Goal: Task Accomplishment & Management: Use online tool/utility

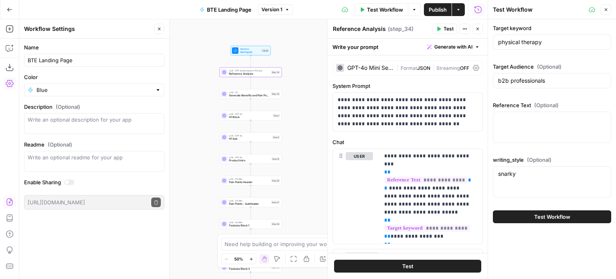
scroll to position [18, 0]
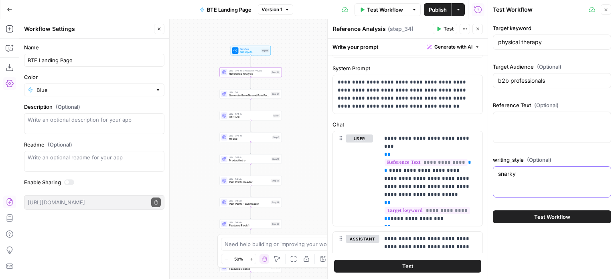
click at [533, 176] on textarea "snarky" at bounding box center [552, 174] width 108 height 8
click at [528, 130] on div at bounding box center [552, 126] width 118 height 31
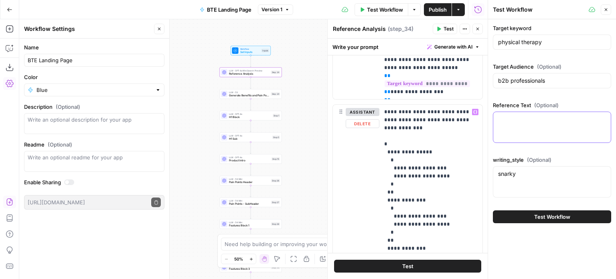
scroll to position [0, 0]
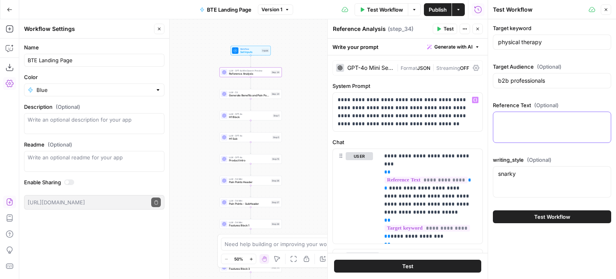
paste textarea "🎯 Audience: Physical Rehabilitation Professionals & Decision Makers Primary Tar…"
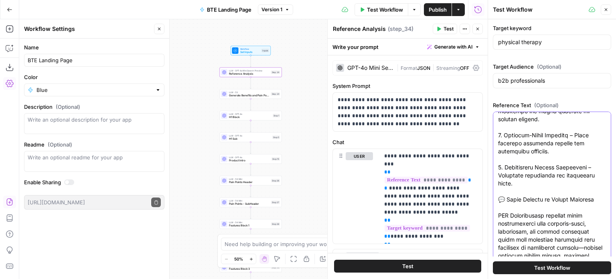
type textarea "🎯 Audience: Physical Rehabilitation Professionals & Decision Makers Primary Tar…"
click at [568, 96] on div "Target keyword physical therapy Target Audience (Optional) b2b professionals Re…" at bounding box center [552, 180] width 118 height 313
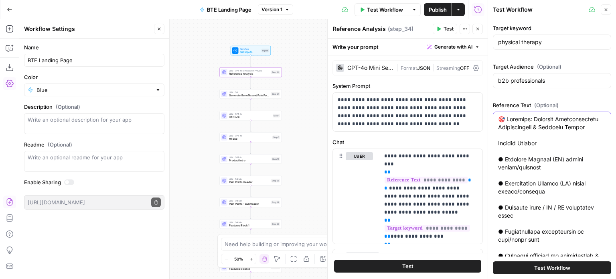
drag, startPoint x: 500, startPoint y: 118, endPoint x: 562, endPoint y: 217, distance: 116.9
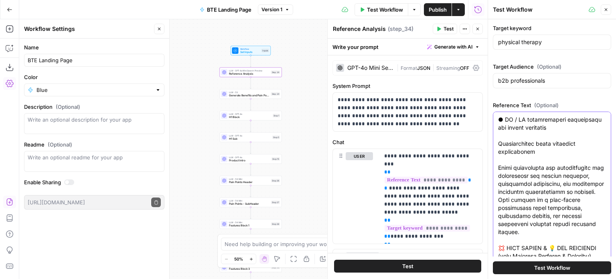
scroll to position [160, 0]
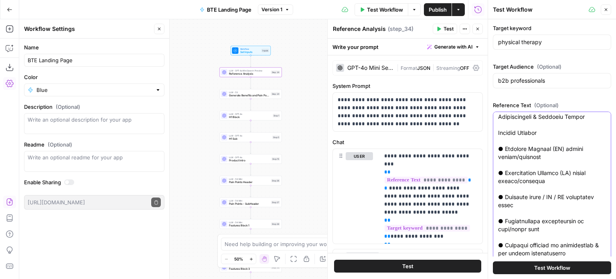
scroll to position [0, 0]
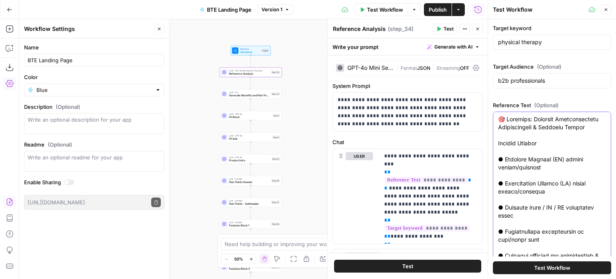
drag, startPoint x: 529, startPoint y: 231, endPoint x: 495, endPoint y: 111, distance: 124.2
click at [495, 111] on div at bounding box center [552, 195] width 118 height 168
click at [527, 82] on input "b2b professionals" at bounding box center [552, 81] width 108 height 8
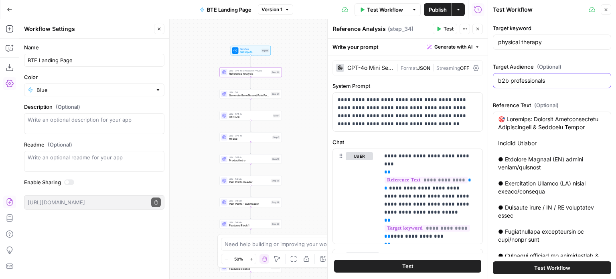
paste input "🎯 Audience: Physical Rehabilitation Professionals & Decision Makers Primary Tar…"
drag, startPoint x: 548, startPoint y: 133, endPoint x: 535, endPoint y: 119, distance: 19.9
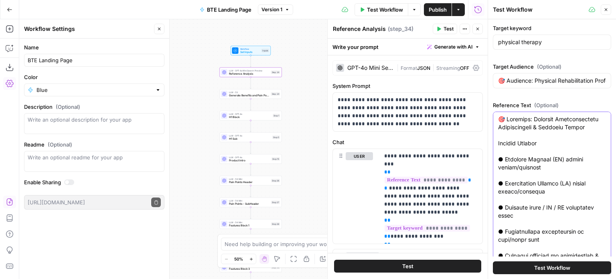
drag, startPoint x: 542, startPoint y: 137, endPoint x: 535, endPoint y: 119, distance: 19.4
click at [542, 74] on div "🎯 Audience: Physical Rehabilitation Professionals & Decision Makers Primary Tar…" at bounding box center [552, 80] width 118 height 15
paste input "Physical Rehabilitation Professionals & Decision Make"
drag, startPoint x: 513, startPoint y: 78, endPoint x: 492, endPoint y: 76, distance: 20.9
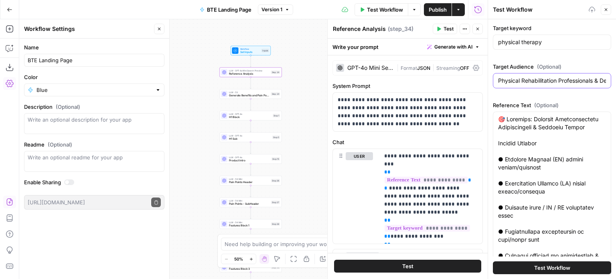
click at [489, 76] on div "Test Workflow Close Target keyword physical therapy Target Audience (Optional) …" at bounding box center [551, 139] width 128 height 279
type input "Physical Rehabilitation Professionals & Decision Makers"
click at [519, 42] on input "physical therapy" at bounding box center [552, 42] width 108 height 8
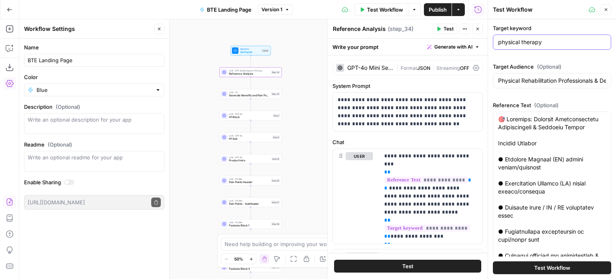
click at [519, 42] on input "physical therapy" at bounding box center [552, 42] width 108 height 8
paste input "Professional Rehab Treadmills for Physical Therapy Clinics"
type input "Professional Rehab Treadmills for Physical Therapy Clinics"
click at [534, 59] on div "Target keyword Professional Rehab Treadmills for Physical Therapy Clinics Targe…" at bounding box center [552, 180] width 118 height 313
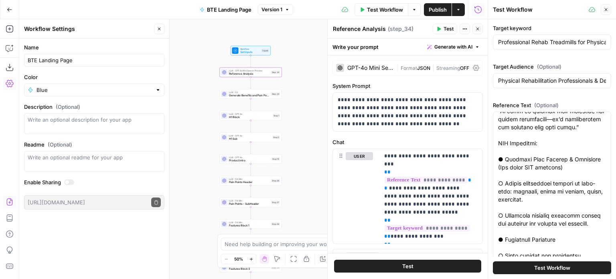
scroll to position [85, 0]
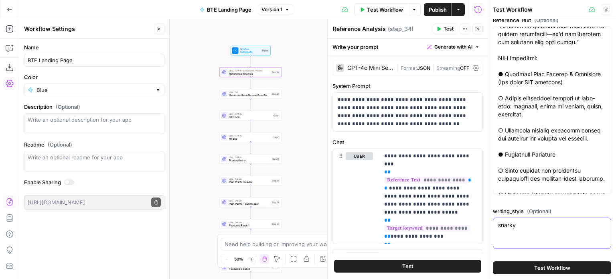
click at [541, 224] on textarea "snarky" at bounding box center [552, 225] width 108 height 8
paste textarea "Credible, authoritative, expertise Conversational and approachable (blog articl…"
type textarea "Credible, authoritative, expertise Conversational and approachable (blog articl…"
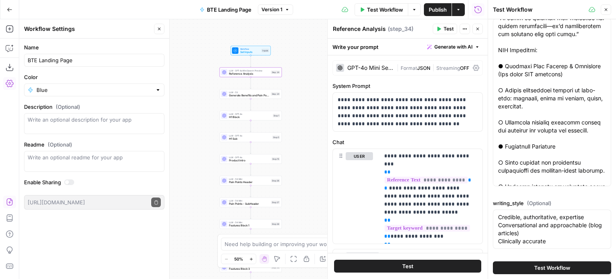
click at [551, 263] on span "Test Workflow" at bounding box center [552, 267] width 36 height 8
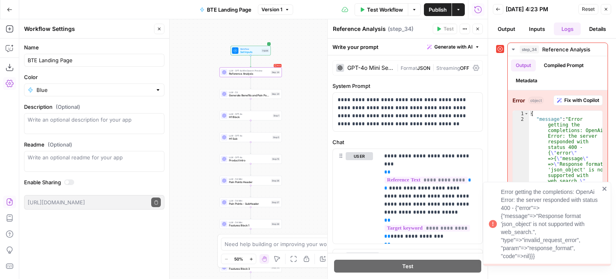
click at [604, 186] on icon "close" at bounding box center [605, 188] width 6 height 6
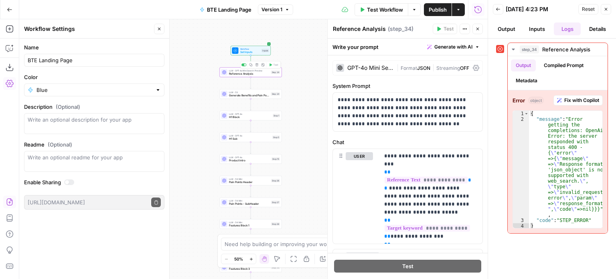
click at [260, 73] on span "Reference Analysis" at bounding box center [249, 74] width 40 height 4
type textarea "**********"
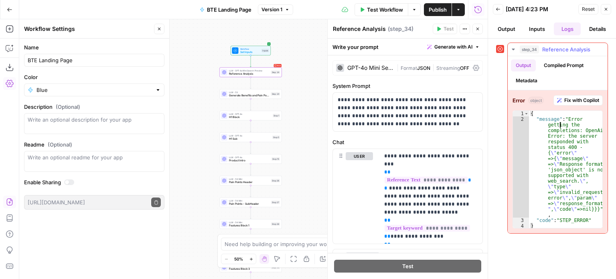
click at [558, 126] on div "{ "message" : "Error getting the completions: OpenAi Error: the server responde…" at bounding box center [566, 175] width 74 height 129
click at [531, 67] on button "Output" at bounding box center [523, 65] width 25 height 12
click at [552, 65] on button "Compiled Prompt" at bounding box center [563, 65] width 49 height 12
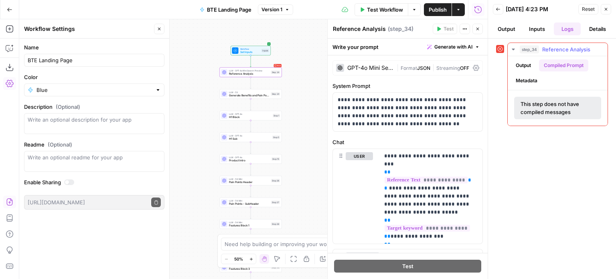
click at [529, 65] on button "Output" at bounding box center [523, 65] width 25 height 12
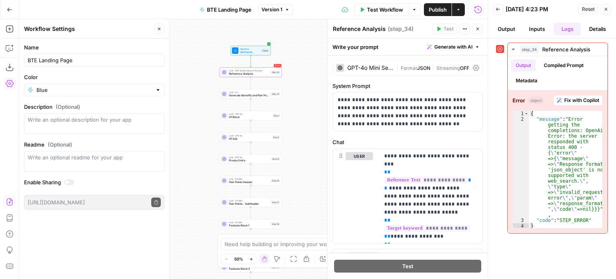
click at [265, 77] on div "Workflow Set Inputs Inputs Error LLM · GPT-4o Mini Search Preview Reference Ana…" at bounding box center [253, 148] width 468 height 259
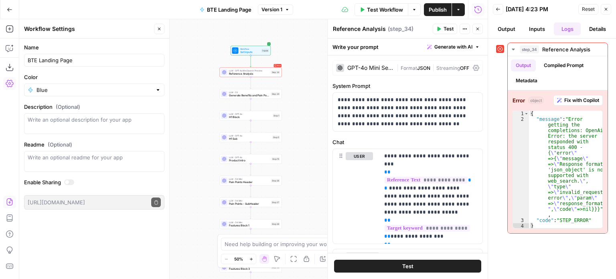
click at [417, 71] on div "| Format JSON | Streaming OFF" at bounding box center [432, 68] width 73 height 8
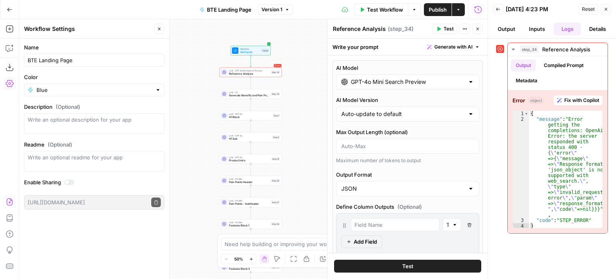
scroll to position [38, 0]
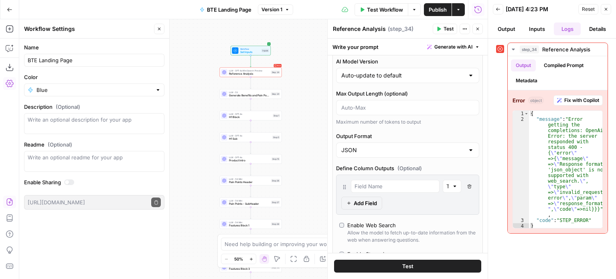
click at [412, 155] on div "JSON" at bounding box center [407, 149] width 143 height 15
click at [388, 171] on span "Text" at bounding box center [403, 169] width 120 height 8
type input "Text"
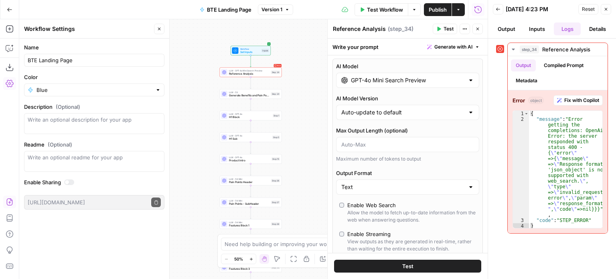
scroll to position [75, 0]
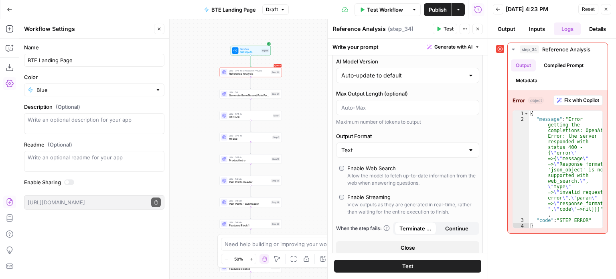
click at [513, 25] on button "Output" at bounding box center [506, 28] width 27 height 13
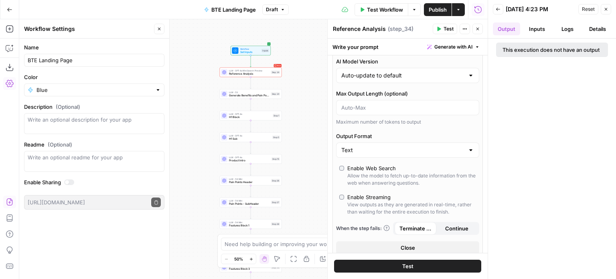
click at [257, 50] on span "Set Inputs" at bounding box center [250, 52] width 20 height 4
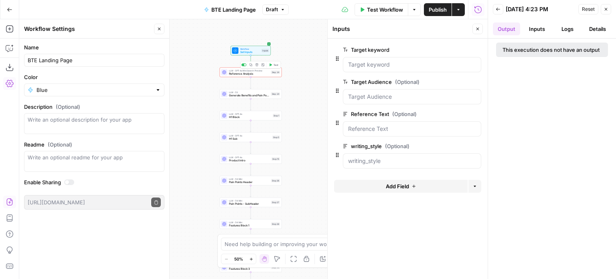
click at [260, 72] on span "Reference Analysis" at bounding box center [249, 74] width 40 height 4
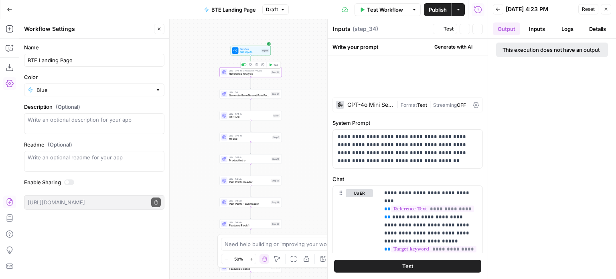
type textarea "Reference Analysis"
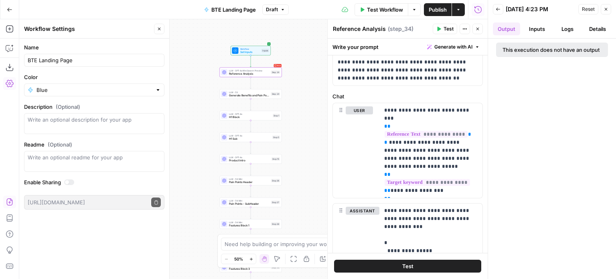
scroll to position [0, 0]
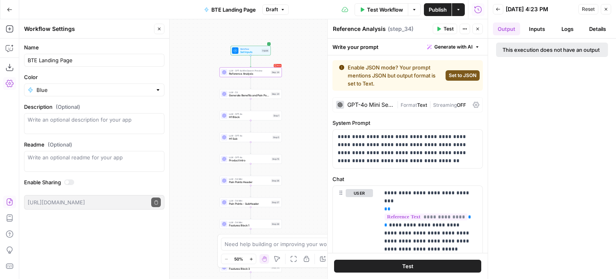
click at [404, 103] on span "Format" at bounding box center [408, 105] width 16 height 6
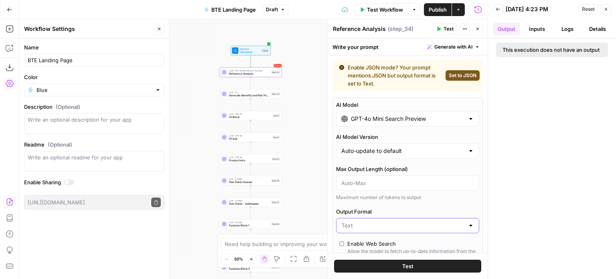
click at [404, 221] on input "Output Format" at bounding box center [402, 225] width 123 height 8
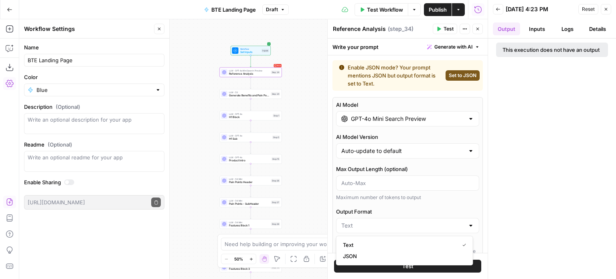
click at [428, 102] on label "AI Model" at bounding box center [407, 105] width 143 height 8
click at [428, 115] on input "GPT-4o Mini Search Preview" at bounding box center [407, 119] width 113 height 8
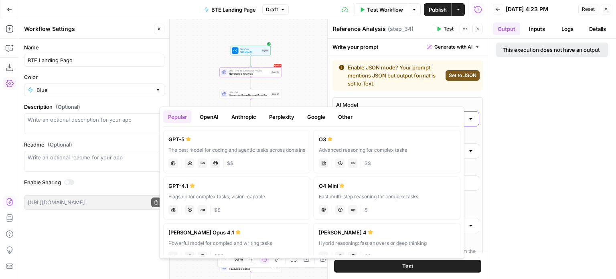
click at [422, 101] on div "AI Model GPT-4o Mini Search Preview" at bounding box center [407, 114] width 143 height 26
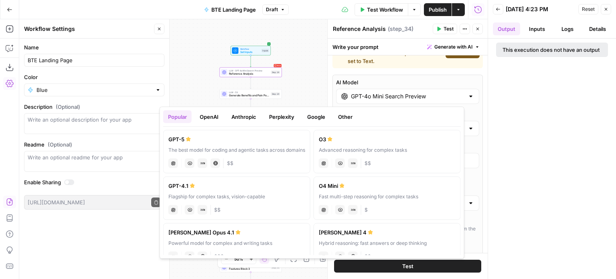
click at [321, 77] on div "Workflow Set Inputs Inputs Error LLM · GPT-4o Mini Search Preview Reference Ana…" at bounding box center [253, 148] width 468 height 259
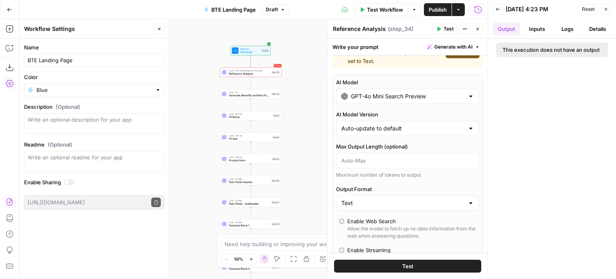
scroll to position [0, 0]
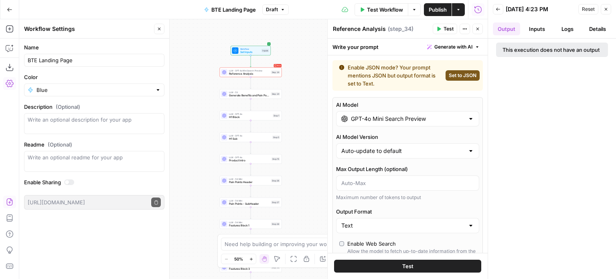
click at [453, 78] on span "Set to JSON" at bounding box center [462, 75] width 28 height 7
type input "JSON"
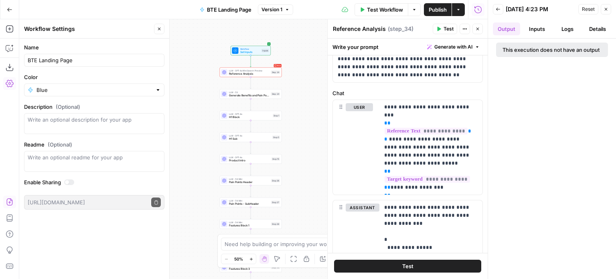
scroll to position [325, 0]
click at [408, 266] on span "Test" at bounding box center [407, 266] width 11 height 8
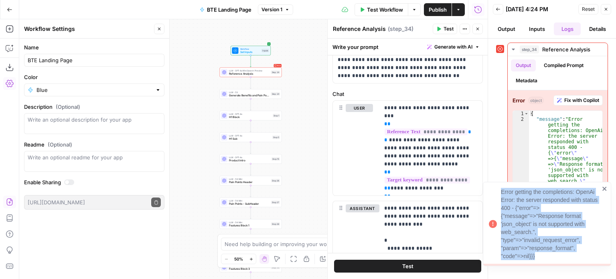
drag, startPoint x: 539, startPoint y: 257, endPoint x: 495, endPoint y: 192, distance: 78.4
click at [495, 192] on div "Error getting the completions: OpenAi Error: the server responded with status 4…" at bounding box center [543, 223] width 115 height 77
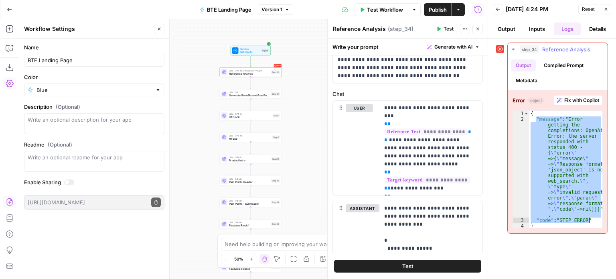
drag, startPoint x: 535, startPoint y: 118, endPoint x: 592, endPoint y: 218, distance: 115.0
click at [592, 218] on div "{ "message" : "Error getting the completions: OpenAi Error: the server responde…" at bounding box center [566, 175] width 74 height 129
type textarea "**********"
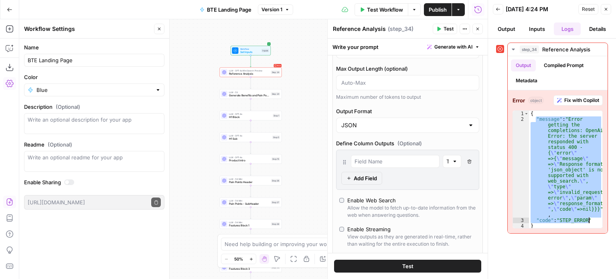
scroll to position [0, 0]
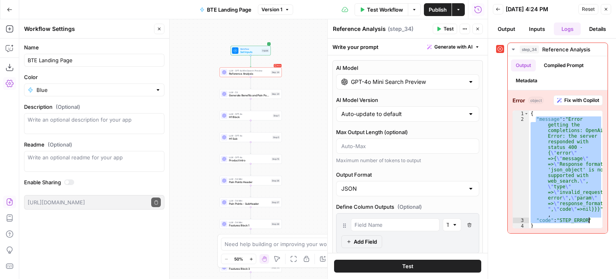
click at [401, 67] on label "AI Model" at bounding box center [407, 68] width 143 height 8
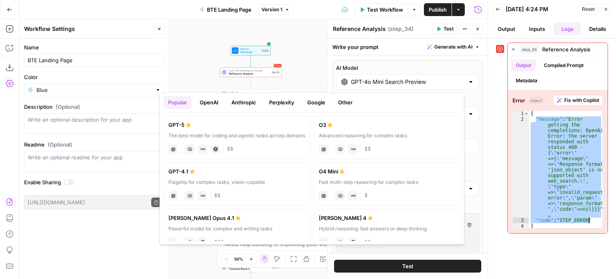
click at [402, 70] on label "AI Model" at bounding box center [407, 68] width 143 height 8
click at [402, 78] on input "GPT-4o Mini Search Preview" at bounding box center [407, 82] width 113 height 8
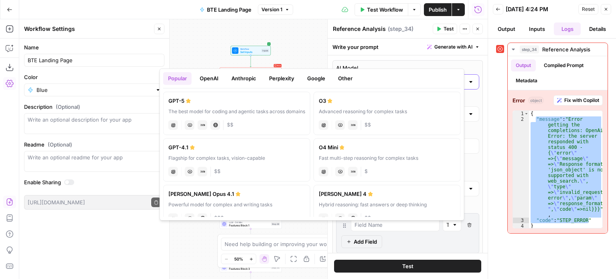
scroll to position [24, 0]
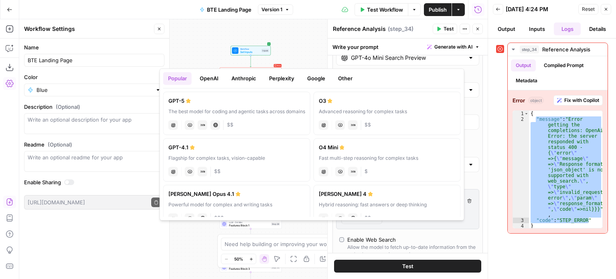
click at [402, 70] on div "Popular OpenAI Anthropic Perplexity Google Other GPT-5 The best model for codin…" at bounding box center [312, 144] width 305 height 152
click at [467, 60] on div at bounding box center [470, 58] width 6 height 8
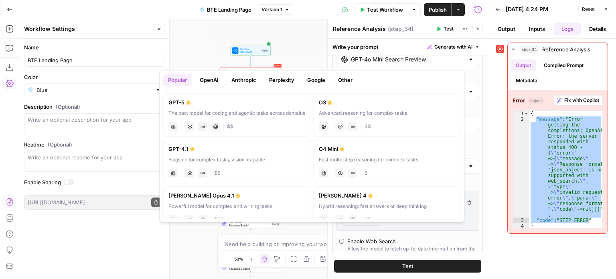
click at [463, 72] on div "Popular OpenAI Anthropic Perplexity Google Other GPT-5 The best model for codin…" at bounding box center [312, 146] width 305 height 152
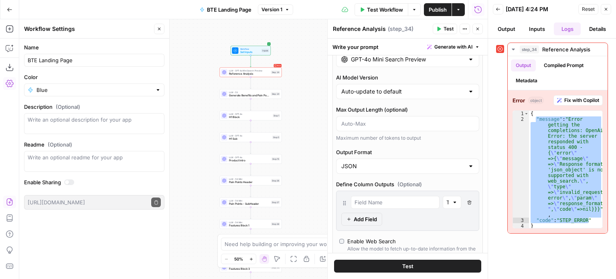
click at [469, 65] on div "GPT-4o Mini Search Preview" at bounding box center [407, 59] width 143 height 15
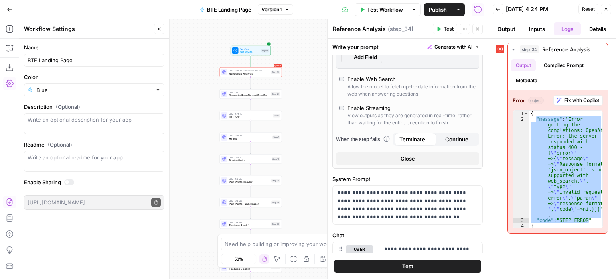
scroll to position [263, 0]
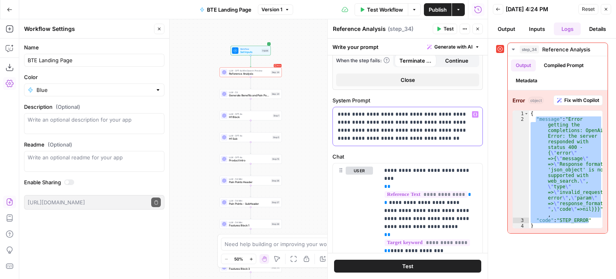
click at [428, 135] on p "**********" at bounding box center [404, 126] width 134 height 32
drag, startPoint x: 428, startPoint y: 135, endPoint x: 334, endPoint y: 138, distance: 93.8
click at [334, 138] on div "**********" at bounding box center [407, 126] width 149 height 38
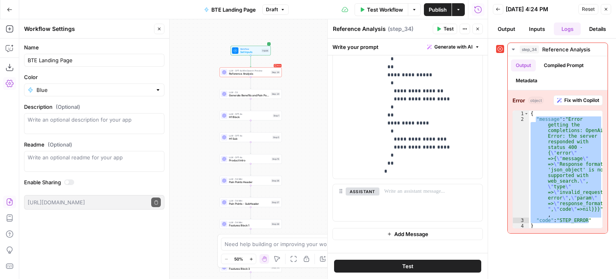
scroll to position [658, 0]
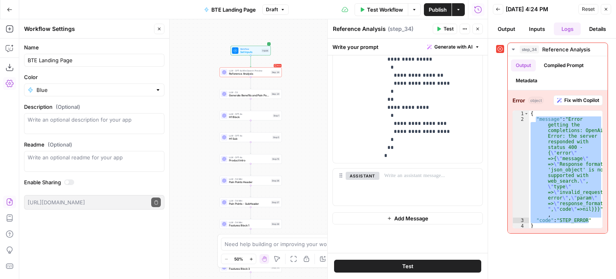
click at [425, 267] on button "Test" at bounding box center [407, 265] width 147 height 13
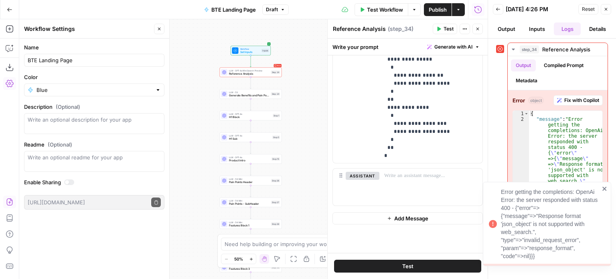
click at [604, 184] on div "Error getting the completions: OpenAi Error: the server responded with status 4…" at bounding box center [547, 224] width 128 height 84
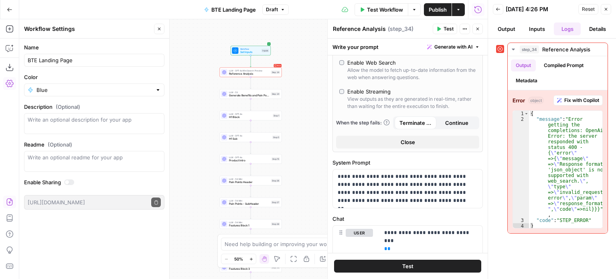
scroll to position [133, 0]
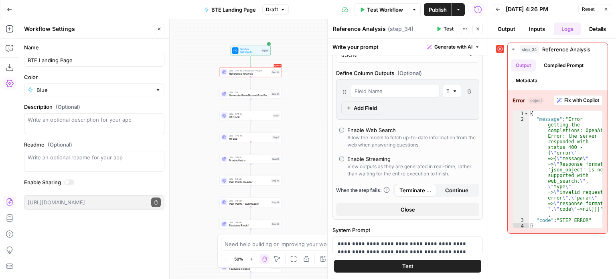
click at [261, 50] on div "Inputs" at bounding box center [265, 51] width 8 height 4
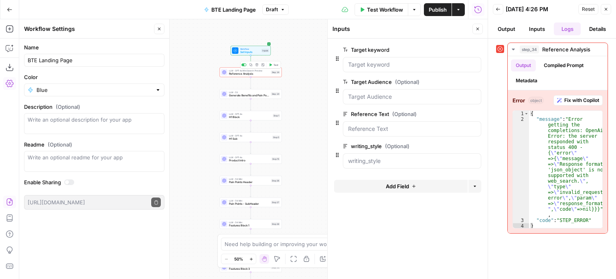
click at [256, 73] on span "Reference Analysis" at bounding box center [249, 74] width 40 height 4
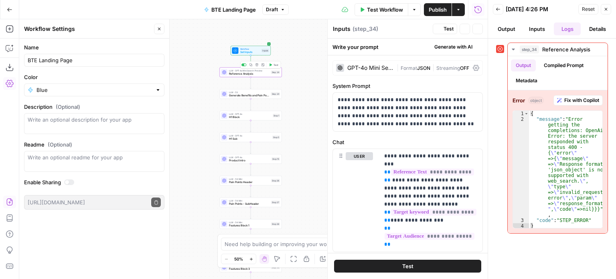
type textarea "Reference Analysis"
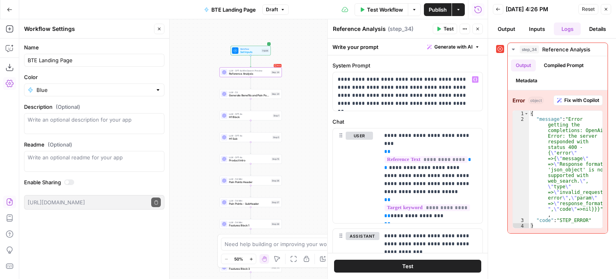
scroll to position [0, 0]
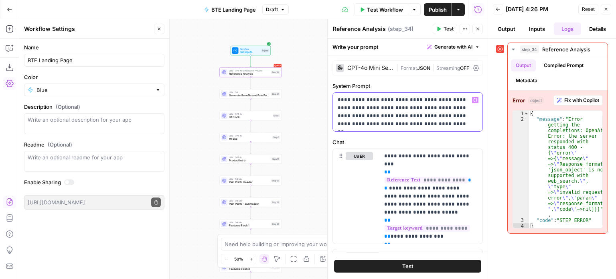
click at [403, 127] on p "**********" at bounding box center [404, 112] width 134 height 32
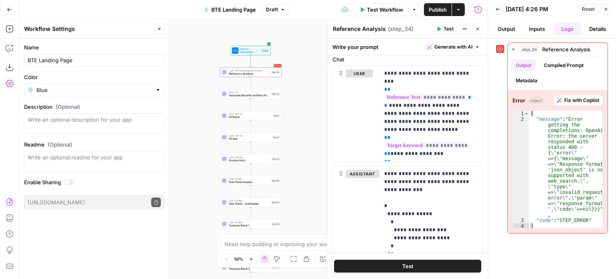
scroll to position [89, 0]
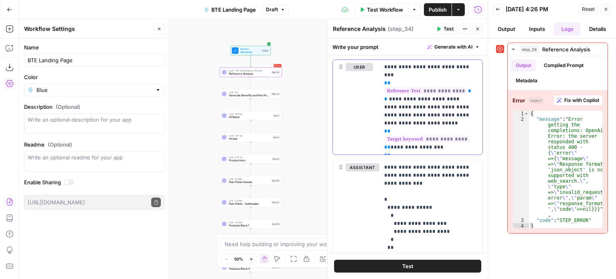
click at [412, 127] on p "**********" at bounding box center [427, 107] width 87 height 88
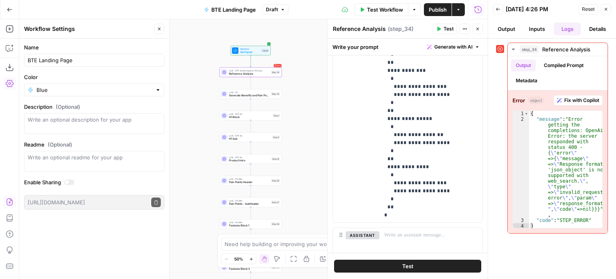
scroll to position [322, 0]
click at [297, 50] on div "Workflow Set Inputs Inputs Error LLM · GPT-4o Mini Search Preview Reference Ana…" at bounding box center [253, 148] width 468 height 259
click at [255, 48] on span "Workflow" at bounding box center [250, 48] width 20 height 3
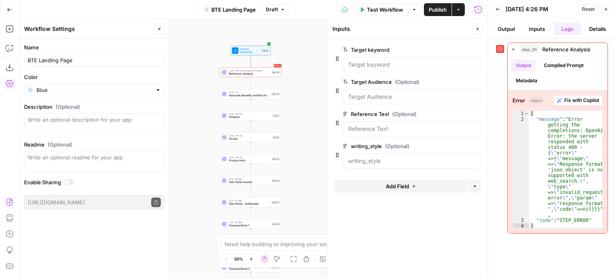
click at [254, 75] on div "Error LLM · GPT-4o Mini Search Preview Reference Analysis Step 34 Copy step Del…" at bounding box center [251, 72] width 62 height 10
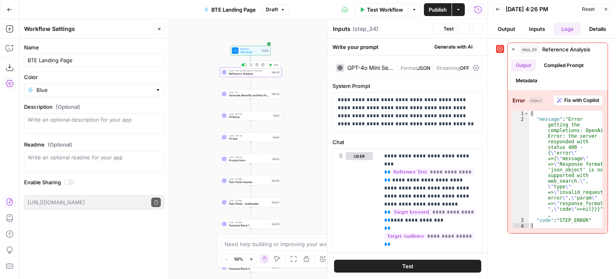
type textarea "Reference Analysis"
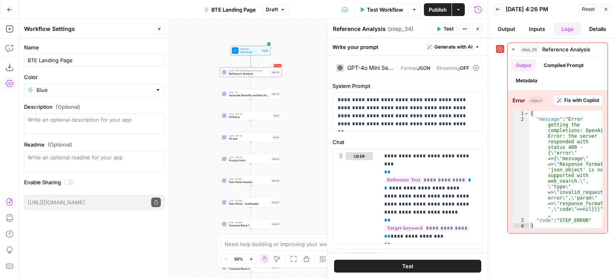
click at [446, 63] on div "GPT-4o Mini Search Preview | Format JSON | Streaming OFF" at bounding box center [407, 67] width 150 height 15
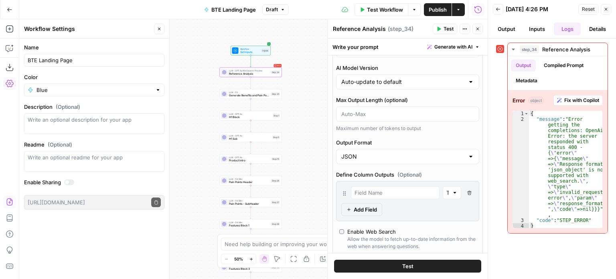
scroll to position [101, 0]
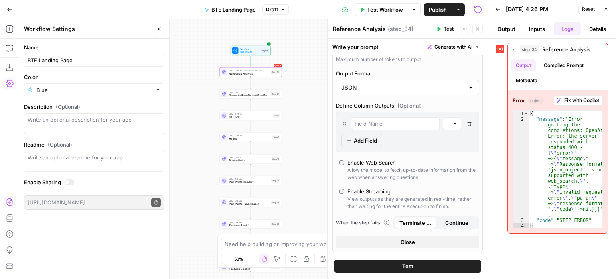
click at [343, 164] on label "Enable Web Search Allow the model to fetch up-to-date information from the web …" at bounding box center [407, 169] width 137 height 22
type input "response"
click at [343, 163] on label "Enable Web Search Allow the model to fetch up-to-date information from the web …" at bounding box center [407, 169] width 137 height 22
click at [467, 121] on icon "button" at bounding box center [469, 123] width 4 height 4
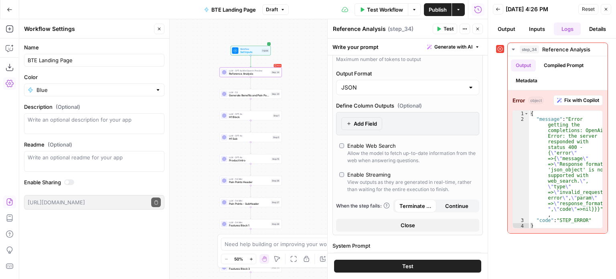
click at [428, 265] on button "Test" at bounding box center [407, 265] width 147 height 13
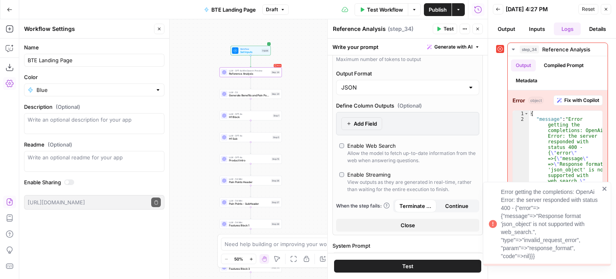
click at [604, 187] on icon "close" at bounding box center [605, 188] width 6 height 6
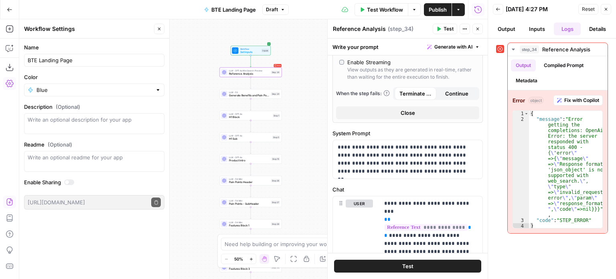
scroll to position [214, 0]
click at [446, 89] on span "Continue" at bounding box center [456, 93] width 23 height 8
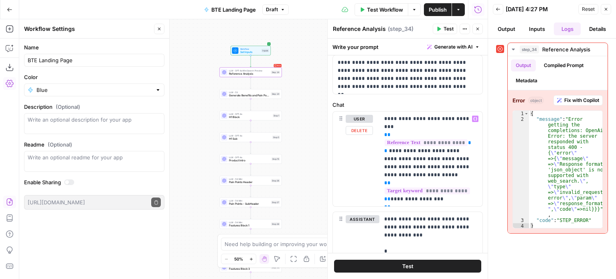
scroll to position [298, 0]
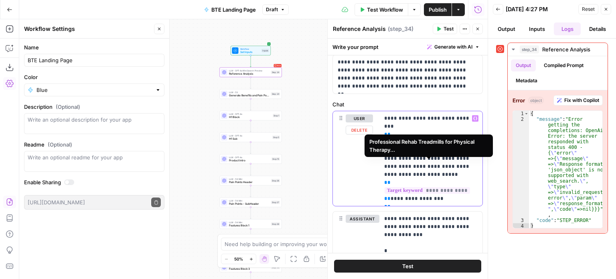
click at [426, 187] on span "**********" at bounding box center [426, 190] width 85 height 7
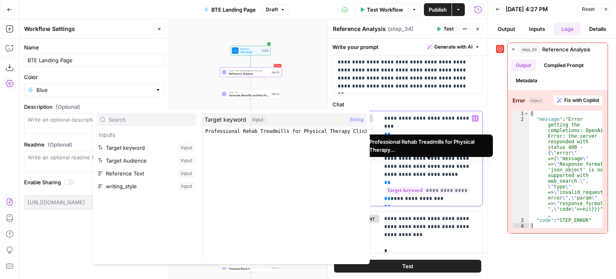
click at [430, 176] on p "**********" at bounding box center [427, 158] width 87 height 88
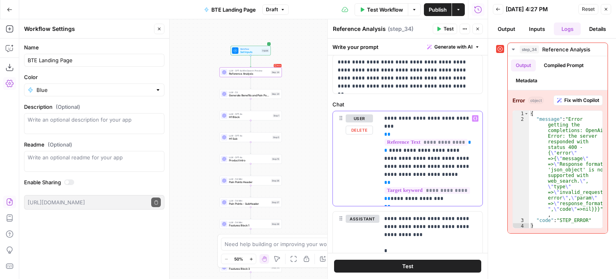
scroll to position [303, 0]
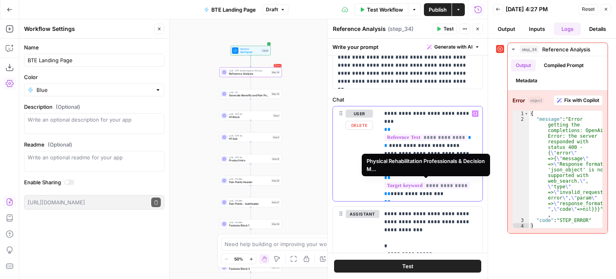
click at [431, 206] on span "**********" at bounding box center [429, 209] width 90 height 7
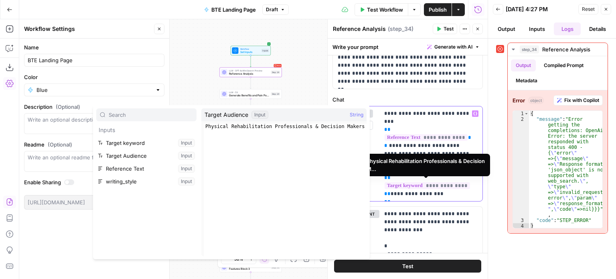
click at [436, 192] on p "**********" at bounding box center [427, 153] width 87 height 88
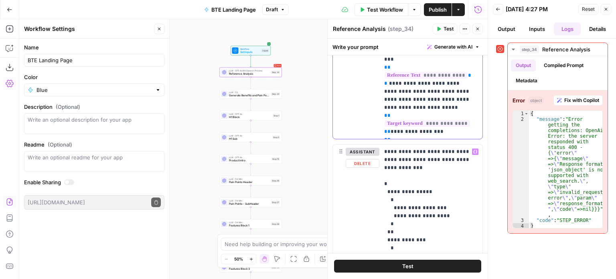
scroll to position [365, 0]
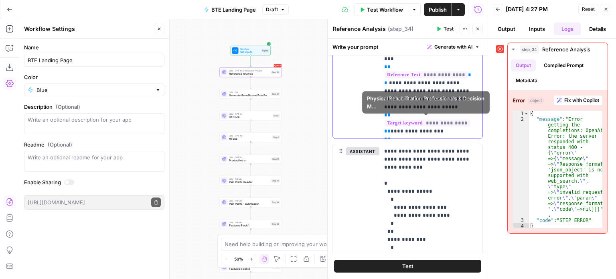
click at [416, 113] on p "**********" at bounding box center [427, 91] width 87 height 88
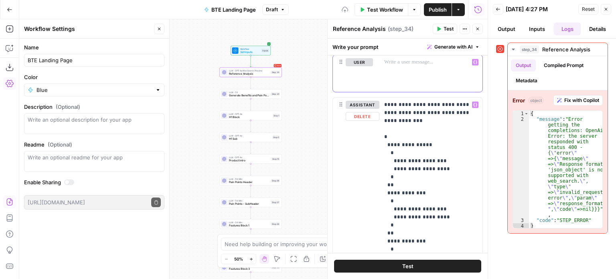
scroll to position [298, 0]
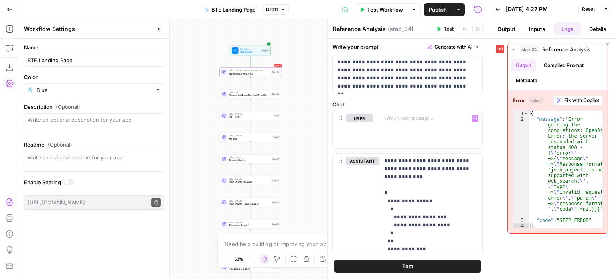
click at [439, 262] on button "Test" at bounding box center [407, 265] width 147 height 13
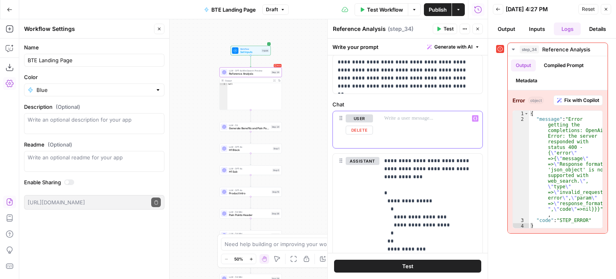
click at [423, 125] on div at bounding box center [430, 129] width 103 height 37
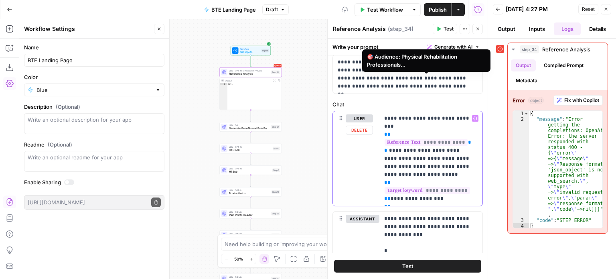
scroll to position [385, 0]
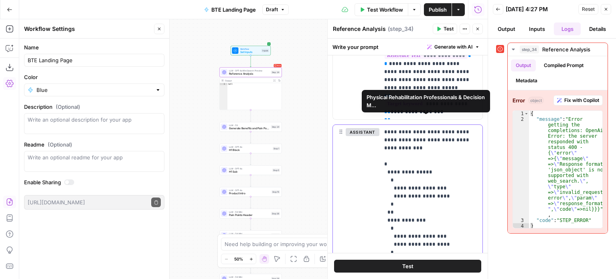
click at [419, 152] on p "**********" at bounding box center [427, 272] width 87 height 289
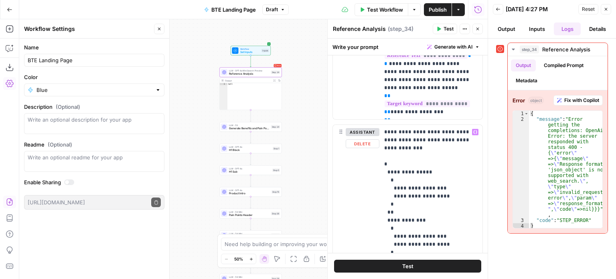
click at [414, 270] on button "Test" at bounding box center [407, 265] width 147 height 13
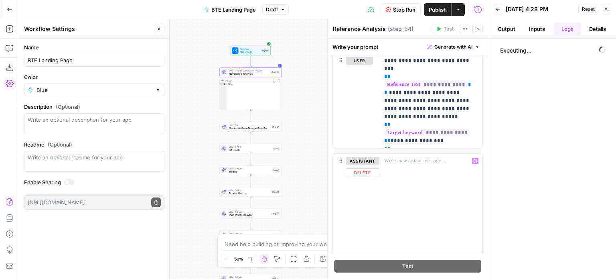
scroll to position [413, 0]
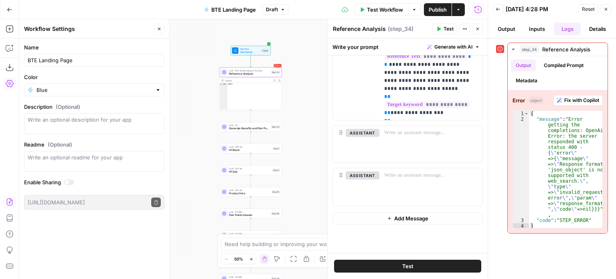
click at [425, 262] on button "Test" at bounding box center [407, 265] width 147 height 13
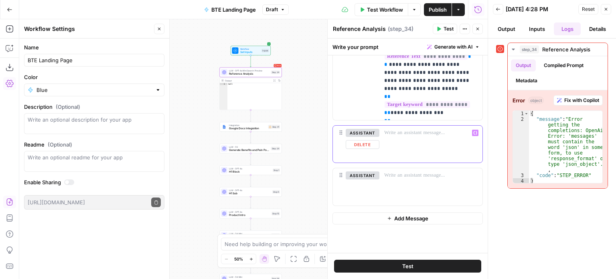
click at [407, 138] on div at bounding box center [430, 143] width 103 height 37
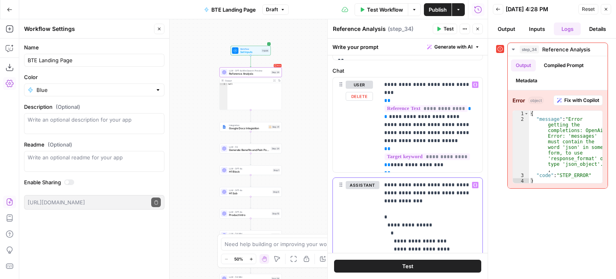
scroll to position [277, 0]
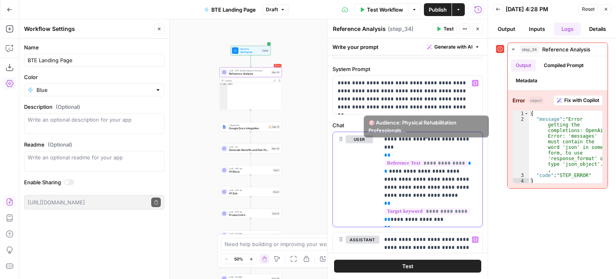
click at [418, 154] on p "**********" at bounding box center [427, 179] width 87 height 88
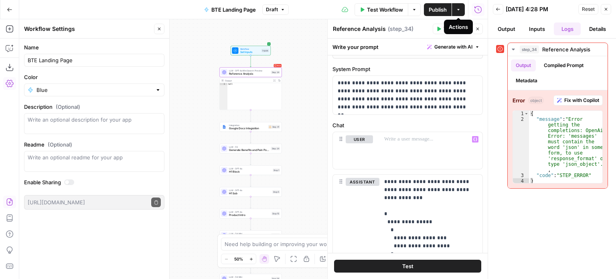
click at [442, 30] on button "Test" at bounding box center [444, 29] width 24 height 10
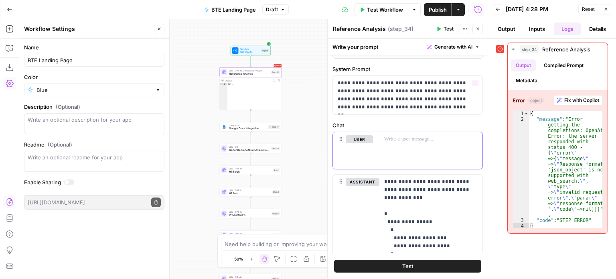
click at [418, 141] on p at bounding box center [427, 139] width 87 height 8
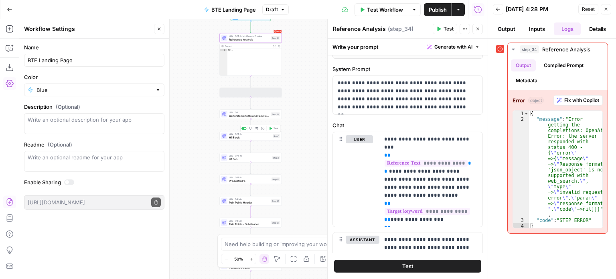
drag, startPoint x: 258, startPoint y: 106, endPoint x: 254, endPoint y: 152, distance: 46.3
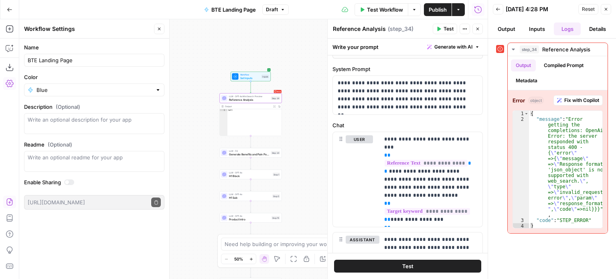
click at [260, 101] on span "Reference Analysis" at bounding box center [249, 99] width 40 height 4
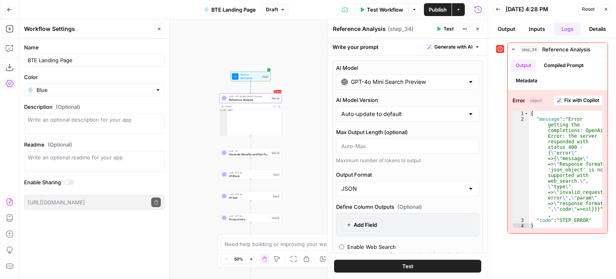
scroll to position [17, 0]
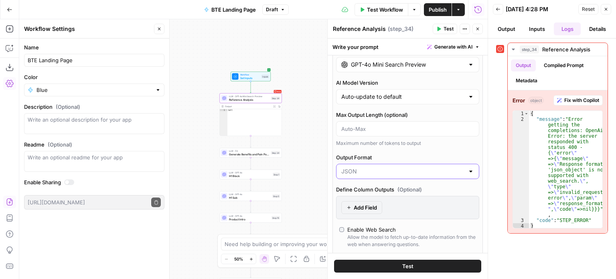
click at [415, 170] on input "Output Format" at bounding box center [402, 171] width 123 height 8
click at [406, 192] on span "Text" at bounding box center [403, 190] width 120 height 8
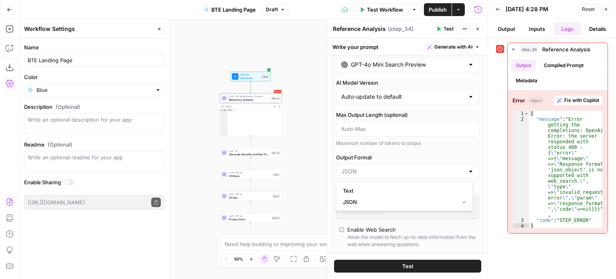
type input "Text"
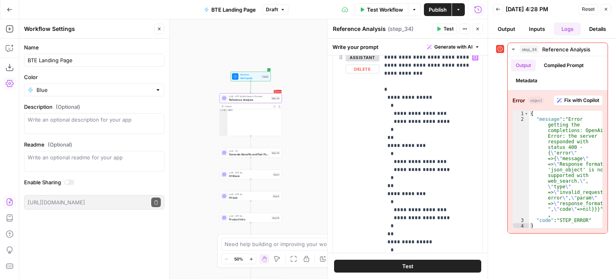
scroll to position [456, 0]
click at [444, 98] on p "**********" at bounding box center [427, 197] width 87 height 289
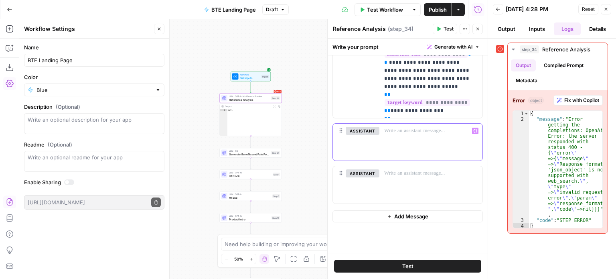
scroll to position [344, 0]
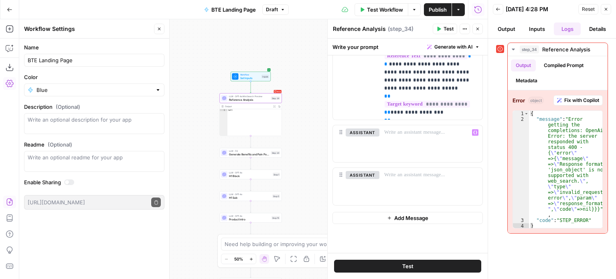
click at [434, 262] on button "Test" at bounding box center [407, 265] width 147 height 13
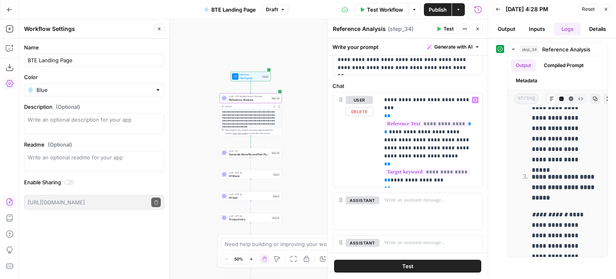
scroll to position [275, 0]
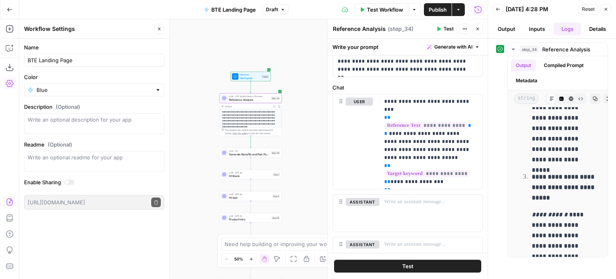
click at [258, 81] on div "**********" at bounding box center [253, 148] width 468 height 259
click at [254, 77] on span "Set Inputs" at bounding box center [250, 78] width 20 height 4
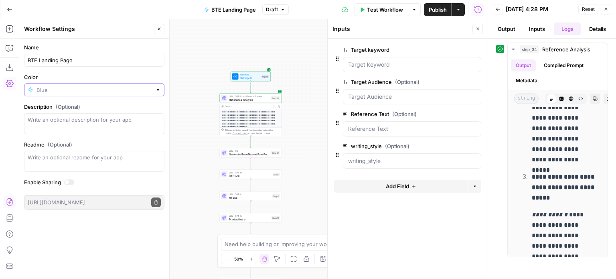
click at [113, 91] on input "Color" at bounding box center [93, 90] width 115 height 8
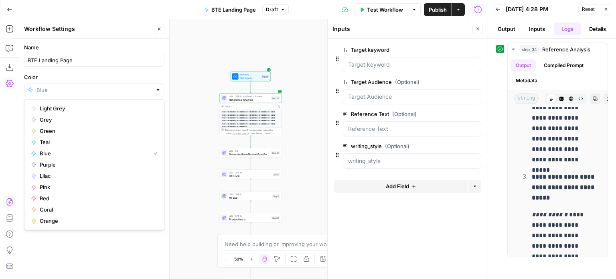
click at [121, 83] on div at bounding box center [94, 89] width 140 height 13
type input "Blue"
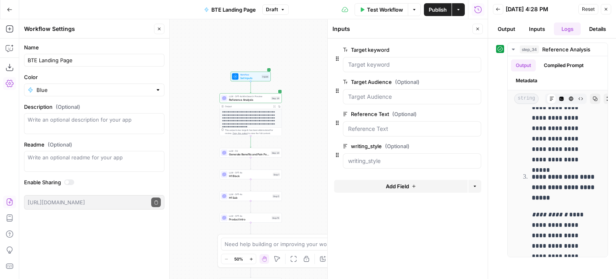
click at [122, 80] on label "Color" at bounding box center [94, 77] width 140 height 8
click at [122, 86] on input "Blue" at bounding box center [93, 90] width 115 height 8
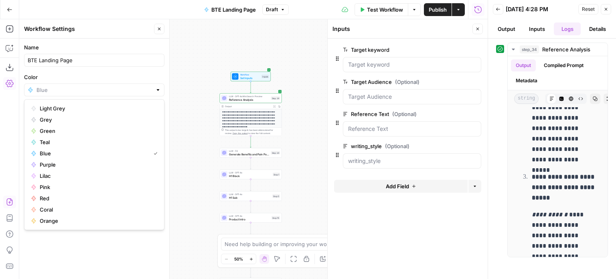
type input "Blue"
click at [151, 80] on label "Color" at bounding box center [94, 77] width 140 height 8
click at [151, 86] on input "Blue" at bounding box center [93, 90] width 115 height 8
type input "Blue"
click at [152, 79] on label "Color" at bounding box center [94, 77] width 140 height 8
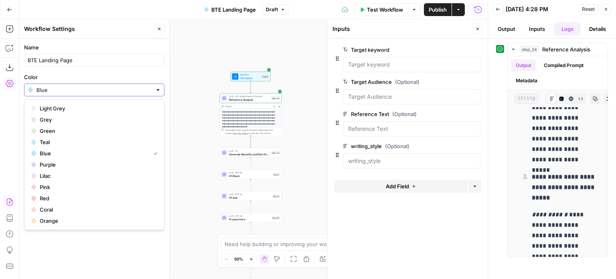
click at [152, 86] on input "Blue" at bounding box center [93, 90] width 115 height 8
type input "Blue"
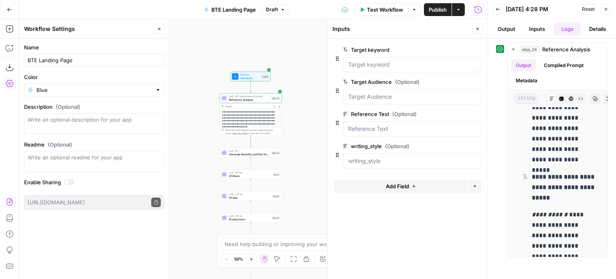
click at [299, 42] on div "**********" at bounding box center [253, 148] width 468 height 259
click at [606, 6] on button "Close" at bounding box center [605, 9] width 10 height 10
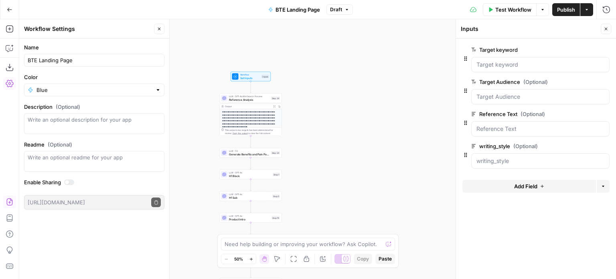
click at [584, 8] on icon "button" at bounding box center [586, 9] width 5 height 5
click at [541, 13] on button "Options" at bounding box center [542, 9] width 13 height 13
click at [566, 14] on button "Publish" at bounding box center [566, 9] width 28 height 13
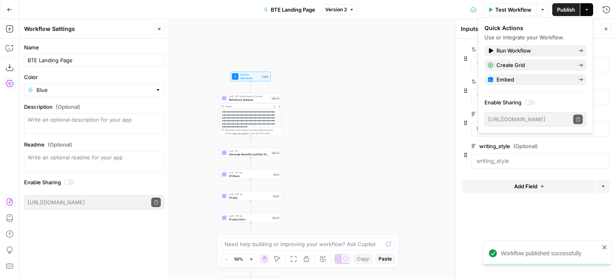
click at [545, 9] on button "Options" at bounding box center [542, 9] width 13 height 13
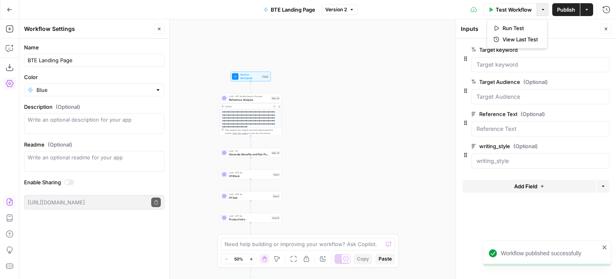
click at [588, 9] on icon "button" at bounding box center [586, 9] width 5 height 5
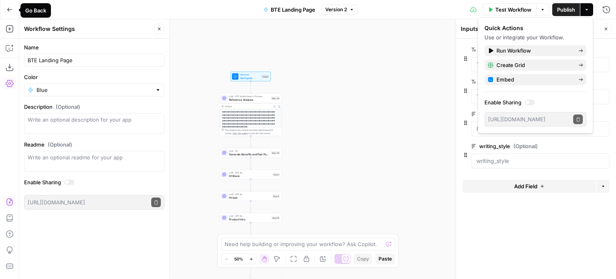
click at [16, 11] on button "Go Back" at bounding box center [9, 9] width 14 height 14
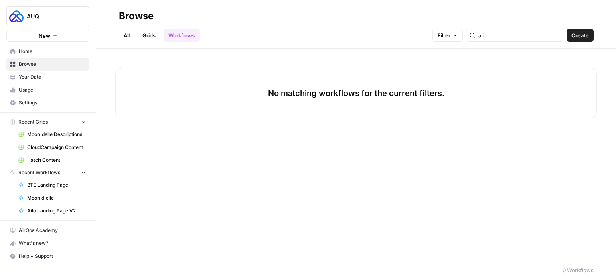
click at [58, 185] on span "BTE Landing Page" at bounding box center [56, 184] width 59 height 7
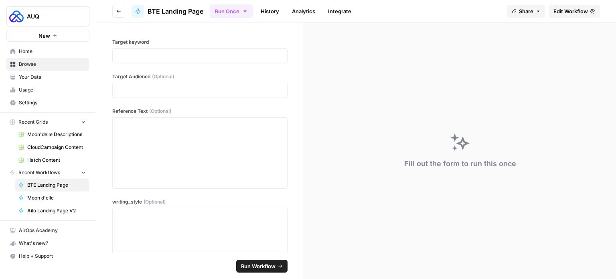
click at [565, 13] on span "Edit Workflow" at bounding box center [570, 11] width 34 height 8
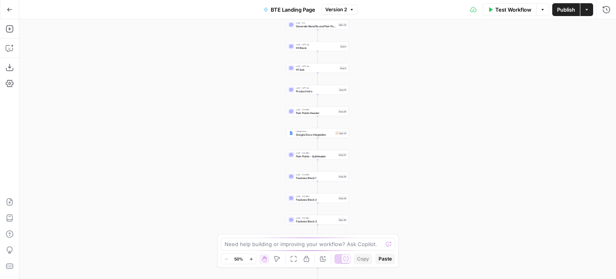
click at [586, 9] on icon "button" at bounding box center [586, 9] width 2 height 1
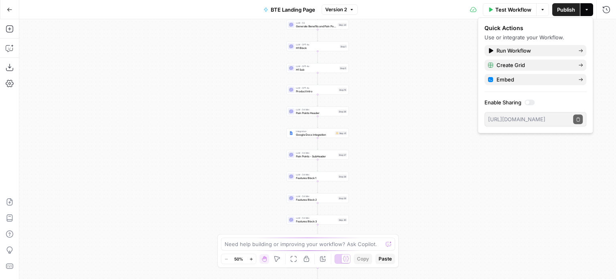
click at [545, 11] on button "Options" at bounding box center [542, 9] width 13 height 13
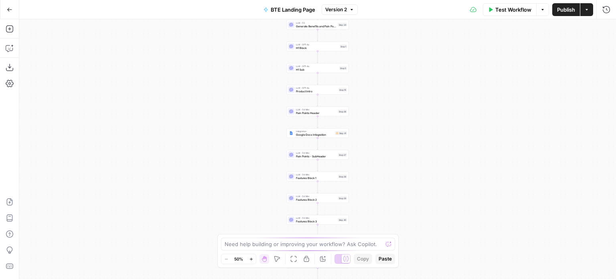
click at [407, 46] on div "**********" at bounding box center [317, 148] width 596 height 259
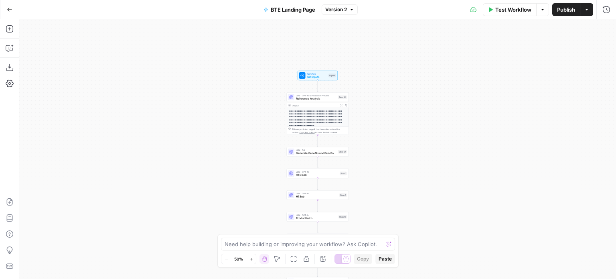
click at [590, 12] on button "Actions" at bounding box center [586, 9] width 13 height 13
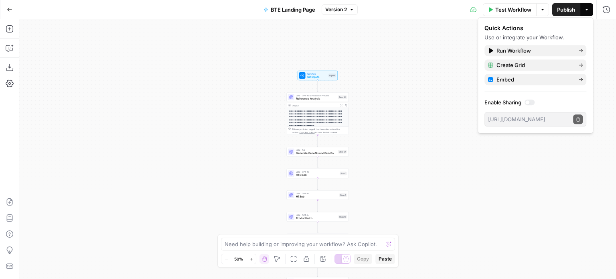
click at [543, 8] on icon "button" at bounding box center [542, 9] width 5 height 5
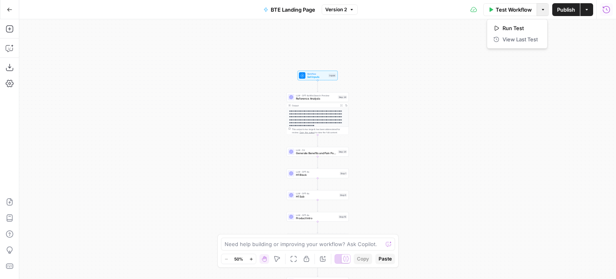
click at [607, 12] on icon "button" at bounding box center [605, 9] width 7 height 7
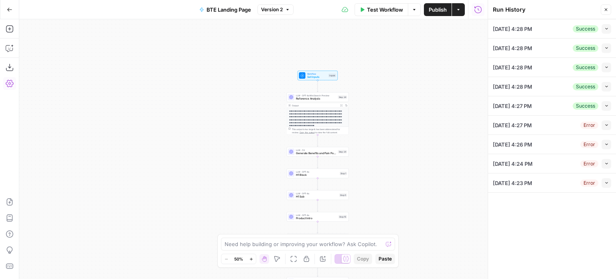
click at [9, 84] on icon "button" at bounding box center [10, 83] width 8 height 7
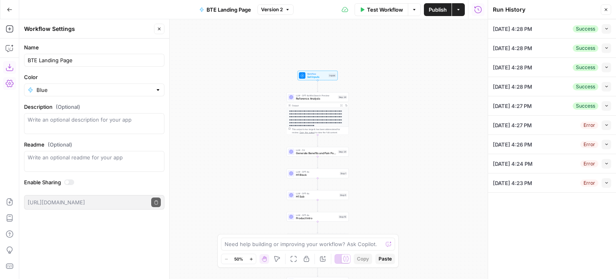
click at [10, 70] on icon "button" at bounding box center [10, 67] width 8 height 8
click at [160, 27] on icon "button" at bounding box center [159, 28] width 5 height 5
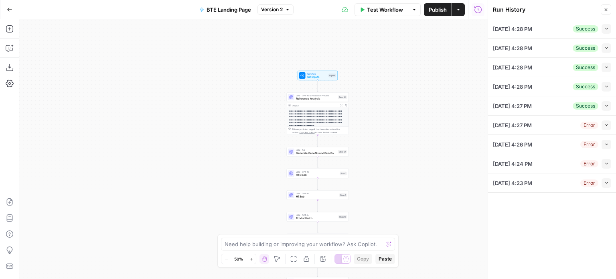
click at [279, 7] on span "Version 2" at bounding box center [272, 9] width 22 height 7
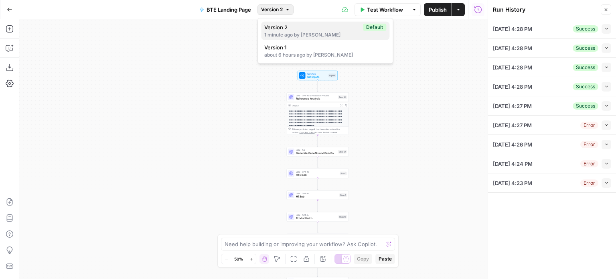
click at [294, 36] on div "1 minute ago by Kirill Sajaev" at bounding box center [325, 34] width 122 height 7
click at [284, 10] on button "Version 2" at bounding box center [275, 9] width 36 height 10
click at [283, 32] on div "1 minute ago by Kirill Sajaev" at bounding box center [325, 34] width 122 height 7
click at [279, 8] on span "Version 2" at bounding box center [272, 9] width 22 height 7
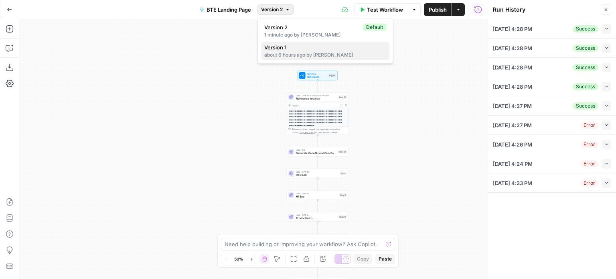
click at [293, 52] on div "about 6 hours ago by Kirill Sajaev" at bounding box center [325, 54] width 122 height 7
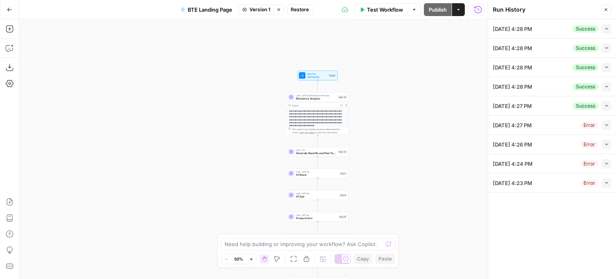
click at [262, 10] on span "Version 1" at bounding box center [259, 9] width 21 height 7
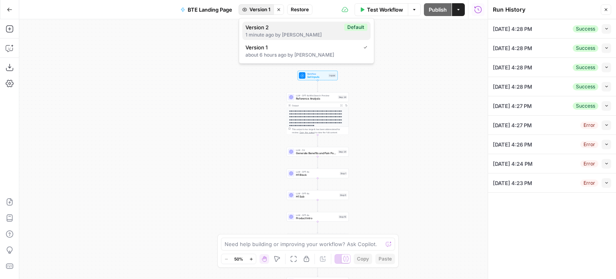
click at [281, 32] on div "1 minute ago by Kirill Sajaev" at bounding box center [306, 34] width 122 height 7
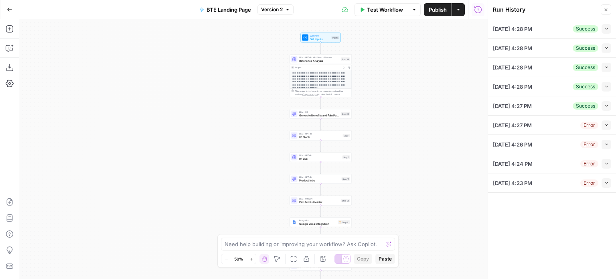
click at [424, 6] on button "Publish" at bounding box center [438, 9] width 28 height 13
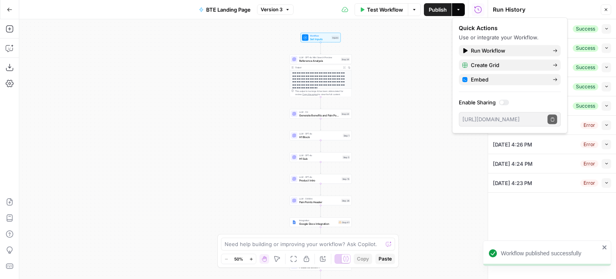
click at [10, 12] on button "Go Back" at bounding box center [9, 9] width 14 height 14
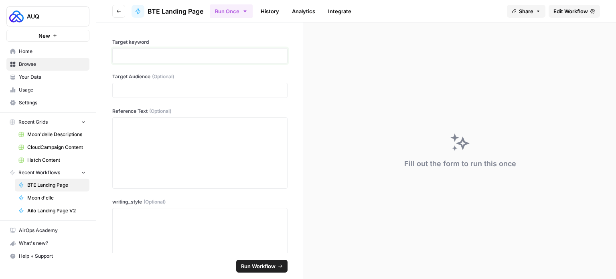
click at [124, 52] on p at bounding box center [199, 56] width 165 height 8
click at [241, 9] on button "Run Once" at bounding box center [231, 11] width 43 height 14
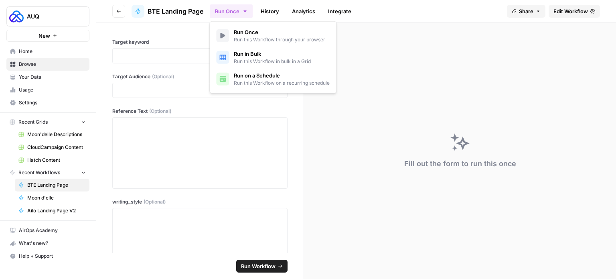
click at [273, 11] on link "History" at bounding box center [270, 11] width 28 height 13
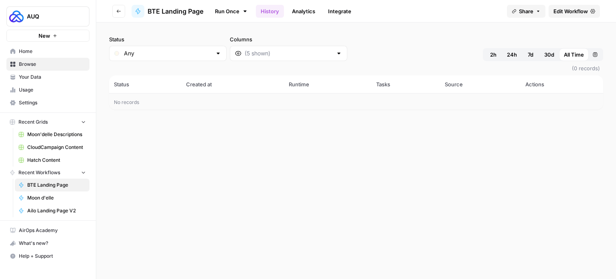
click at [242, 11] on icon at bounding box center [245, 11] width 6 height 6
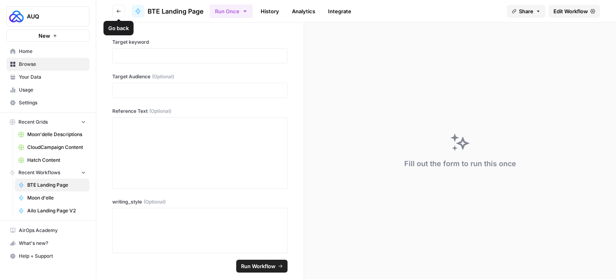
click at [145, 13] on div "BTE Landing Page" at bounding box center [167, 11] width 72 height 13
click at [166, 80] on div "Target Audience (Optional)" at bounding box center [199, 85] width 175 height 25
click at [162, 54] on p at bounding box center [199, 56] width 165 height 8
click at [164, 89] on p at bounding box center [199, 90] width 165 height 8
click at [559, 8] on span "Edit Workflow" at bounding box center [570, 11] width 34 height 8
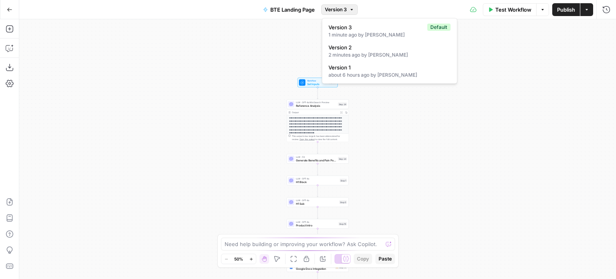
click at [340, 4] on button "Version 3" at bounding box center [339, 9] width 36 height 10
click at [488, 49] on div "**********" at bounding box center [317, 148] width 596 height 259
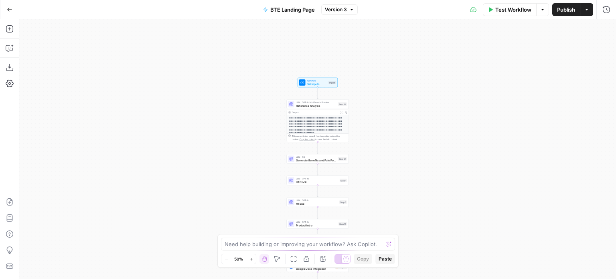
click at [309, 84] on span "Set Inputs" at bounding box center [317, 84] width 20 height 4
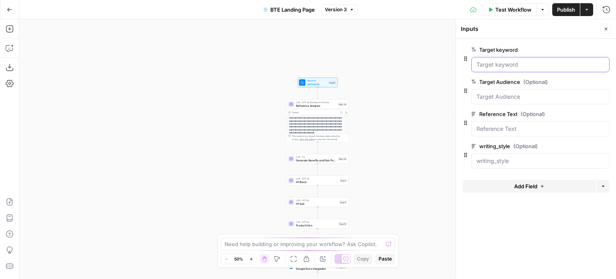
click at [506, 64] on keyword "Target keyword" at bounding box center [540, 65] width 128 height 8
click at [499, 96] on Audience "Target Audience (Optional)" at bounding box center [540, 97] width 128 height 8
click at [494, 90] on div at bounding box center [540, 96] width 138 height 15
click at [496, 95] on Audience "Target Audience (Optional)" at bounding box center [540, 97] width 128 height 8
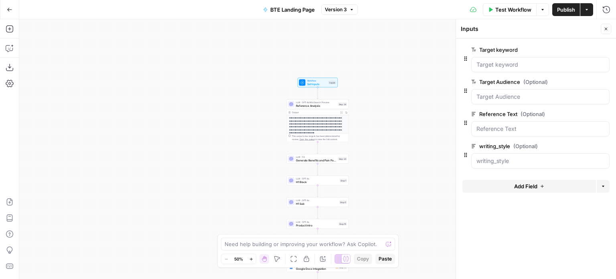
click at [523, 103] on div at bounding box center [540, 96] width 138 height 15
click at [536, 96] on Audience "Target Audience (Optional)" at bounding box center [540, 97] width 128 height 8
click at [416, 107] on div "**********" at bounding box center [317, 148] width 596 height 259
click at [520, 95] on Audience "Target Audience (Optional)" at bounding box center [540, 97] width 128 height 8
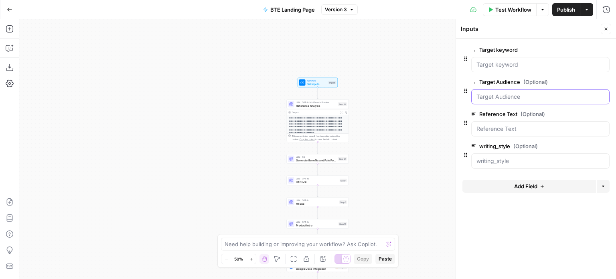
click at [520, 95] on Audience "Target Audience (Optional)" at bounding box center [540, 97] width 128 height 8
click at [318, 161] on span "Generate Benefits and Pain Points" at bounding box center [316, 160] width 40 height 4
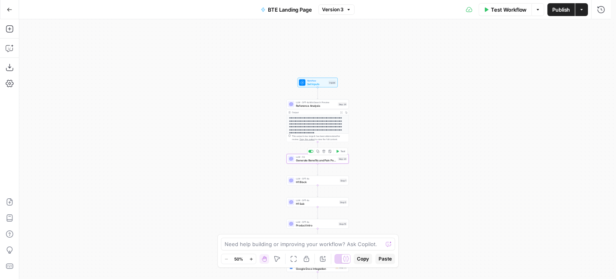
drag, startPoint x: 447, startPoint y: 72, endPoint x: 483, endPoint y: 55, distance: 39.3
click at [483, 55] on body "**********" at bounding box center [308, 139] width 616 height 279
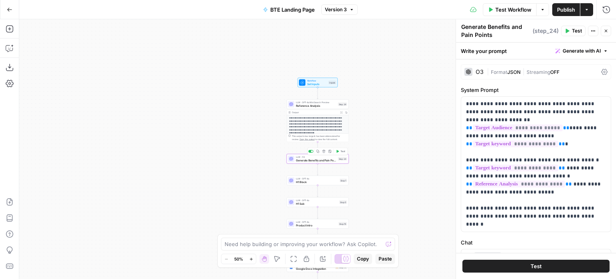
type textarea "Generate Benefits and Pain Points"
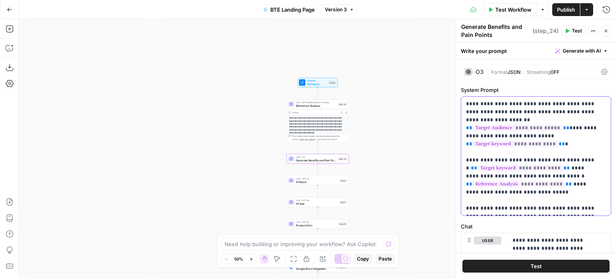
click at [503, 124] on span "**********" at bounding box center [517, 127] width 90 height 7
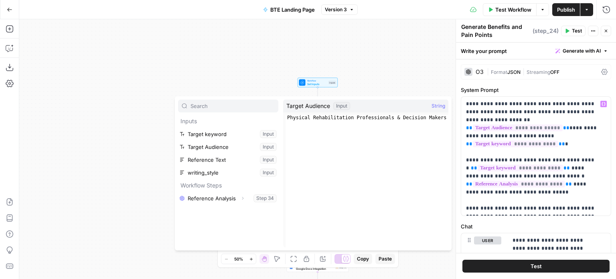
click at [393, 72] on div "**********" at bounding box center [317, 148] width 596 height 259
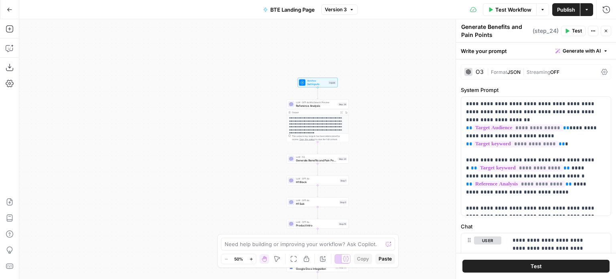
click at [323, 83] on span "Set Inputs" at bounding box center [317, 84] width 20 height 4
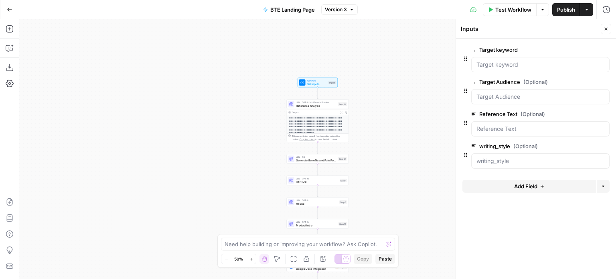
click at [515, 48] on label "Target keyword" at bounding box center [517, 50] width 93 height 8
click at [515, 61] on keyword "Target keyword" at bounding box center [540, 65] width 128 height 8
click at [519, 59] on div at bounding box center [540, 64] width 138 height 15
click at [588, 8] on icon "button" at bounding box center [586, 9] width 5 height 5
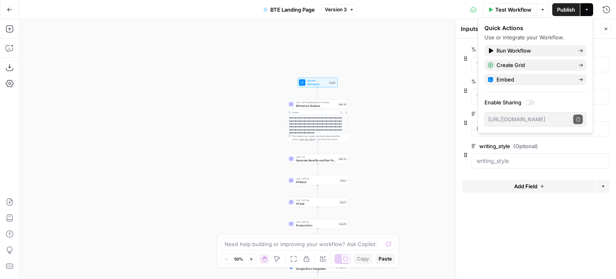
click at [541, 11] on icon "button" at bounding box center [542, 9] width 5 height 5
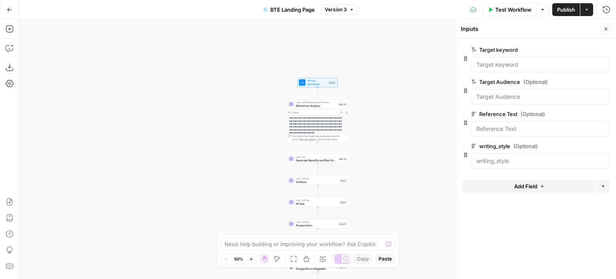
click at [510, 14] on button "Test Workflow" at bounding box center [510, 9] width 54 height 13
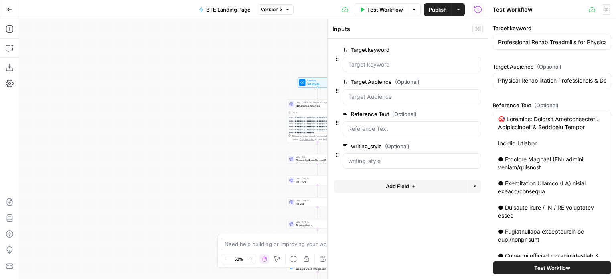
click at [478, 31] on button "Close" at bounding box center [477, 29] width 10 height 10
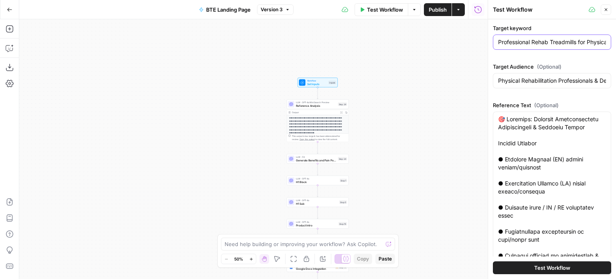
click at [529, 44] on input "Professional Rehab Treadmills for Physical Therapy Clinics" at bounding box center [552, 42] width 108 height 8
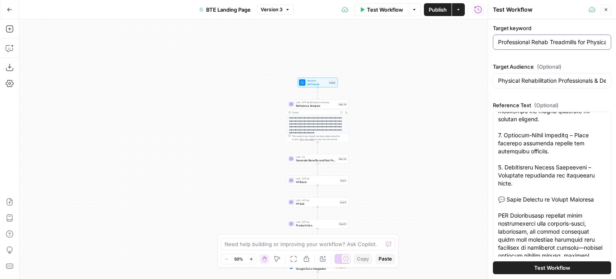
scroll to position [1547, 0]
click at [563, 269] on span "Test Workflow" at bounding box center [552, 267] width 36 height 8
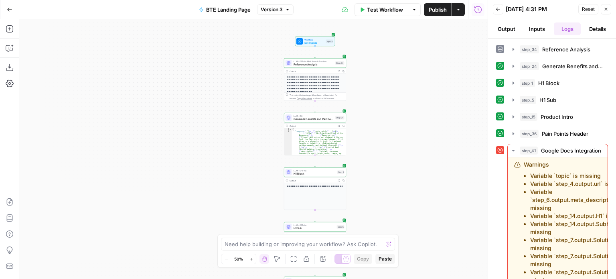
click at [338, 126] on icon "button" at bounding box center [338, 126] width 2 height 2
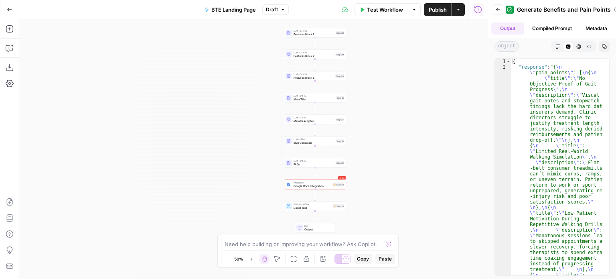
click at [313, 186] on span "Google Docs Integration" at bounding box center [312, 186] width 38 height 4
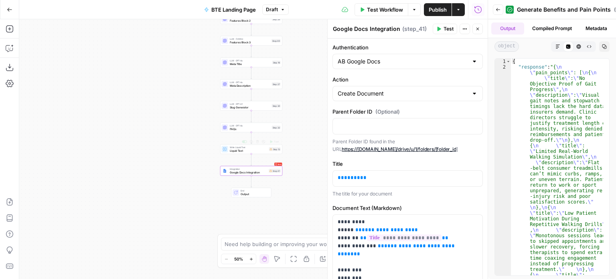
click at [252, 151] on span "Liquid Text" at bounding box center [249, 150] width 38 height 4
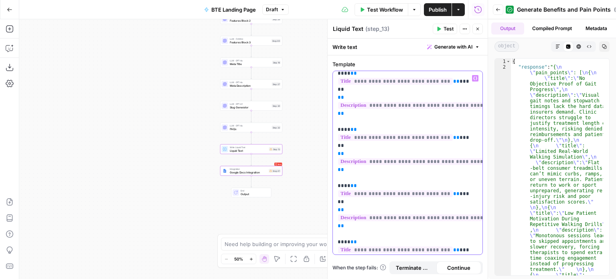
scroll to position [392, 0]
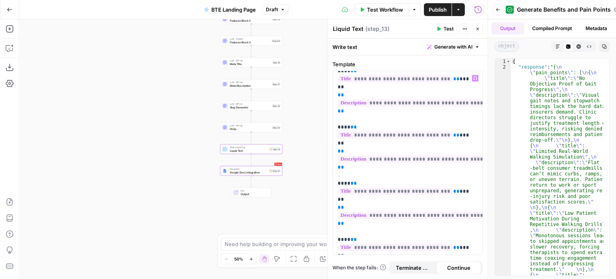
click at [248, 174] on div "Error Integration Google Docs Integration Step 41 Copy step Delete step Add Not…" at bounding box center [251, 171] width 62 height 10
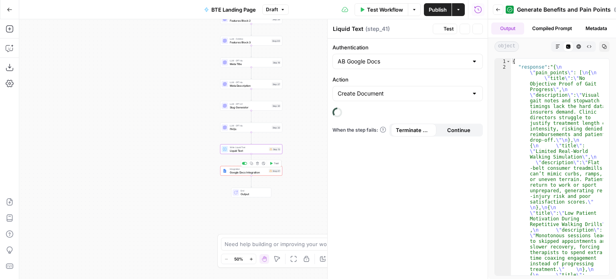
type textarea "Google Docs Integration"
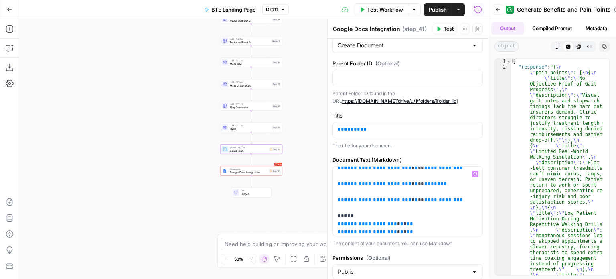
scroll to position [233, 0]
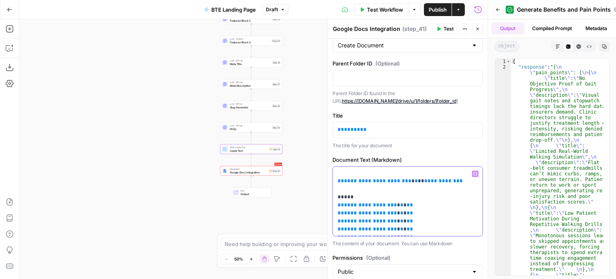
click at [413, 189] on p "**********" at bounding box center [401, 92] width 128 height 313
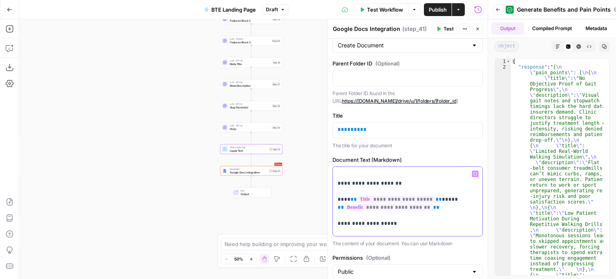
scroll to position [0, 0]
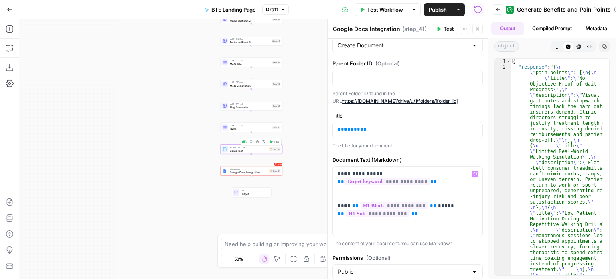
click at [256, 151] on span "Liquid Text" at bounding box center [249, 150] width 38 height 4
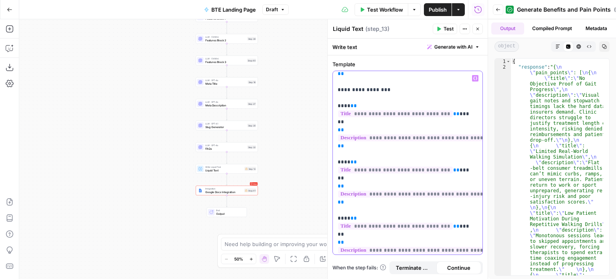
scroll to position [392, 0]
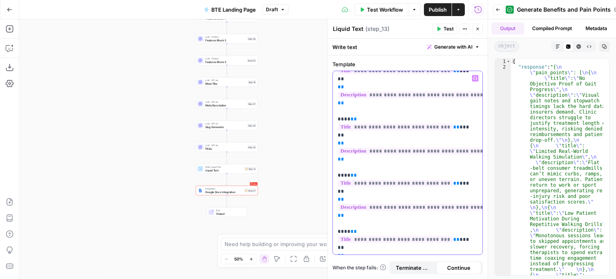
click at [473, 78] on icon "button" at bounding box center [475, 79] width 4 height 4
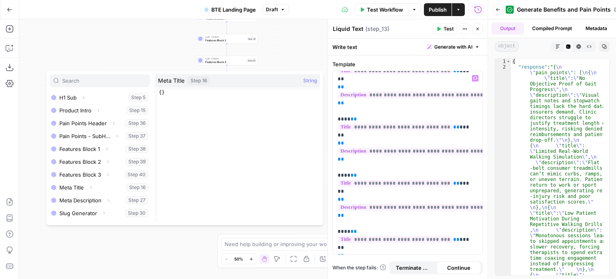
scroll to position [124, 0]
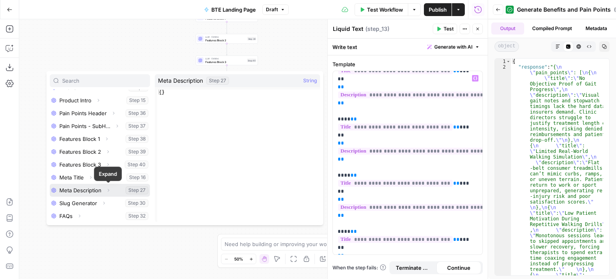
click at [107, 189] on icon "button" at bounding box center [108, 189] width 2 height 3
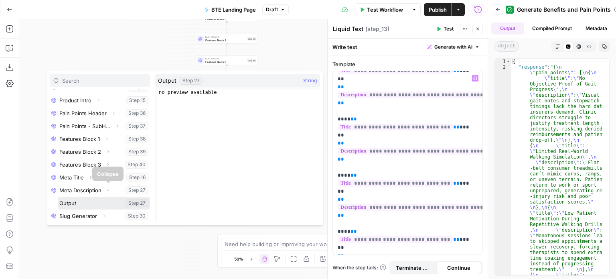
click at [104, 202] on button "Select variable Output" at bounding box center [104, 202] width 92 height 13
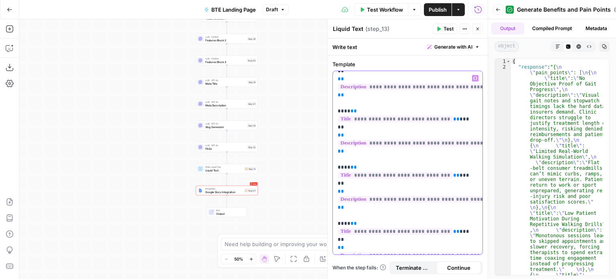
click at [475, 79] on icon "button" at bounding box center [475, 78] width 4 height 4
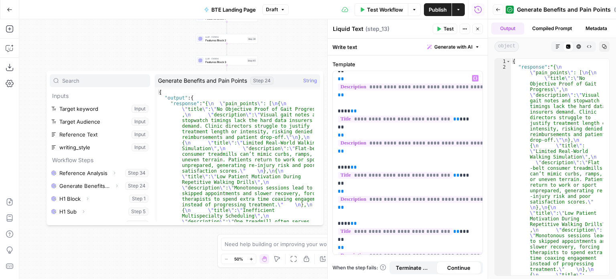
scroll to position [124, 0]
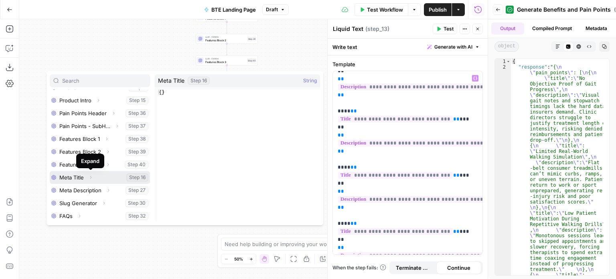
click at [91, 178] on icon "button" at bounding box center [90, 177] width 5 height 5
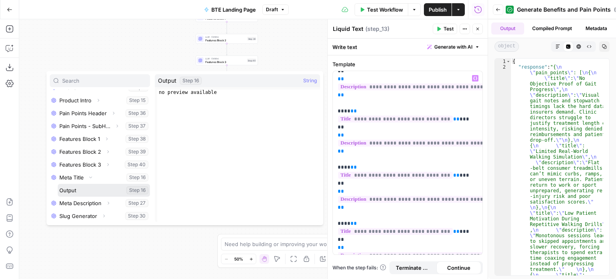
click at [89, 189] on button "Select variable Output" at bounding box center [104, 190] width 92 height 13
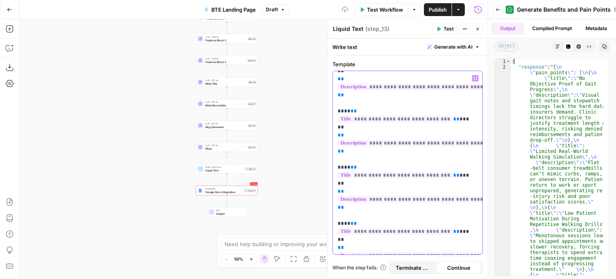
click at [474, 77] on icon "button" at bounding box center [475, 78] width 4 height 4
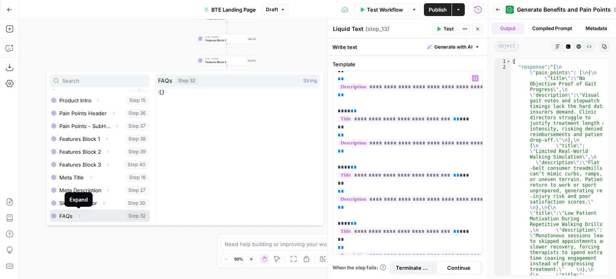
click at [77, 215] on icon "button" at bounding box center [79, 215] width 5 height 5
click at [79, 215] on button "Select variable Output" at bounding box center [104, 215] width 92 height 13
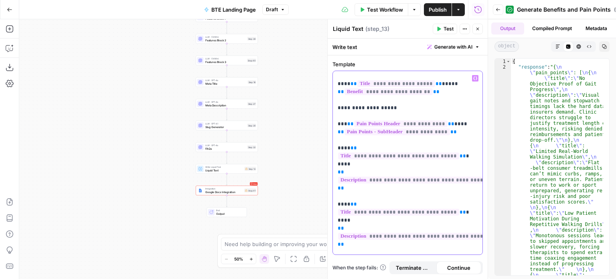
scroll to position [0, 0]
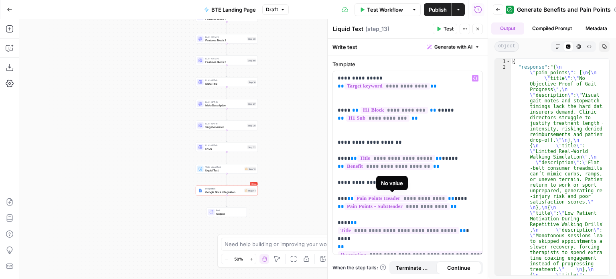
click at [301, 176] on div "**********" at bounding box center [253, 148] width 468 height 259
click at [467, 28] on button "Actions" at bounding box center [464, 29] width 10 height 10
click at [493, 10] on button "Back" at bounding box center [498, 9] width 10 height 10
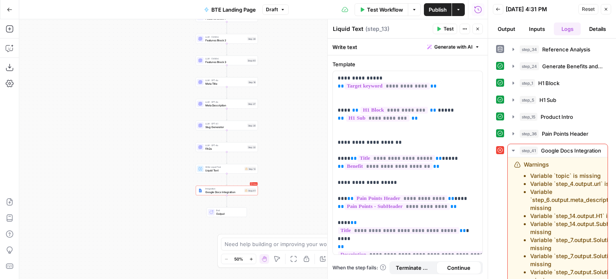
click at [584, 9] on span "Reset" at bounding box center [587, 9] width 13 height 7
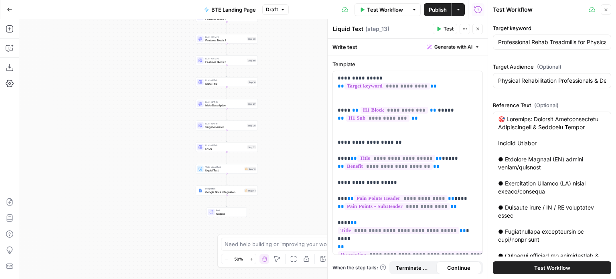
click at [551, 267] on span "Test Workflow" at bounding box center [552, 267] width 36 height 8
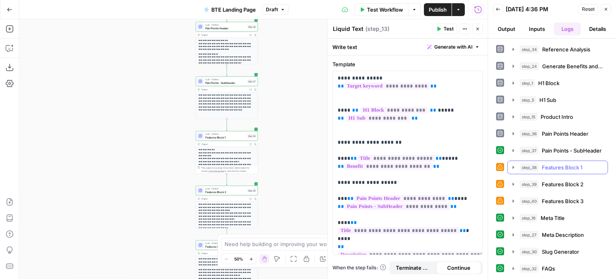
click at [551, 169] on span "Features Block 1" at bounding box center [561, 167] width 40 height 8
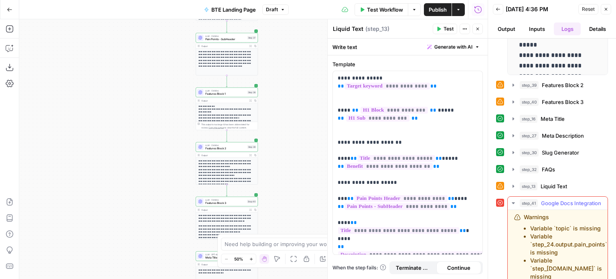
scroll to position [351, 0]
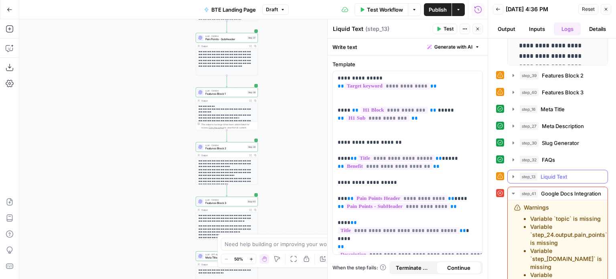
click at [547, 172] on span "Liquid Text" at bounding box center [553, 176] width 26 height 8
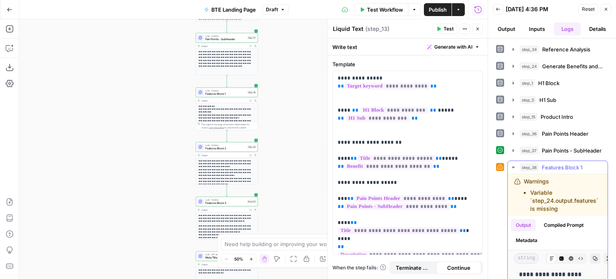
scroll to position [21, 0]
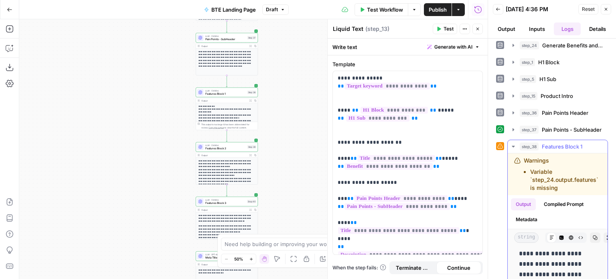
click at [565, 142] on span "Features Block 1" at bounding box center [561, 146] width 40 height 8
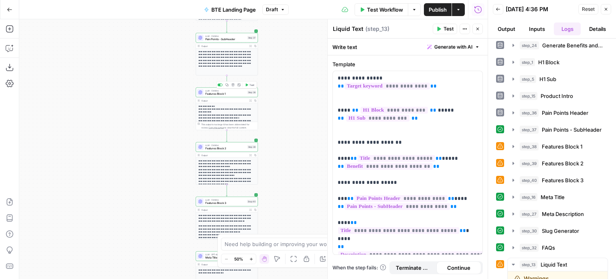
click at [235, 92] on span "Features Block 1" at bounding box center [225, 94] width 40 height 4
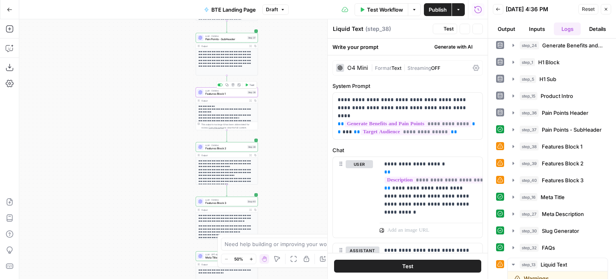
type textarea "Features Block 1"
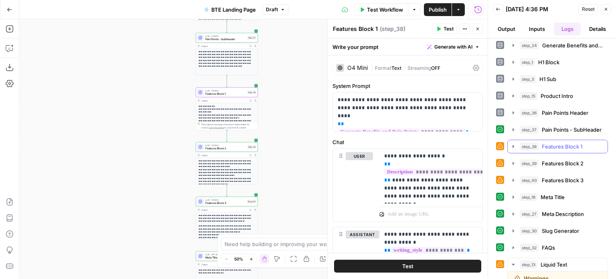
click at [513, 145] on icon "button" at bounding box center [513, 146] width 2 height 3
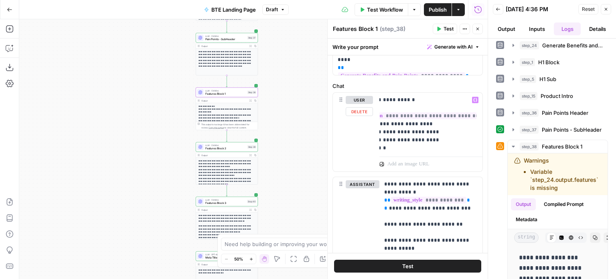
scroll to position [0, 0]
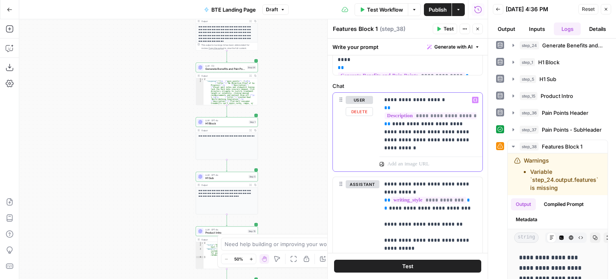
click at [388, 123] on p "**********" at bounding box center [427, 120] width 87 height 48
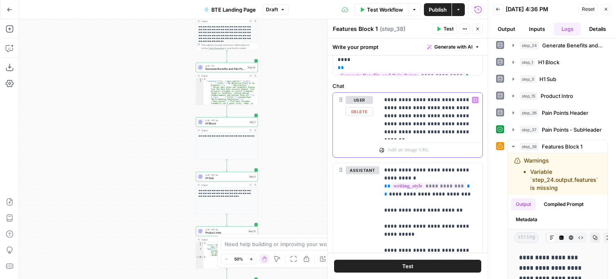
drag, startPoint x: 390, startPoint y: 115, endPoint x: 382, endPoint y: 109, distance: 10.0
click at [382, 109] on div "**********" at bounding box center [427, 116] width 97 height 46
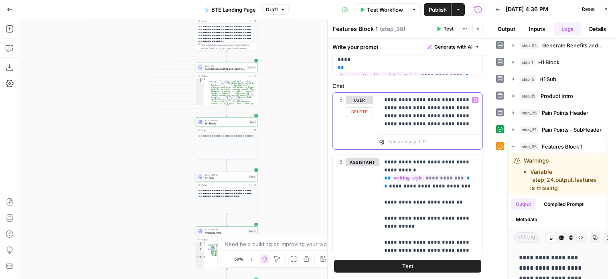
click at [473, 99] on icon "button" at bounding box center [475, 100] width 4 height 4
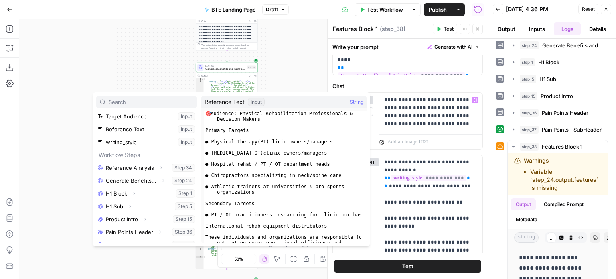
scroll to position [30, 0]
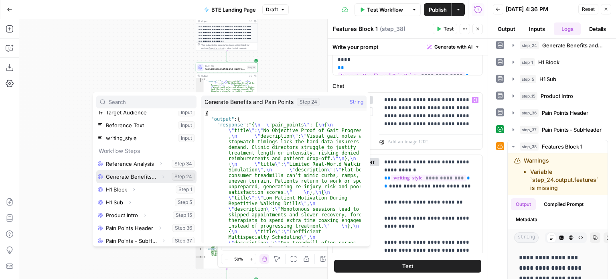
click at [161, 175] on icon "button" at bounding box center [163, 176] width 5 height 5
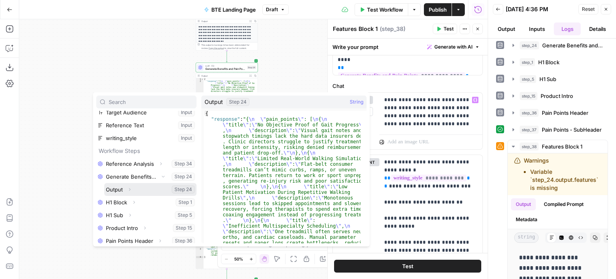
click at [129, 188] on icon "button" at bounding box center [129, 189] width 5 height 5
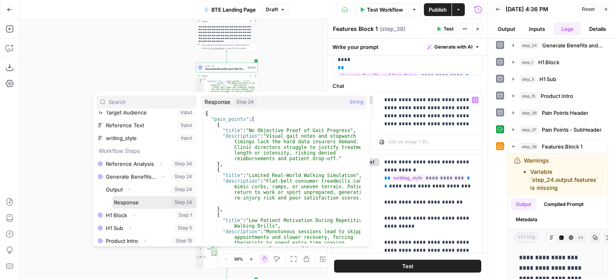
click at [139, 202] on button "Select variable Response" at bounding box center [154, 202] width 84 height 13
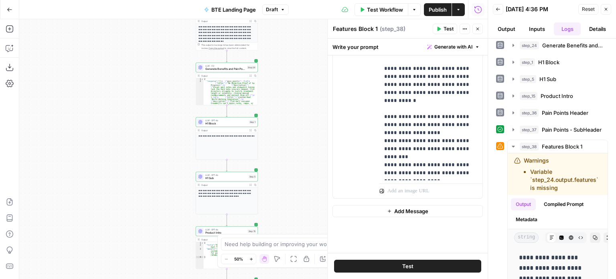
scroll to position [0, 0]
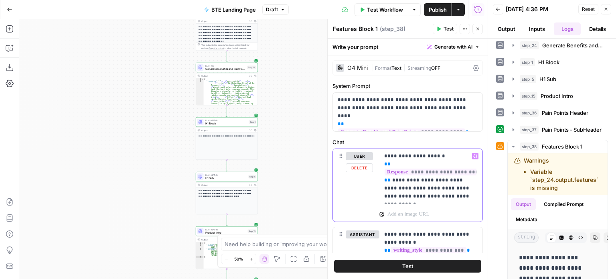
drag, startPoint x: 389, startPoint y: 182, endPoint x: 383, endPoint y: 165, distance: 17.7
click at [383, 165] on div "**********" at bounding box center [427, 176] width 97 height 55
copy p "**********"
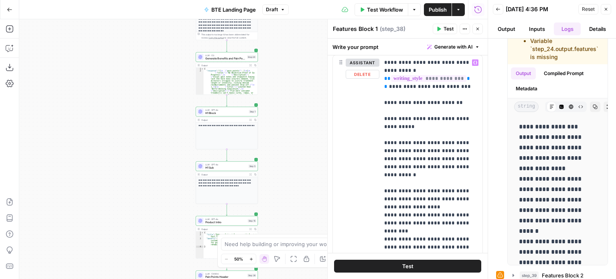
scroll to position [172, 0]
drag, startPoint x: 380, startPoint y: 99, endPoint x: 451, endPoint y: 248, distance: 164.7
click at [451, 248] on div "**********" at bounding box center [430, 154] width 103 height 199
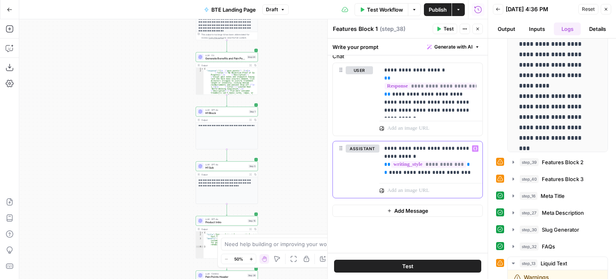
scroll to position [265, 0]
click at [556, 164] on button "step_39 Features Block 2 11 seconds / 3 tasks" at bounding box center [557, 161] width 100 height 13
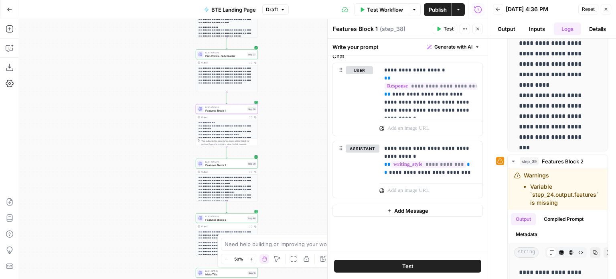
click at [240, 166] on span "Features Block 2" at bounding box center [225, 165] width 40 height 4
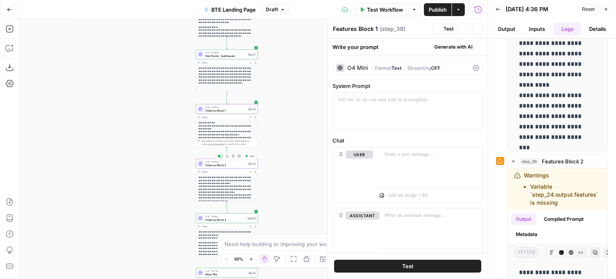
type textarea "Features Block 2"
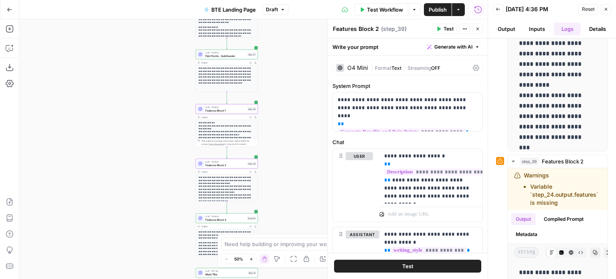
scroll to position [13, 0]
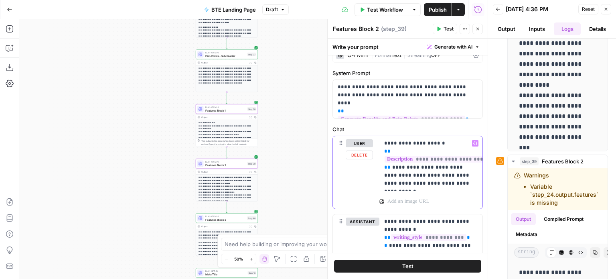
drag, startPoint x: 389, startPoint y: 165, endPoint x: 382, endPoint y: 152, distance: 14.6
click at [382, 152] on div "**********" at bounding box center [430, 163] width 103 height 55
paste div
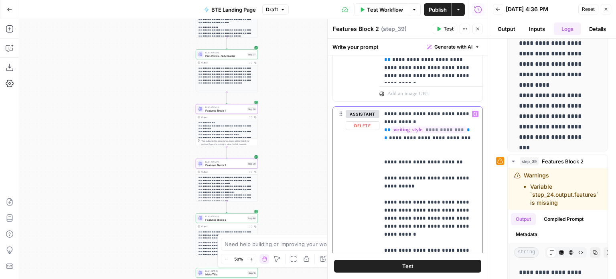
scroll to position [254, 0]
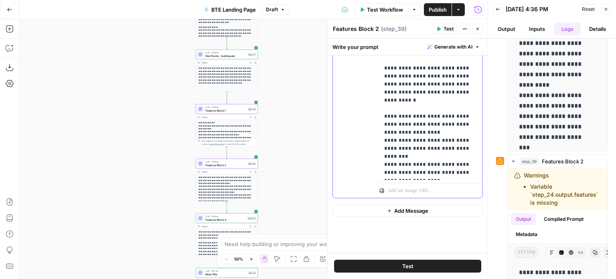
drag, startPoint x: 384, startPoint y: 160, endPoint x: 485, endPoint y: 290, distance: 164.8
click at [485, 278] on html "**********" at bounding box center [308, 139] width 616 height 279
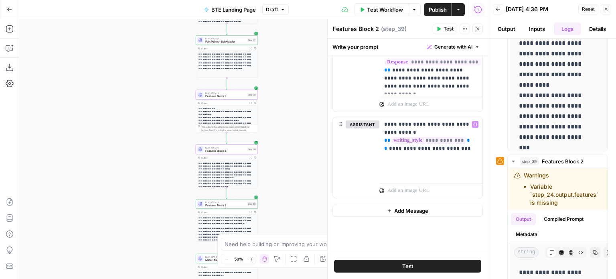
click at [239, 206] on span "Features Block 3" at bounding box center [225, 205] width 40 height 4
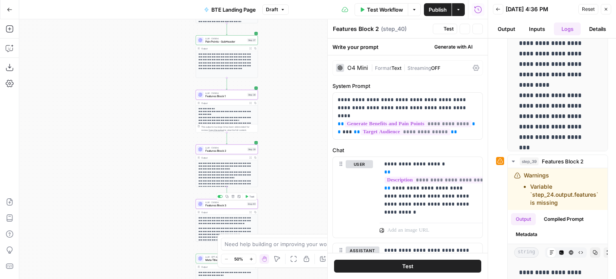
type textarea "Features Block 3"
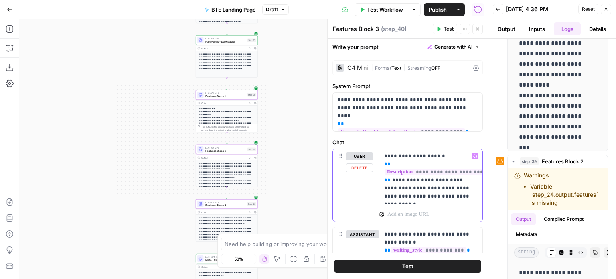
click at [394, 180] on p "**********" at bounding box center [427, 176] width 87 height 48
drag, startPoint x: 390, startPoint y: 179, endPoint x: 379, endPoint y: 164, distance: 19.0
click at [379, 164] on div "**********" at bounding box center [430, 176] width 103 height 55
paste div
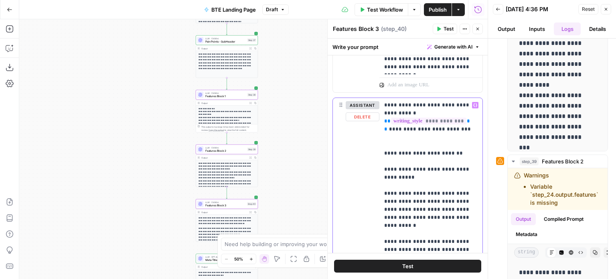
scroll to position [254, 0]
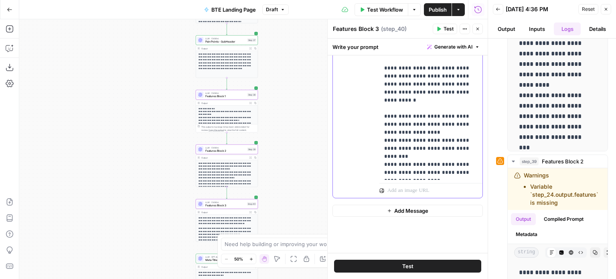
drag, startPoint x: 385, startPoint y: 143, endPoint x: 444, endPoint y: 279, distance: 148.2
click at [444, 278] on html "**********" at bounding box center [308, 139] width 616 height 279
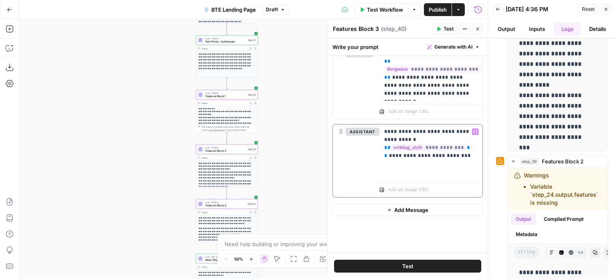
scroll to position [102, 0]
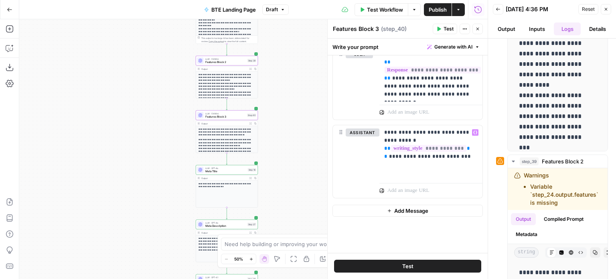
click at [228, 170] on span "Meta Title" at bounding box center [225, 171] width 41 height 4
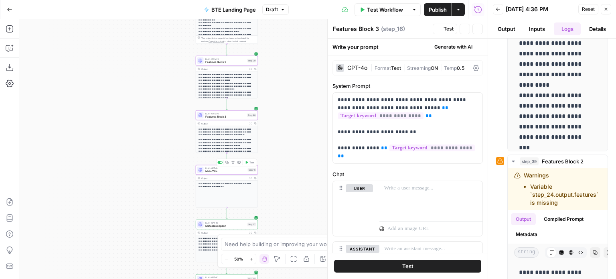
type textarea "Meta Title"
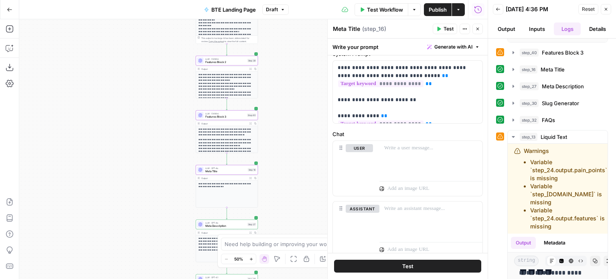
scroll to position [633, 0]
click at [556, 133] on span "Liquid Text" at bounding box center [553, 137] width 26 height 8
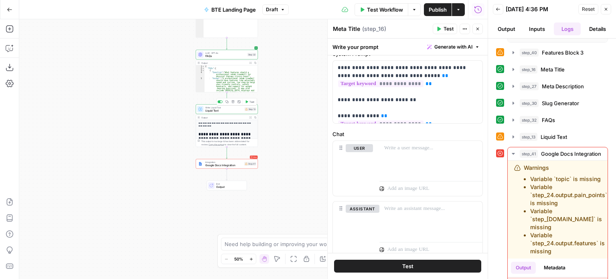
click at [237, 110] on span "Liquid Text" at bounding box center [224, 111] width 38 height 4
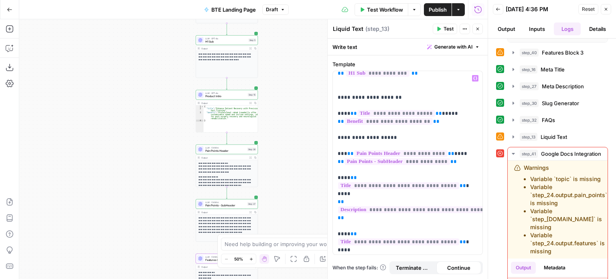
scroll to position [45, 0]
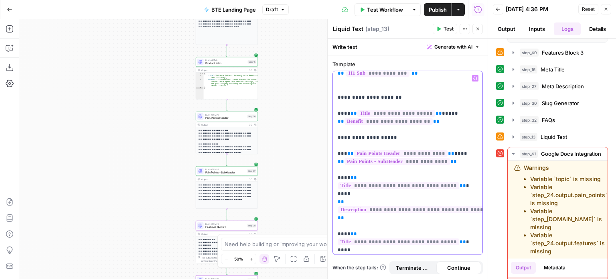
drag, startPoint x: 455, startPoint y: 168, endPoint x: 350, endPoint y: 168, distance: 105.0
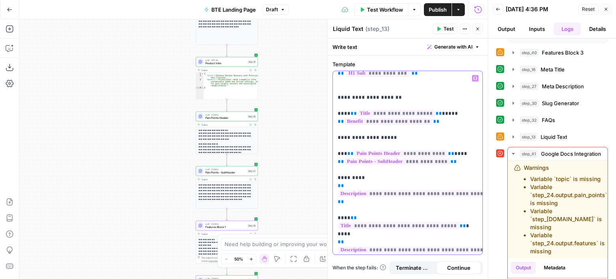
click at [474, 78] on icon "button" at bounding box center [475, 78] width 4 height 4
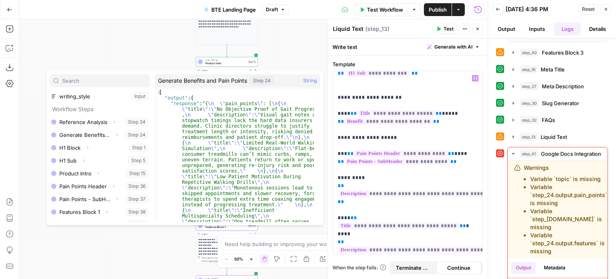
scroll to position [57, 0]
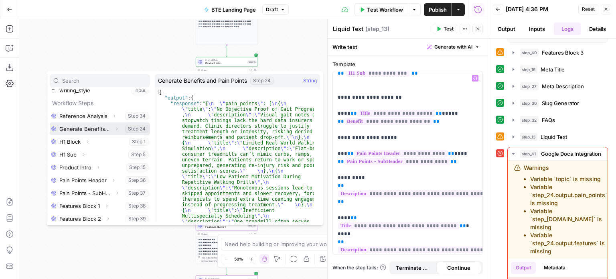
click at [114, 129] on icon "button" at bounding box center [116, 128] width 5 height 5
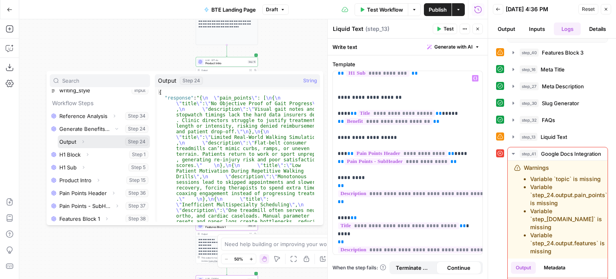
click at [83, 141] on icon "button" at bounding box center [83, 141] width 2 height 3
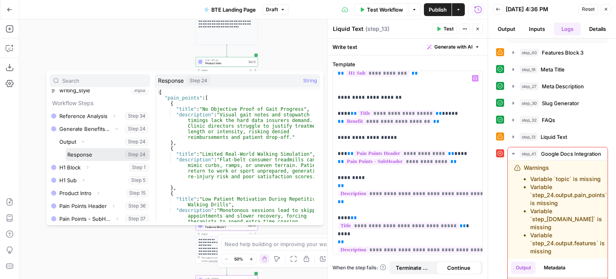
click at [96, 156] on button "Select variable Response" at bounding box center [108, 154] width 84 height 13
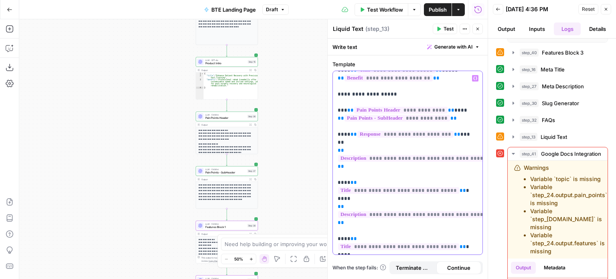
scroll to position [87, 0]
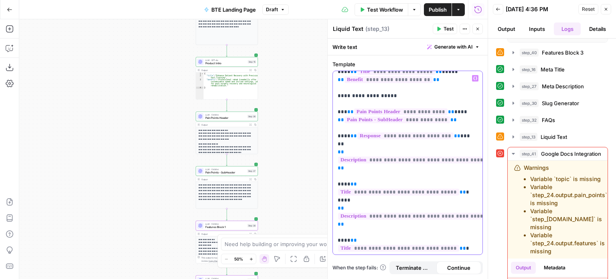
drag, startPoint x: 449, startPoint y: 126, endPoint x: 351, endPoint y: 126, distance: 97.8
copy p "**********"
drag, startPoint x: 361, startPoint y: 199, endPoint x: 353, endPoint y: 187, distance: 14.0
click at [335, 185] on div "**********" at bounding box center [408, 163] width 150 height 184
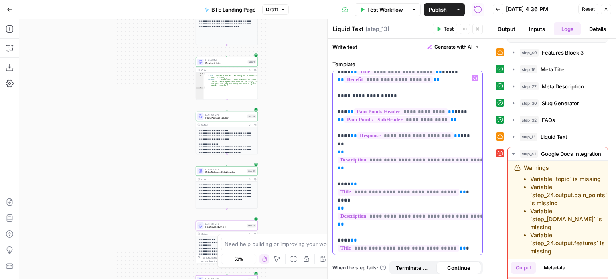
drag, startPoint x: 345, startPoint y: 192, endPoint x: 335, endPoint y: 179, distance: 16.8
click at [335, 179] on div "**********" at bounding box center [408, 163] width 150 height 184
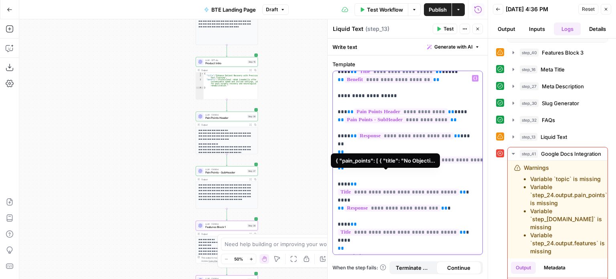
drag, startPoint x: 450, startPoint y: 176, endPoint x: 333, endPoint y: 177, distance: 116.2
click at [333, 177] on div "**********" at bounding box center [408, 163] width 150 height 184
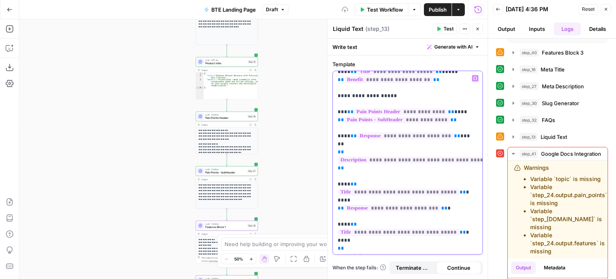
click at [333, 177] on div "**********" at bounding box center [408, 163] width 150 height 184
click at [446, 173] on p "**********" at bounding box center [404, 280] width 134 height 585
drag, startPoint x: 445, startPoint y: 176, endPoint x: 324, endPoint y: 173, distance: 121.1
click at [327, 173] on div "**********" at bounding box center [407, 148] width 160 height 259
copy p "**********"
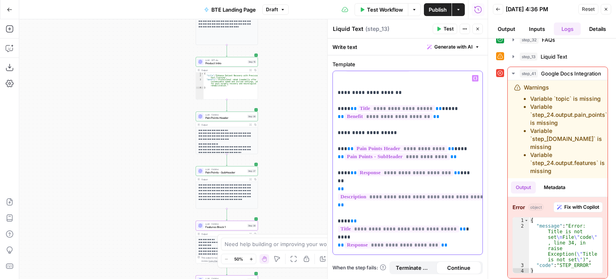
scroll to position [0, 0]
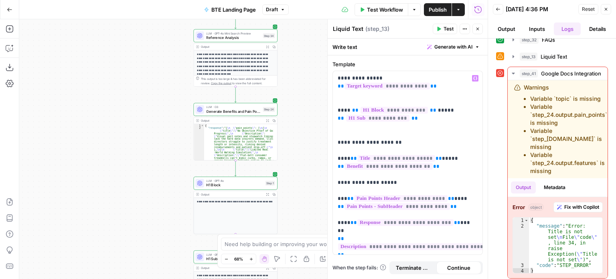
click at [250, 258] on icon "button" at bounding box center [251, 258] width 4 height 4
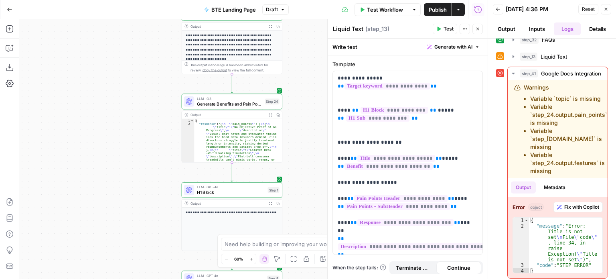
click at [250, 258] on icon "button" at bounding box center [251, 258] width 4 height 4
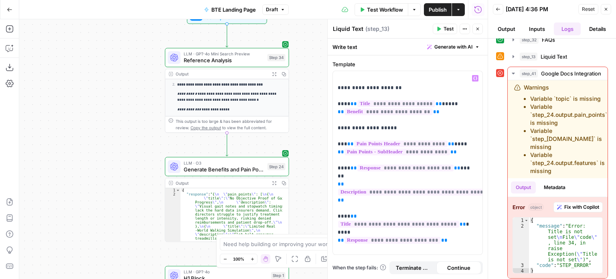
scroll to position [54, 0]
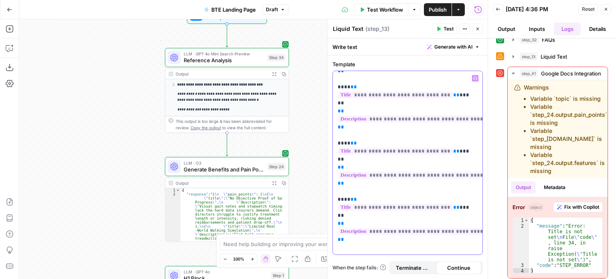
scroll to position [0, 0]
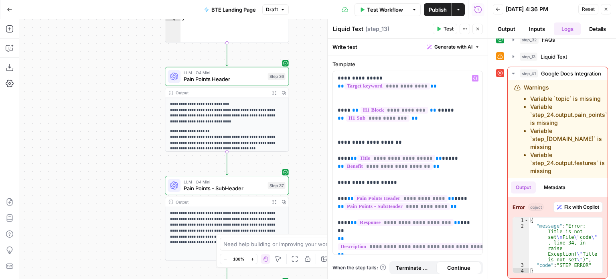
click at [524, 27] on button "Inputs" at bounding box center [536, 28] width 27 height 13
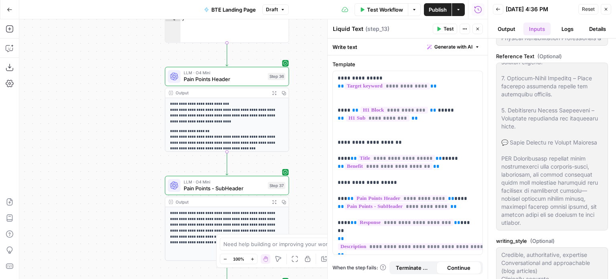
scroll to position [3, 0]
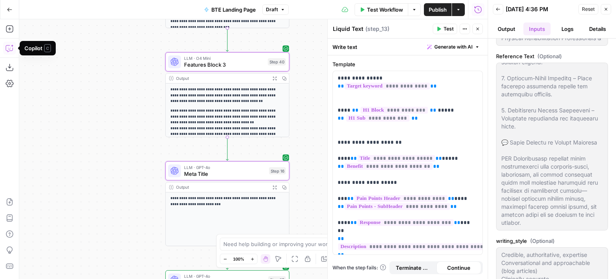
click at [13, 46] on icon "button" at bounding box center [10, 48] width 8 height 8
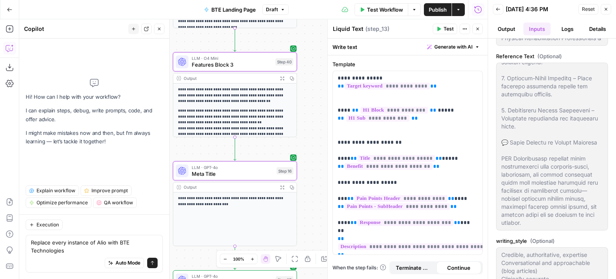
type textarea "Replace every instance of Alio with BTE Technologies"
click at [154, 261] on icon "submit" at bounding box center [152, 262] width 5 height 5
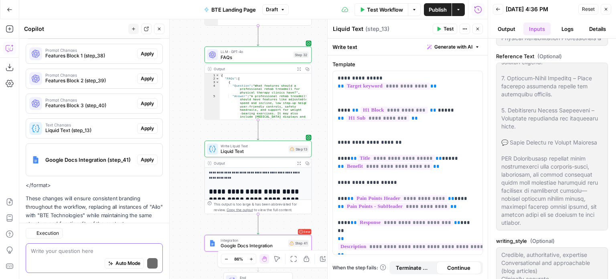
scroll to position [236, 0]
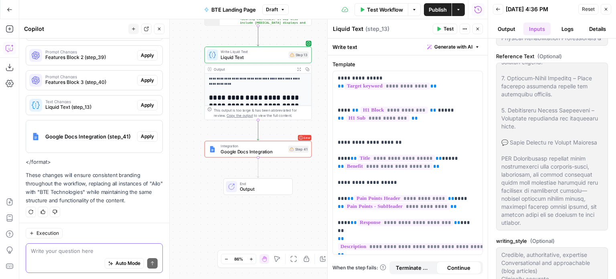
click at [44, 207] on button "Helpful" at bounding box center [43, 211] width 10 height 10
click at [145, 136] on span "Apply" at bounding box center [147, 136] width 13 height 7
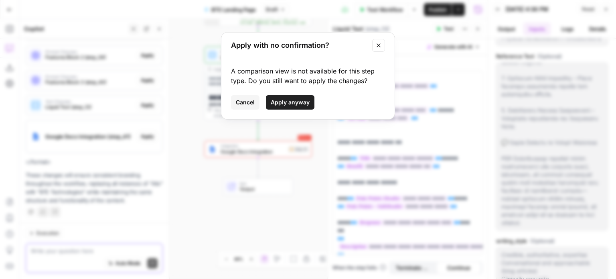
click at [285, 105] on span "Apply anyway" at bounding box center [290, 102] width 39 height 8
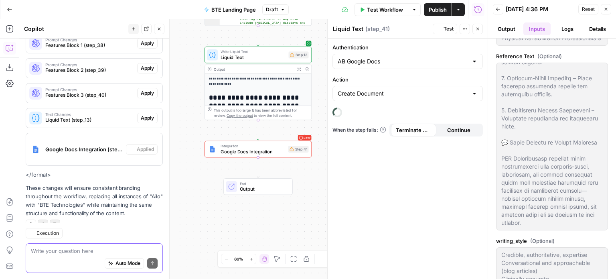
type textarea "Google Docs Integration"
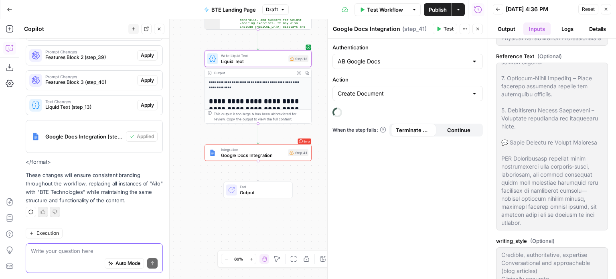
click at [149, 104] on button "Apply" at bounding box center [147, 105] width 20 height 10
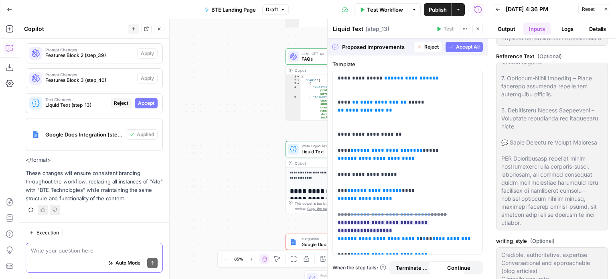
scroll to position [236, 0]
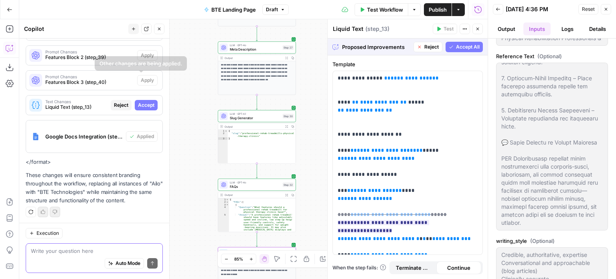
click at [141, 103] on span "Accept" at bounding box center [146, 104] width 16 height 7
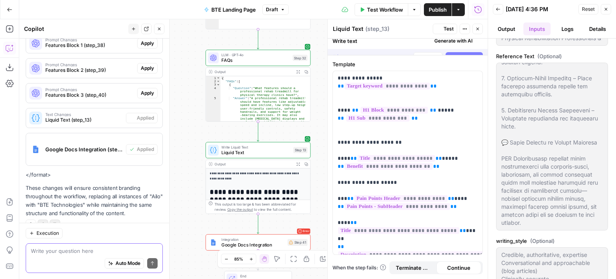
scroll to position [249, 0]
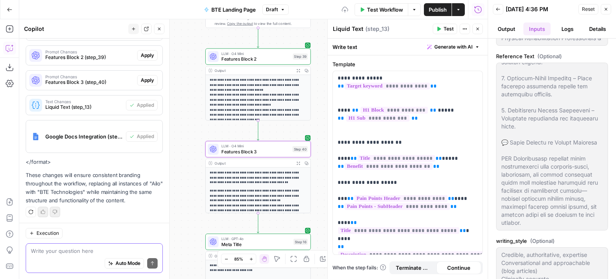
click at [142, 78] on span "Apply" at bounding box center [147, 80] width 13 height 7
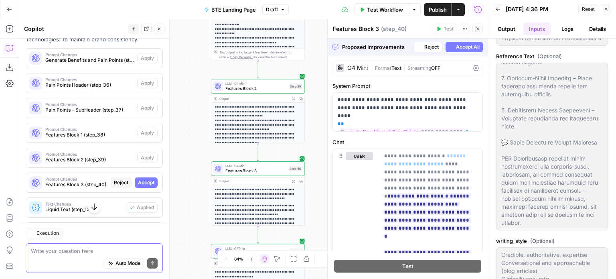
scroll to position [124, 0]
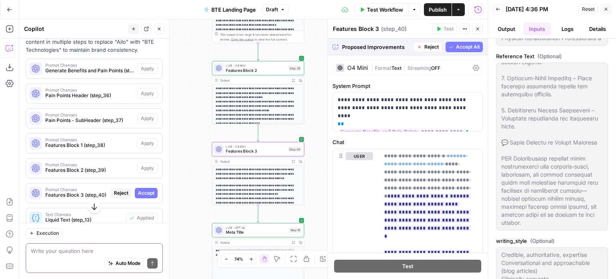
click at [146, 190] on span "Accept" at bounding box center [146, 192] width 16 height 7
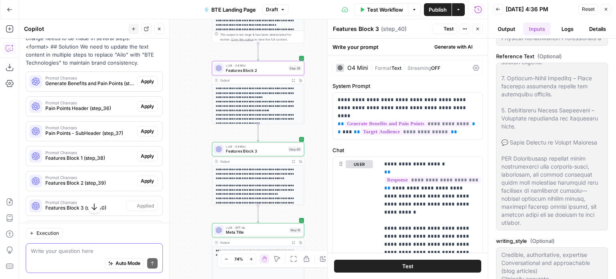
scroll to position [137, 0]
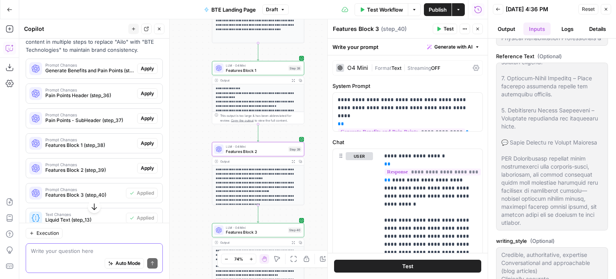
click at [144, 169] on span "Apply" at bounding box center [147, 167] width 13 height 7
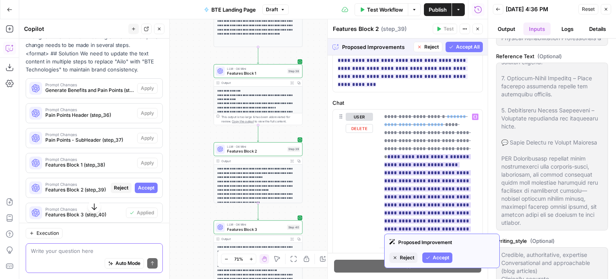
scroll to position [96, 0]
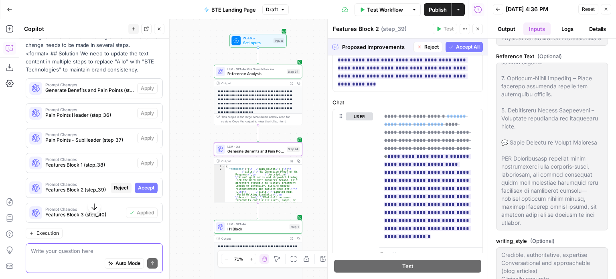
click at [119, 85] on span "Prompt Changes" at bounding box center [89, 85] width 89 height 4
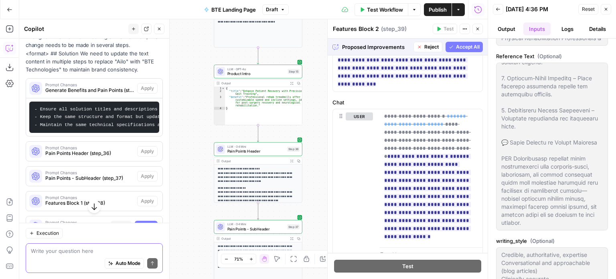
scroll to position [281, 0]
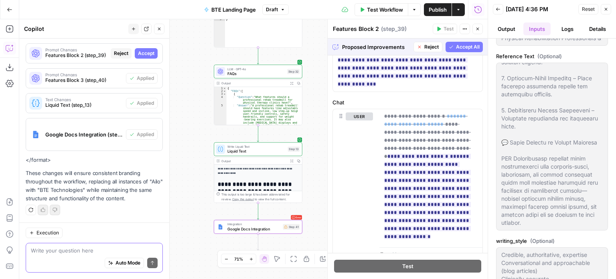
click at [105, 129] on div "Google Docs Integration (step_41)" at bounding box center [76, 134] width 100 height 32
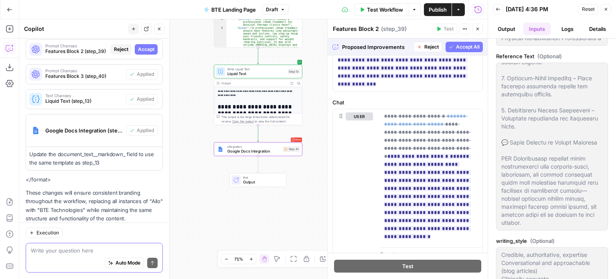
click at [101, 126] on span "Google Docs Integration (step_41)" at bounding box center [83, 130] width 77 height 8
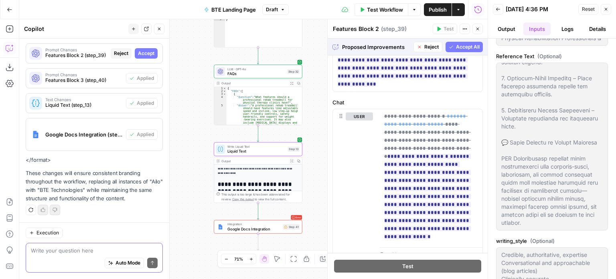
click at [103, 105] on span "Liquid Text (step_13)" at bounding box center [83, 104] width 77 height 7
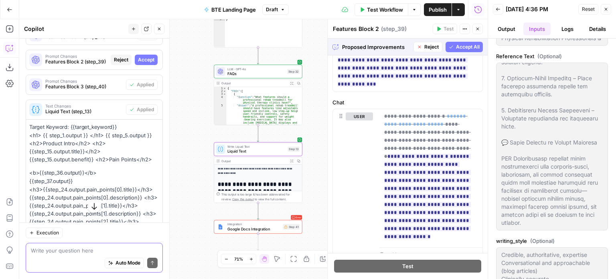
scroll to position [268, 0]
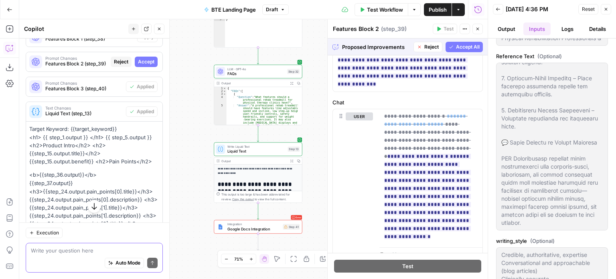
click at [93, 92] on span "Features Block 3 (step_40)" at bounding box center [83, 88] width 77 height 7
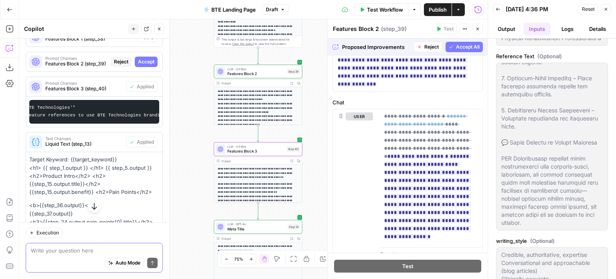
scroll to position [0, 0]
click at [79, 67] on span "Features Block 2 (step_39)" at bounding box center [76, 63] width 62 height 7
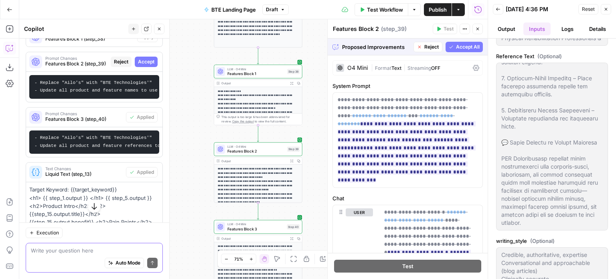
click at [432, 49] on span "Reject" at bounding box center [431, 46] width 14 height 7
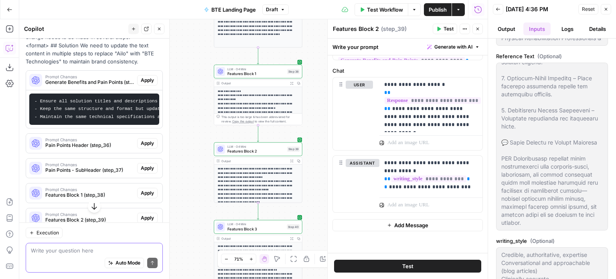
scroll to position [125, 0]
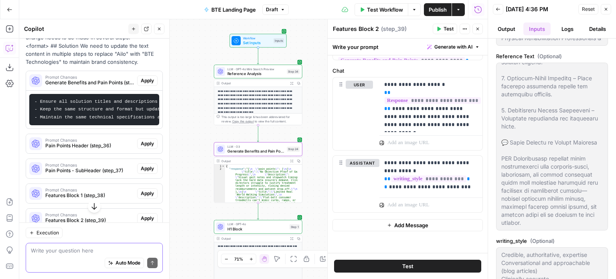
click at [143, 78] on span "Apply" at bounding box center [147, 80] width 13 height 7
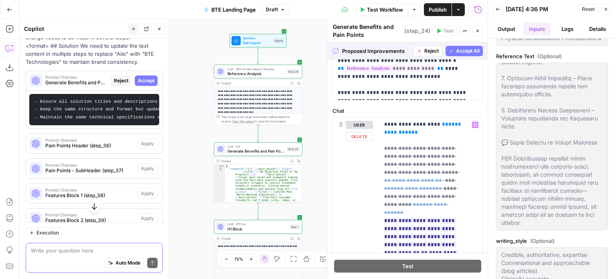
scroll to position [0, 0]
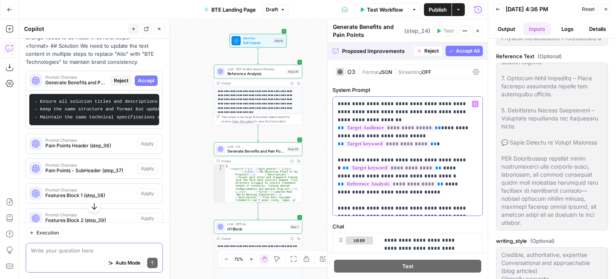
drag, startPoint x: 390, startPoint y: 111, endPoint x: 337, endPoint y: 110, distance: 52.9
click at [337, 110] on div "**********" at bounding box center [407, 156] width 149 height 119
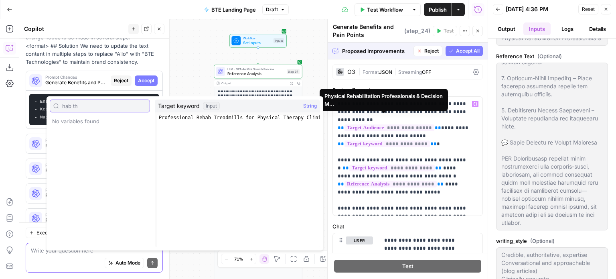
type input "hab th"
click at [363, 111] on p "**********" at bounding box center [404, 156] width 134 height 112
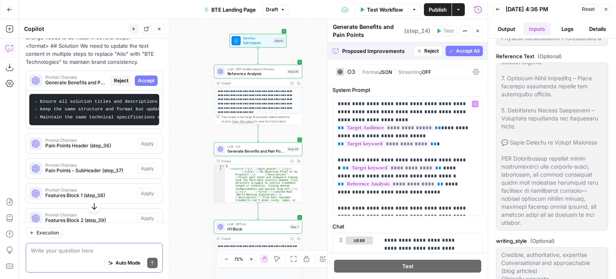
click at [480, 56] on button "Accept All" at bounding box center [463, 51] width 37 height 10
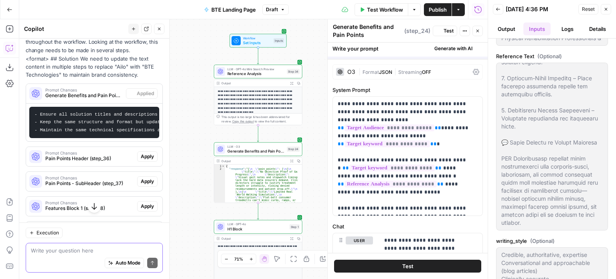
scroll to position [125, 0]
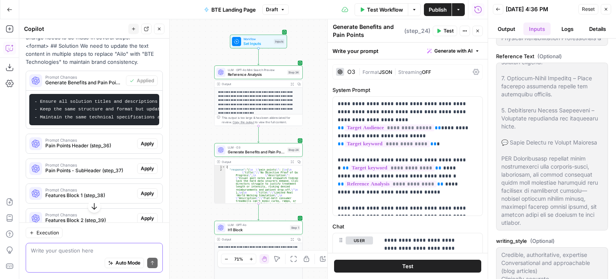
drag, startPoint x: 468, startPoint y: 52, endPoint x: 311, endPoint y: 96, distance: 162.4
click at [311, 96] on div "**********" at bounding box center [253, 148] width 468 height 259
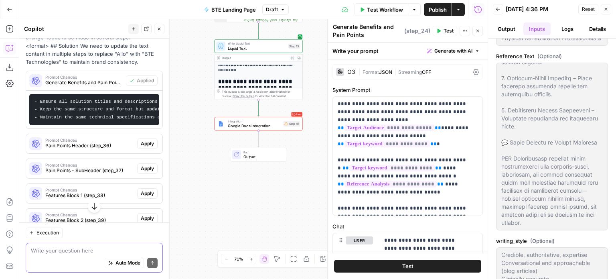
click at [269, 121] on span "Integration" at bounding box center [254, 121] width 53 height 4
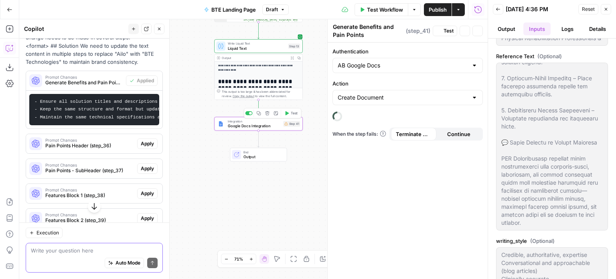
type textarea "Google Docs Integration"
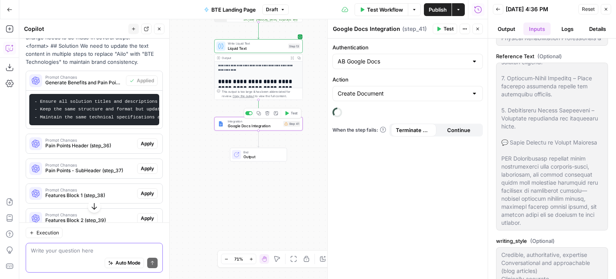
click at [271, 127] on span "Google Docs Integration" at bounding box center [254, 126] width 53 height 6
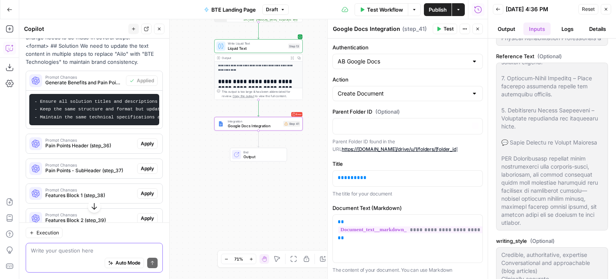
scroll to position [69, 0]
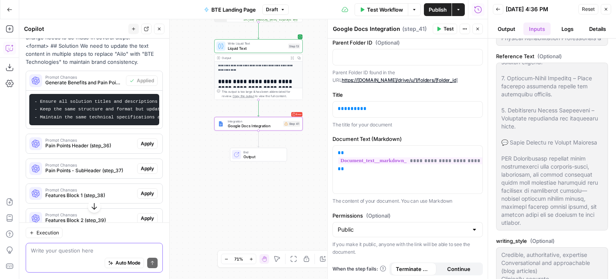
click at [269, 48] on span "Liquid Text" at bounding box center [257, 48] width 58 height 6
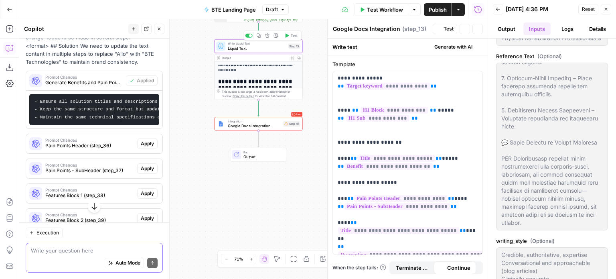
type textarea "Liquid Text"
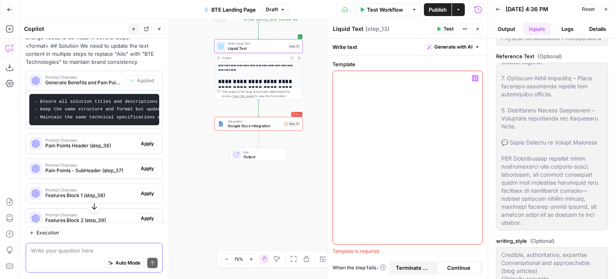
scroll to position [0, 0]
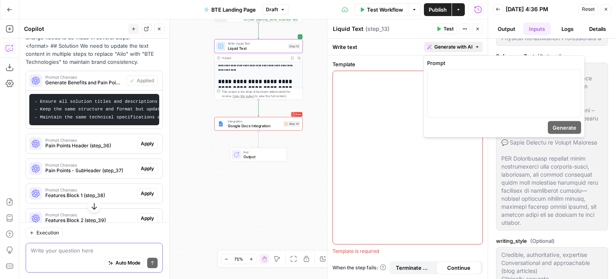
click at [447, 46] on span "Generate with AI" at bounding box center [453, 46] width 38 height 7
click at [454, 70] on div at bounding box center [503, 94] width 153 height 48
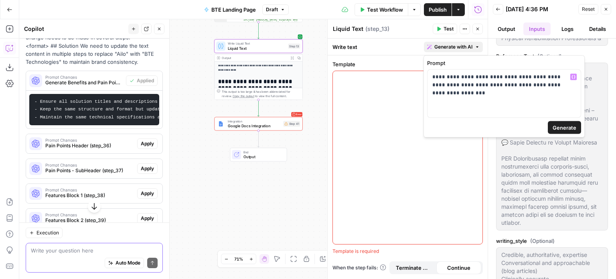
click at [572, 125] on span "Generate" at bounding box center [564, 127] width 24 height 8
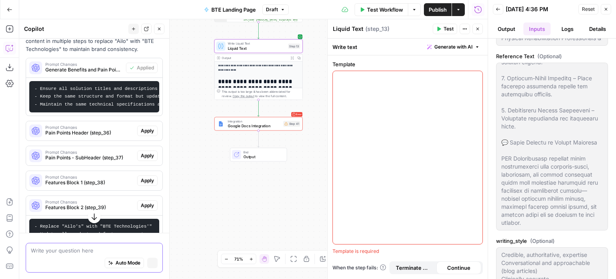
scroll to position [112, 0]
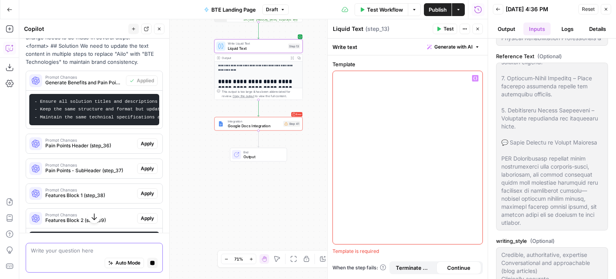
click at [420, 108] on div at bounding box center [408, 157] width 150 height 173
click at [377, 125] on div at bounding box center [408, 157] width 150 height 173
click at [478, 76] on button "Variables Menu" at bounding box center [475, 78] width 6 height 6
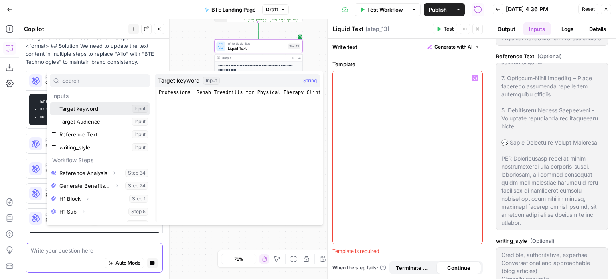
click at [101, 112] on button "Select variable Target keyword" at bounding box center [100, 108] width 100 height 13
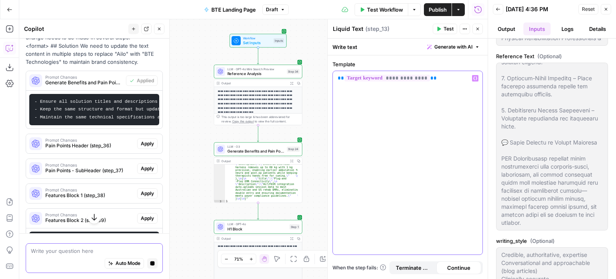
scroll to position [275, 0]
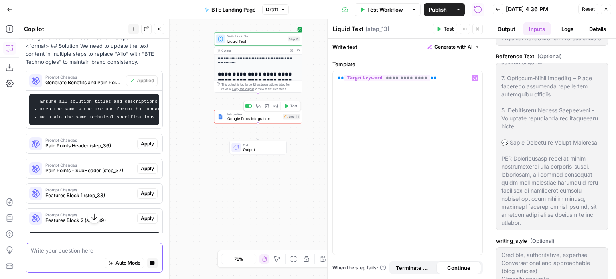
click at [279, 119] on span "Google Docs Integration" at bounding box center [253, 118] width 53 height 6
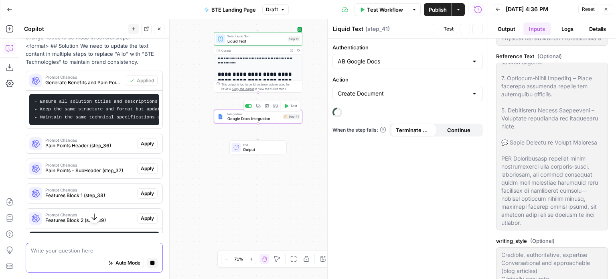
type textarea "Google Docs Integration"
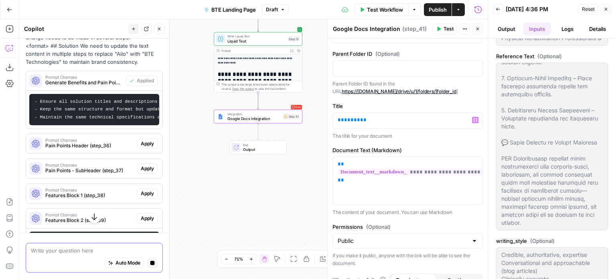
scroll to position [59, 0]
click at [273, 40] on span "Liquid Text" at bounding box center [256, 41] width 58 height 6
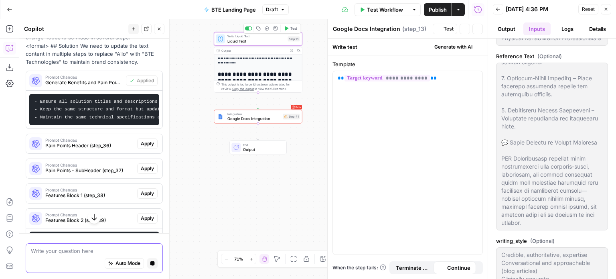
type textarea "Liquid Text"
click at [438, 85] on div "**********" at bounding box center [407, 162] width 149 height 183
click at [455, 41] on div "Write text Generate with AI" at bounding box center [407, 46] width 160 height 16
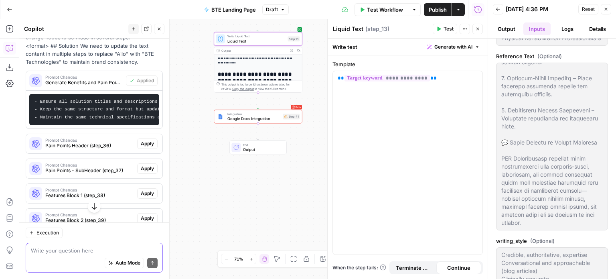
click at [455, 44] on span "Generate with AI" at bounding box center [453, 46] width 38 height 7
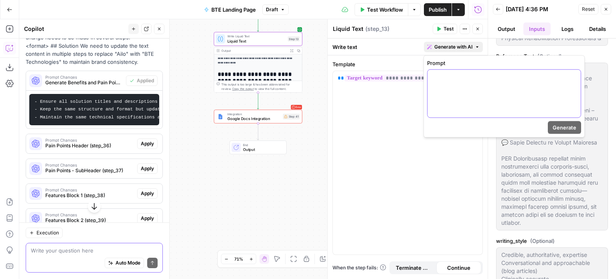
click at [471, 85] on div at bounding box center [503, 94] width 153 height 48
click at [575, 124] on span "Generate" at bounding box center [564, 127] width 24 height 8
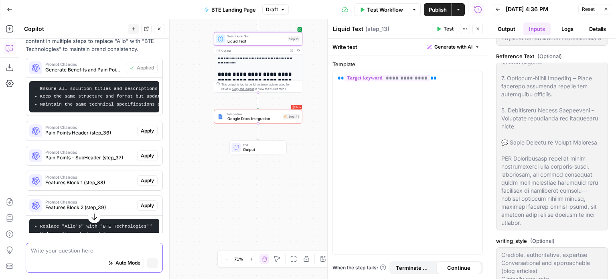
scroll to position [112, 0]
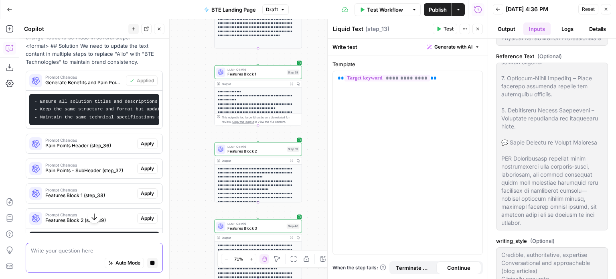
click at [93, 216] on icon "button" at bounding box center [94, 216] width 8 height 8
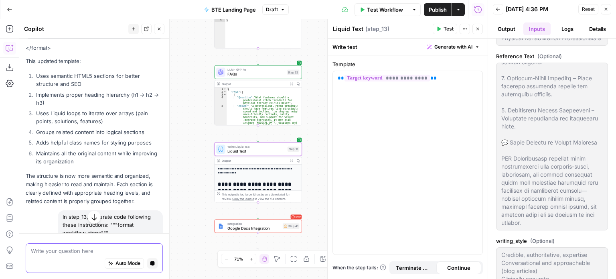
scroll to position [925, 0]
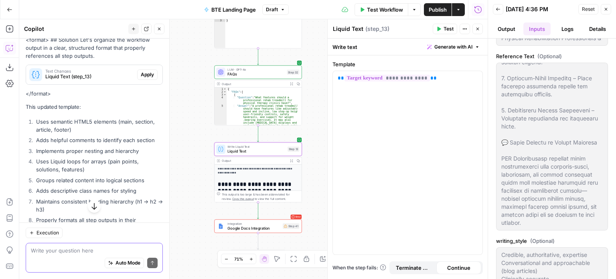
click at [143, 78] on span "Apply" at bounding box center [147, 74] width 13 height 7
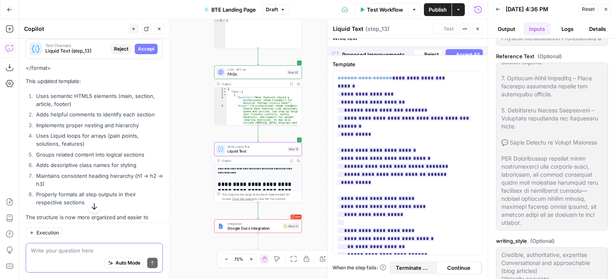
scroll to position [1171, 0]
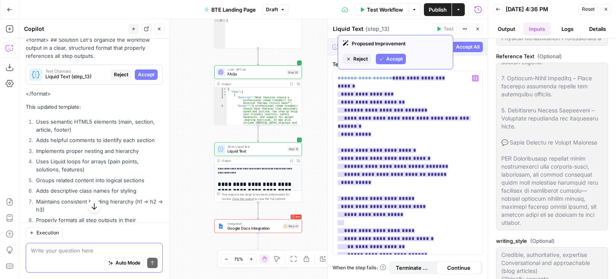
click at [388, 57] on span "Accept" at bounding box center [394, 58] width 16 height 7
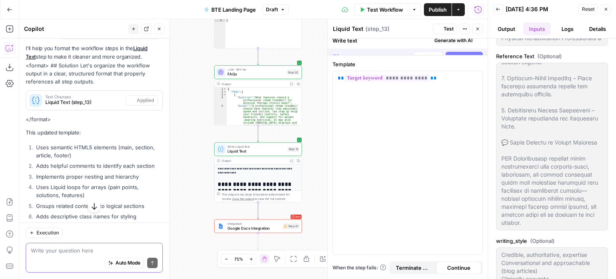
scroll to position [1197, 0]
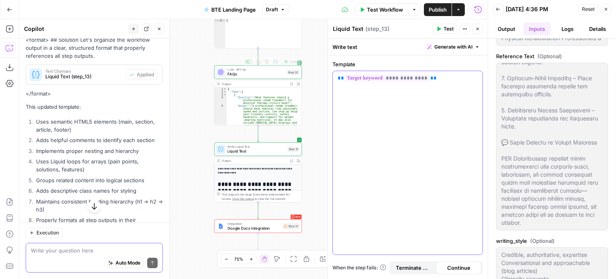
click at [343, 98] on div "**********" at bounding box center [407, 162] width 149 height 183
click at [259, 152] on span "Liquid Text" at bounding box center [256, 151] width 58 height 6
click at [261, 72] on span "FAQs" at bounding box center [255, 74] width 57 height 6
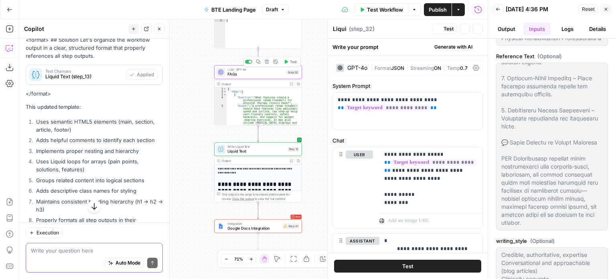
type textarea "FAQs"
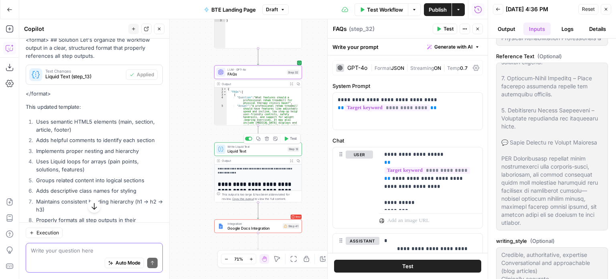
click at [269, 155] on div "Write Liquid Text Liquid Text Step 13 Copy step Delete step Add Note Test" at bounding box center [258, 149] width 88 height 14
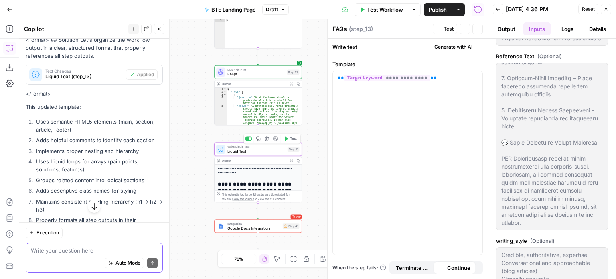
type textarea "Liquid Text"
click at [380, 123] on div "**********" at bounding box center [407, 162] width 149 height 183
click at [71, 80] on span "Liquid Text (step_13)" at bounding box center [83, 76] width 77 height 7
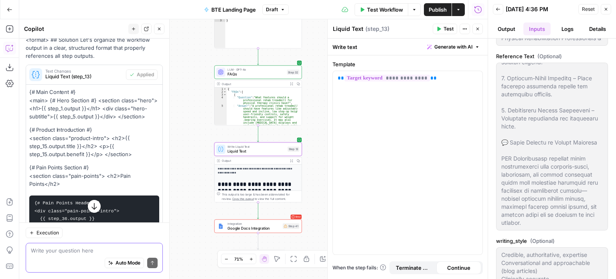
click at [32, 96] on p "{# Main Content #}" at bounding box center [94, 92] width 130 height 8
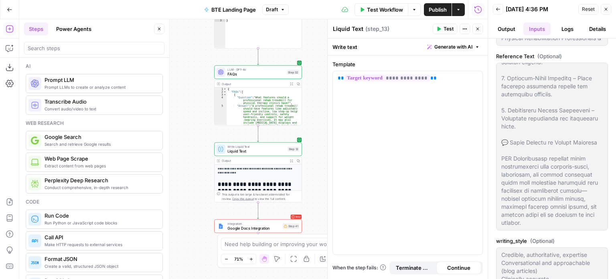
click at [157, 30] on icon "button" at bounding box center [159, 28] width 5 height 5
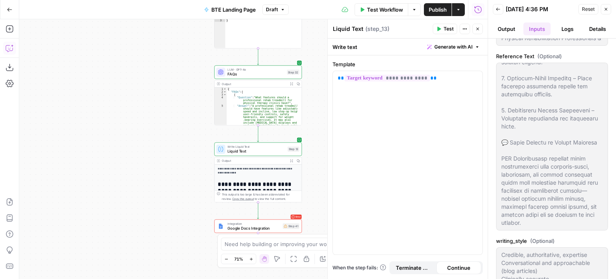
click at [11, 48] on icon "button" at bounding box center [10, 48] width 8 height 8
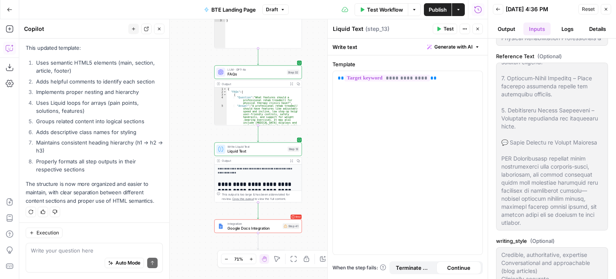
scroll to position [737, 0]
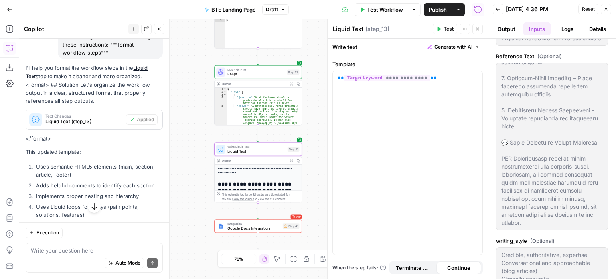
click at [96, 125] on div "Text Changes Liquid Text (step_13)" at bounding box center [76, 119] width 100 height 19
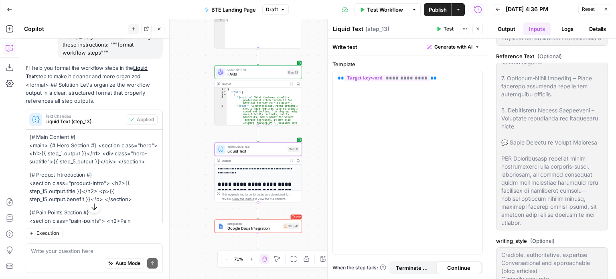
drag, startPoint x: 29, startPoint y: 133, endPoint x: 103, endPoint y: 211, distance: 107.7
click at [90, 205] on icon "button" at bounding box center [94, 206] width 8 height 8
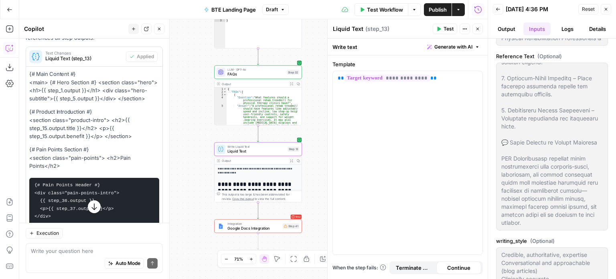
scroll to position [799, 0]
click at [82, 115] on p "{# Product Introduction #}" at bounding box center [94, 112] width 130 height 8
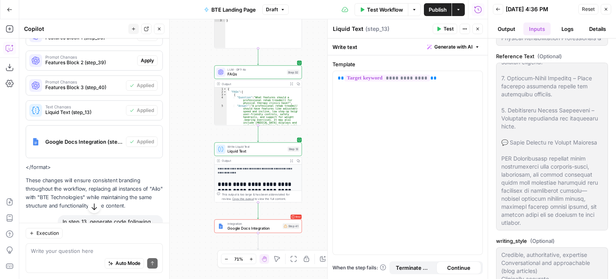
scroll to position [206, 0]
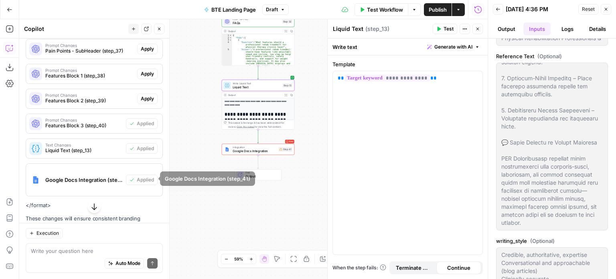
click at [105, 152] on span "Liquid Text (step_13)" at bounding box center [83, 150] width 77 height 7
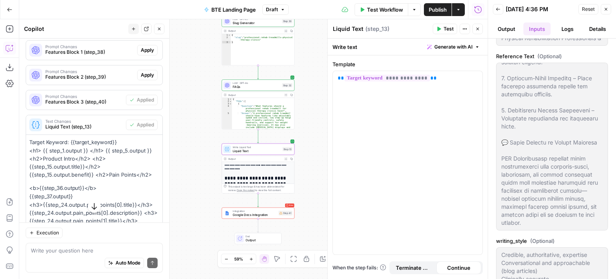
scroll to position [229, 0]
click at [98, 119] on span "Text Changes" at bounding box center [83, 121] width 77 height 4
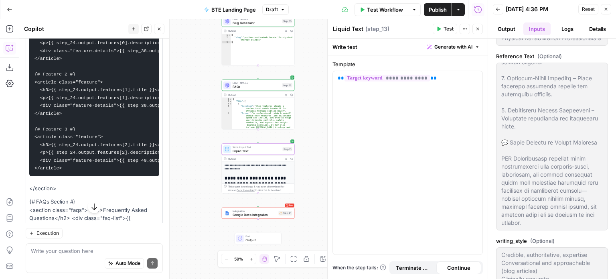
scroll to position [1197, 0]
click at [63, 113] on pre "{# Feature 1 #} <article class="feature"> <h3>{{ step_24.output.features[0].tit…" at bounding box center [94, 94] width 130 height 164
click at [79, 150] on code "{# Feature 1 #} <article class="feature"> <h3>{{ step_24.output.features[0].tit…" at bounding box center [112, 93] width 156 height 153
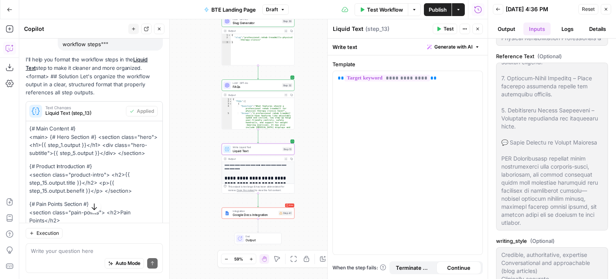
scroll to position [746, 0]
drag, startPoint x: 30, startPoint y: 124, endPoint x: 100, endPoint y: 209, distance: 109.9
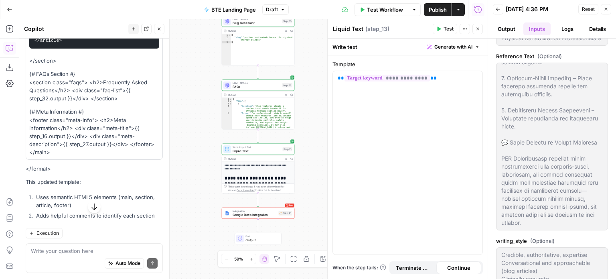
scroll to position [1325, 0]
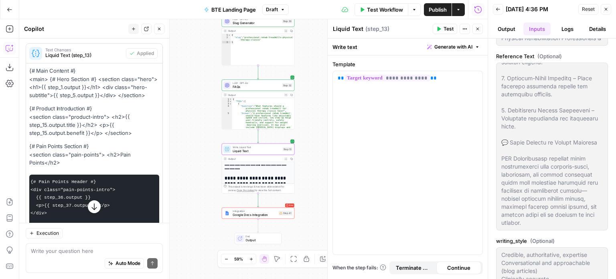
scroll to position [773, 0]
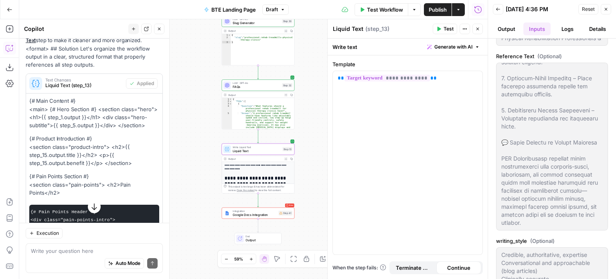
drag, startPoint x: 63, startPoint y: 201, endPoint x: 29, endPoint y: 101, distance: 106.0
copy div "{# Main Content #} <main> {# Hero Section #} <section class="hero"> <h1>{{ step…"
click at [356, 102] on div "**********" at bounding box center [407, 162] width 149 height 183
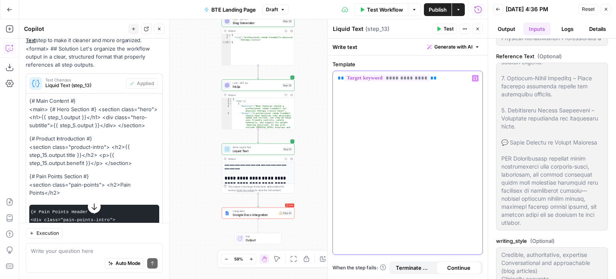
click at [440, 100] on div "**********" at bounding box center [407, 162] width 149 height 183
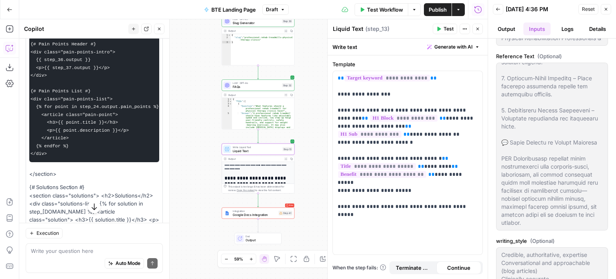
scroll to position [0, 0]
drag, startPoint x: 61, startPoint y: 166, endPoint x: 28, endPoint y: 51, distance: 119.7
click at [28, 51] on div "{# Main Content #} <main> {# Hero Section #} <section class="hero"> <h1>{{ step…" at bounding box center [94, 235] width 136 height 618
copy code "{# Pain Points Header #} <div class="pain-points-intro"> {{ step_36.output }} <…"
click at [477, 193] on div "**********" at bounding box center [407, 162] width 149 height 183
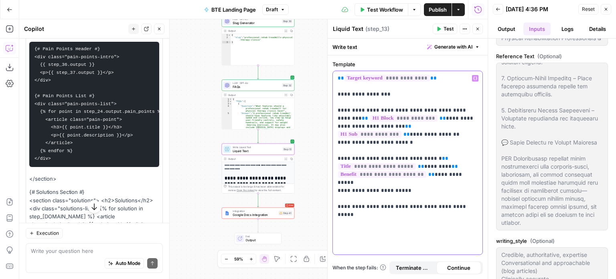
scroll to position [944, 0]
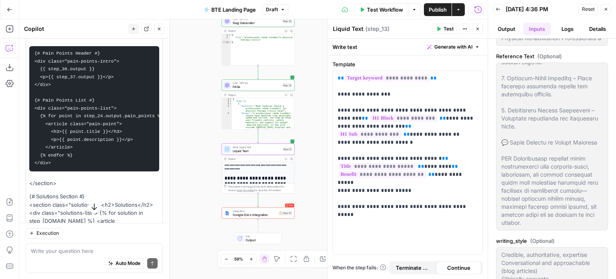
drag, startPoint x: 63, startPoint y: 171, endPoint x: 30, endPoint y: 61, distance: 114.4
click at [30, 61] on pre "{# Pain Points Header #} <div class="pain-points-intro"> {{ step_36.output }} <…" at bounding box center [94, 108] width 130 height 125
copy code "{# Pain Points Header #} <div class="pain-points-intro"> {{ step_36.output }} <…"
click at [401, 221] on div "**********" at bounding box center [408, 163] width 150 height 184
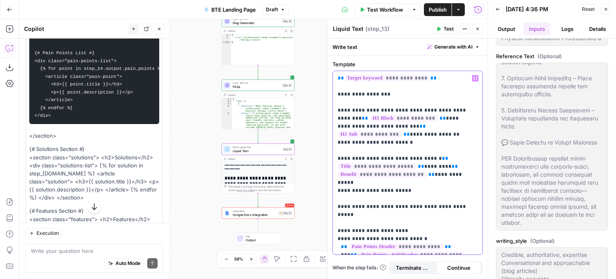
scroll to position [1010, 0]
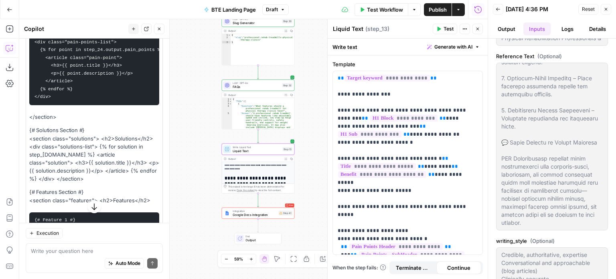
drag, startPoint x: 30, startPoint y: 129, endPoint x: 151, endPoint y: 219, distance: 150.5
click at [151, 219] on div "{# Main Content #} <main> {# Hero Section #} <section class="hero"> <h1>{{ step…" at bounding box center [94, 178] width 136 height 618
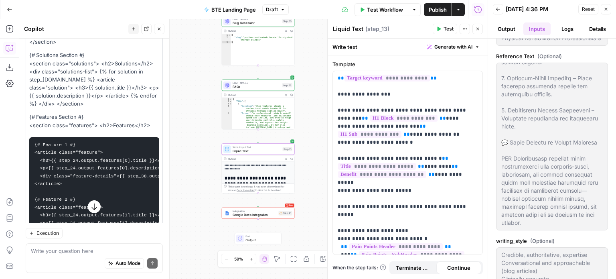
scroll to position [1086, 0]
click at [102, 141] on div "{# Main Content #} <main> {# Hero Section #} <section class="hero"> <h1>{{ step…" at bounding box center [94, 103] width 136 height 618
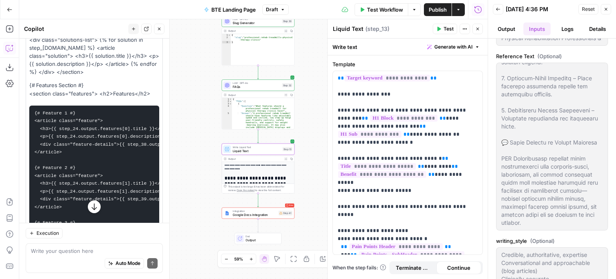
scroll to position [1047, 0]
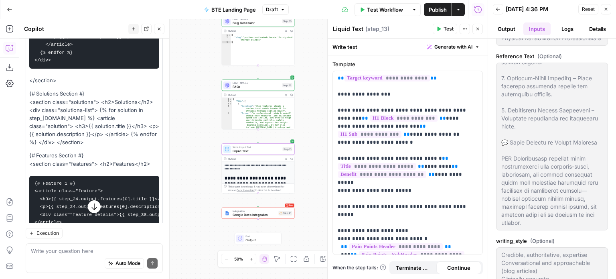
drag, startPoint x: 29, startPoint y: 91, endPoint x: 147, endPoint y: 178, distance: 146.2
click at [147, 178] on div "{# Main Content #} <main> {# Hero Section #} <section class="hero"> <h1>{{ step…" at bounding box center [94, 141] width 136 height 618
copy div "</section> {# Solutions Section #} <section class="solutions"> <h2>Solutions</h…"
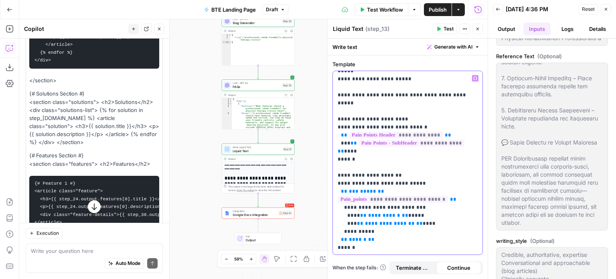
click at [414, 244] on p "**********" at bounding box center [404, 107] width 134 height 289
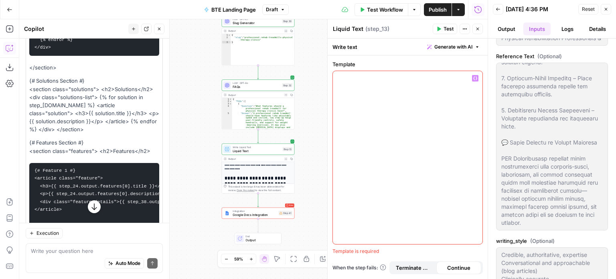
scroll to position [1034, 0]
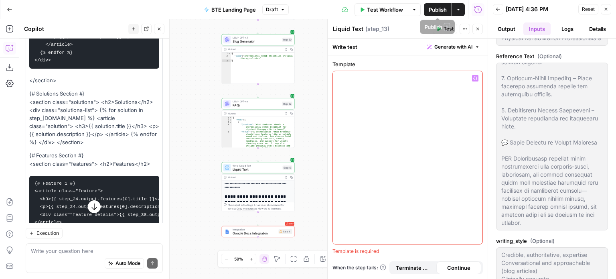
click at [452, 7] on button "Actions" at bounding box center [458, 9] width 13 height 13
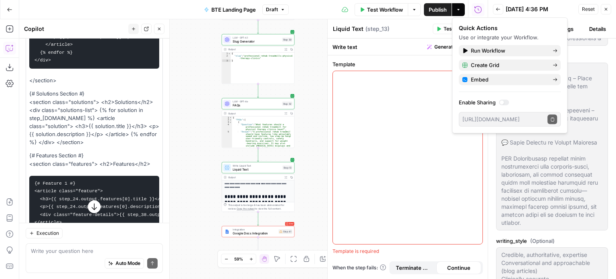
click at [444, 12] on span "Publish" at bounding box center [437, 10] width 18 height 8
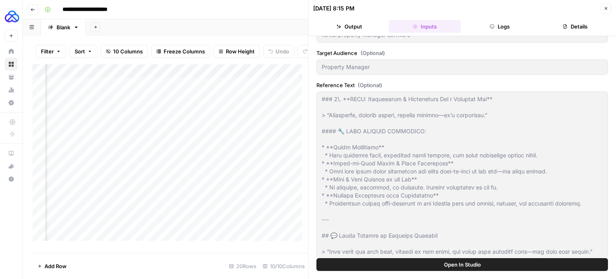
scroll to position [215, 0]
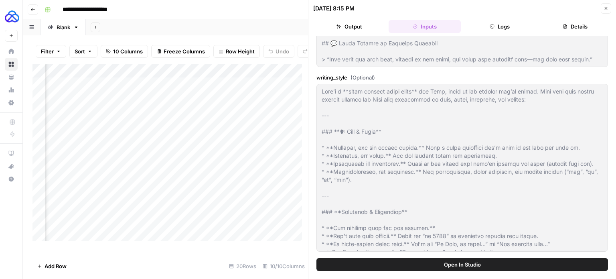
click at [386, 218] on div "Target keyword rental property manager software Target Audience (Optional) Prop…" at bounding box center [461, 40] width 291 height 430
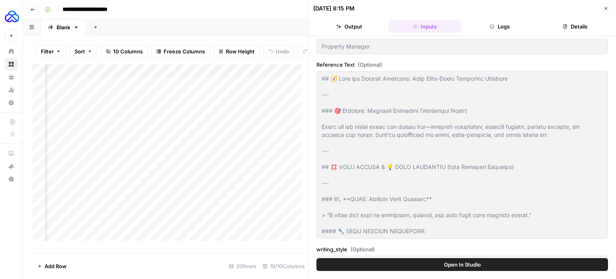
scroll to position [0, 0]
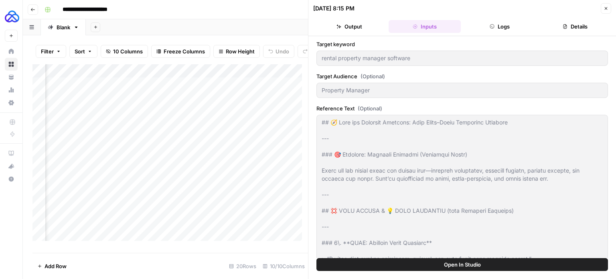
click at [160, 103] on div "Add Column" at bounding box center [169, 155] width 275 height 182
click at [160, 119] on div "Add Column" at bounding box center [169, 155] width 275 height 182
click at [160, 131] on div "Add Column" at bounding box center [169, 155] width 275 height 182
click at [356, 24] on button "Output" at bounding box center [349, 26] width 72 height 13
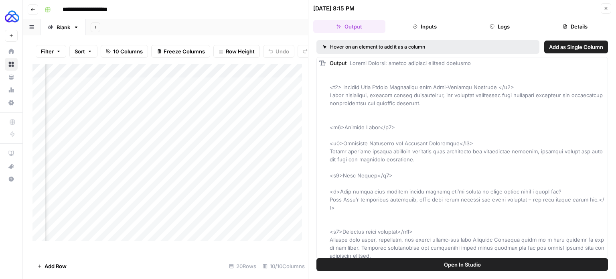
click at [151, 118] on div "Add Column" at bounding box center [169, 155] width 275 height 182
click at [175, 115] on div "Add Column" at bounding box center [169, 155] width 275 height 182
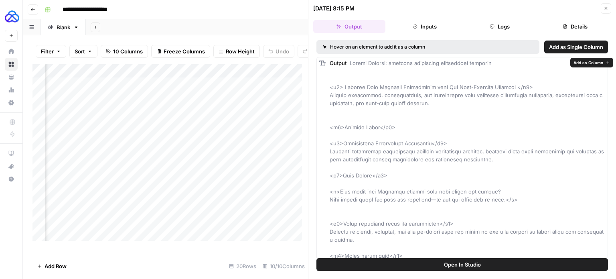
click at [419, 33] on header "[DATE] 8:15 PM Close Output Inputs Logs Details" at bounding box center [461, 18] width 307 height 36
click at [416, 28] on icon "button" at bounding box center [414, 26] width 5 height 5
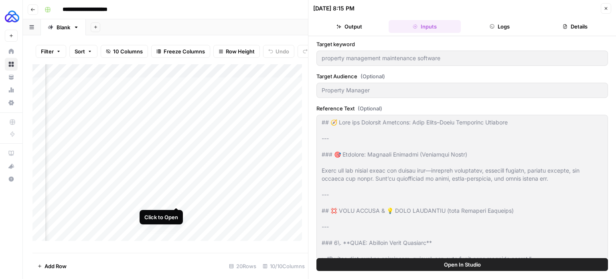
click at [176, 199] on div "Add Column" at bounding box center [169, 155] width 275 height 182
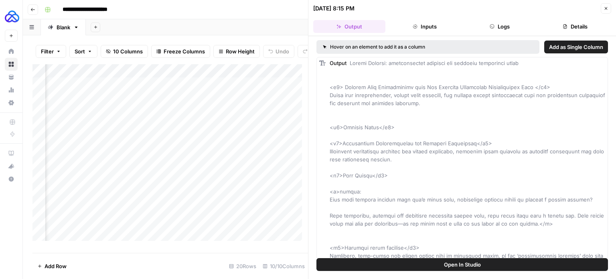
click at [428, 17] on header "[DATE] 8:15 PM Close Output Inputs Logs Details" at bounding box center [461, 18] width 307 height 36
click at [428, 31] on button "Inputs" at bounding box center [424, 26] width 72 height 13
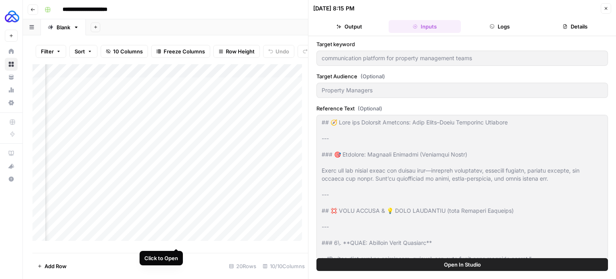
click at [176, 238] on div "Add Column" at bounding box center [169, 155] width 275 height 182
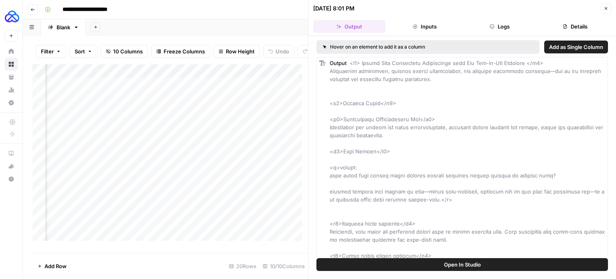
click at [414, 28] on icon "button" at bounding box center [414, 26] width 5 height 5
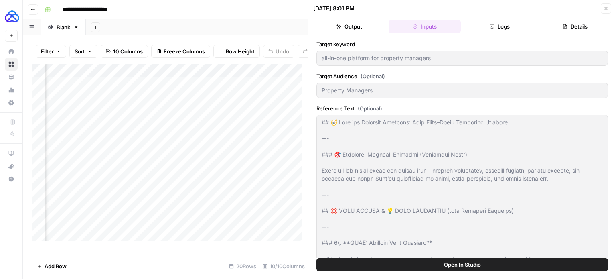
scroll to position [0, 644]
click at [289, 90] on div "Add Column" at bounding box center [169, 155] width 275 height 182
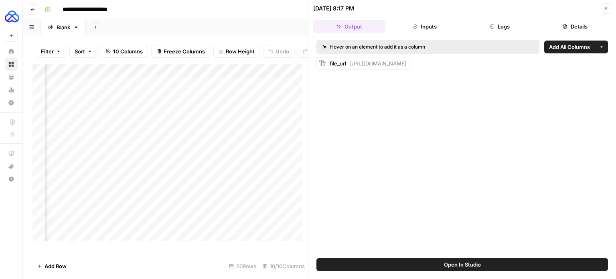
click at [353, 67] on div "file_url [URL][DOMAIN_NAME]" at bounding box center [367, 63] width 77 height 8
drag, startPoint x: 347, startPoint y: 63, endPoint x: 615, endPoint y: 78, distance: 268.6
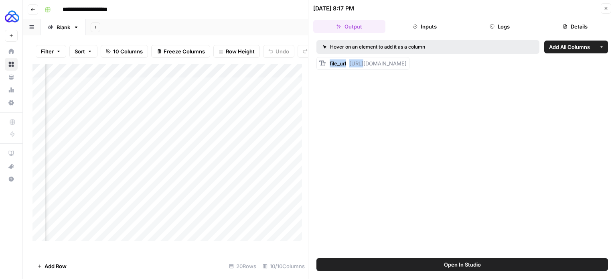
click at [615, 78] on div "Hover on an element to add it as a column Add All Columns More options file_url…" at bounding box center [461, 147] width 307 height 222
copy span "[URL][DOMAIN_NAME]"
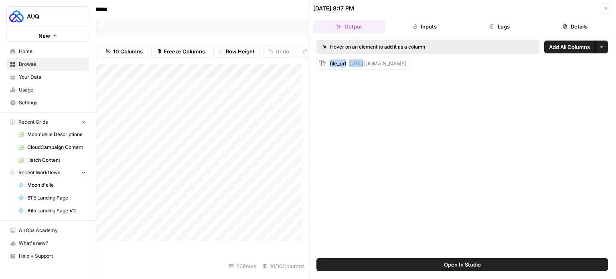
click at [50, 78] on span "Your Data" at bounding box center [52, 76] width 67 height 7
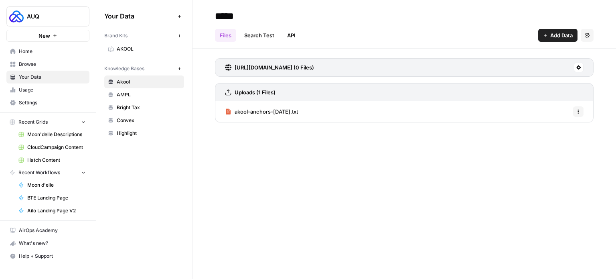
click at [278, 111] on span "akool-anchors-[DATE].txt" at bounding box center [265, 111] width 63 height 8
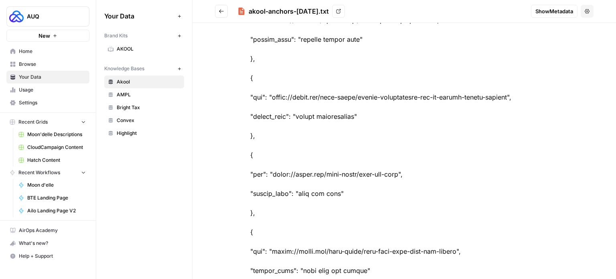
scroll to position [578, 0]
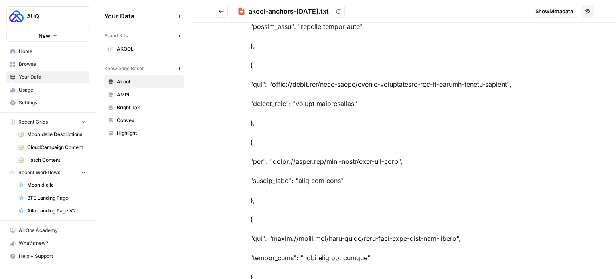
click at [130, 97] on span "AMPL" at bounding box center [149, 94] width 64 height 7
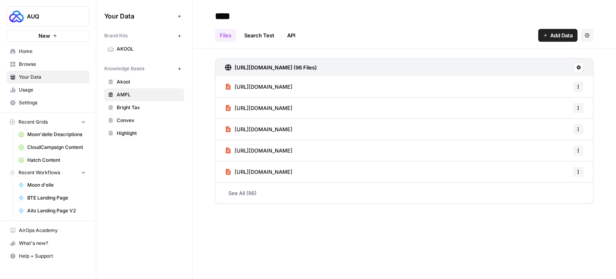
click at [36, 65] on span "Browse" at bounding box center [52, 64] width 67 height 7
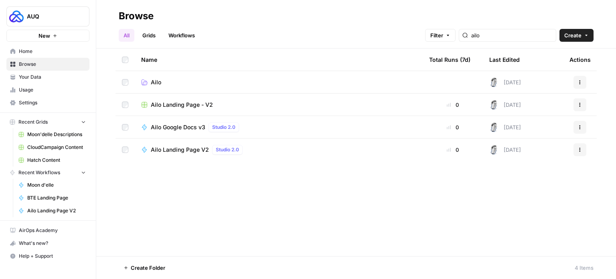
click at [183, 106] on span "Ailo Landing Page - V2" at bounding box center [182, 105] width 62 height 8
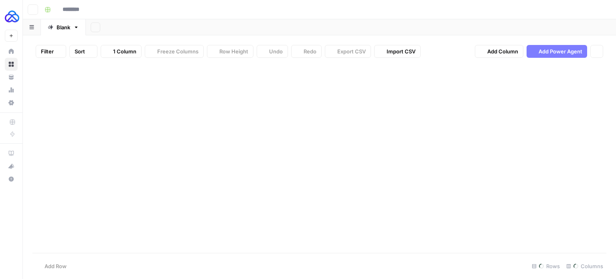
type input "**********"
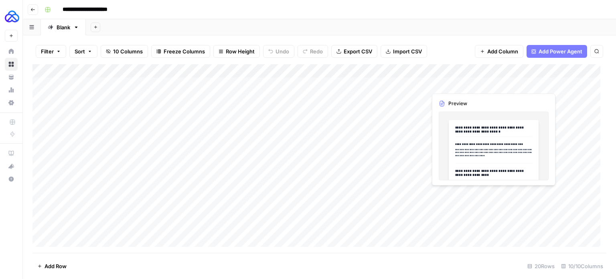
click at [461, 85] on div "Add Column" at bounding box center [318, 158] width 573 height 188
click at [487, 81] on div "Add Column" at bounding box center [318, 158] width 573 height 188
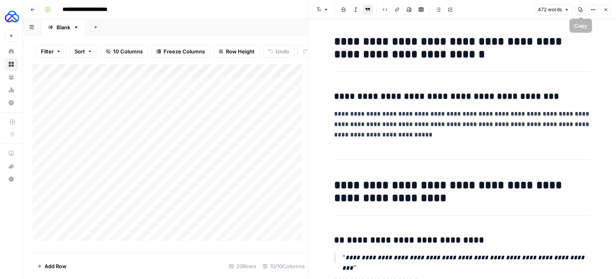
click at [579, 7] on icon "button" at bounding box center [579, 9] width 5 height 5
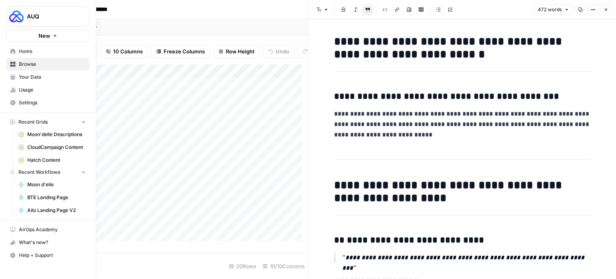
click at [18, 77] on link "Your Data" at bounding box center [47, 77] width 83 height 13
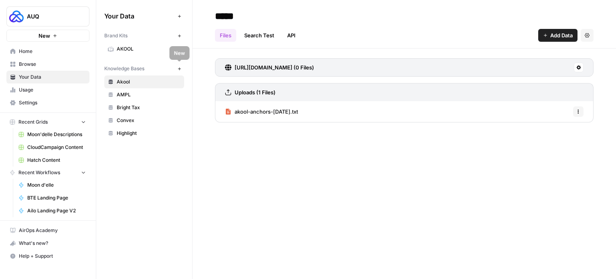
click at [176, 67] on button "New" at bounding box center [179, 69] width 10 height 10
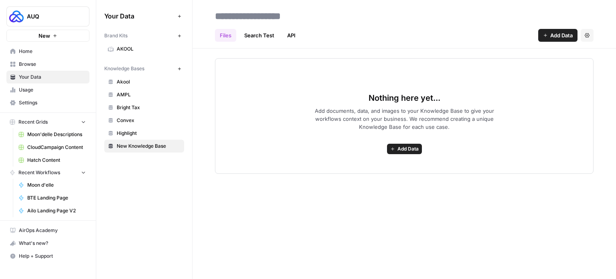
click at [405, 150] on span "Add Data" at bounding box center [407, 148] width 21 height 7
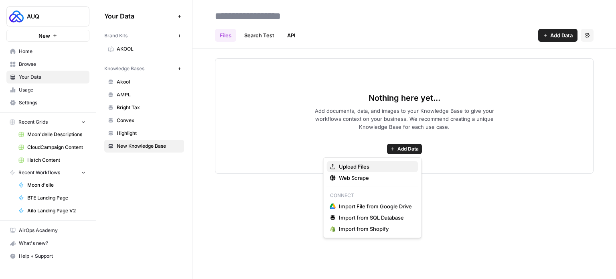
click at [362, 165] on span "Upload Files" at bounding box center [375, 166] width 73 height 8
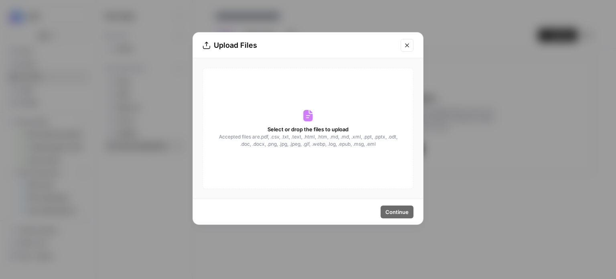
click at [473, 32] on div "Upload Files Select or drop the files to upload Accepted files are .pdf, .csv, …" at bounding box center [308, 139] width 616 height 279
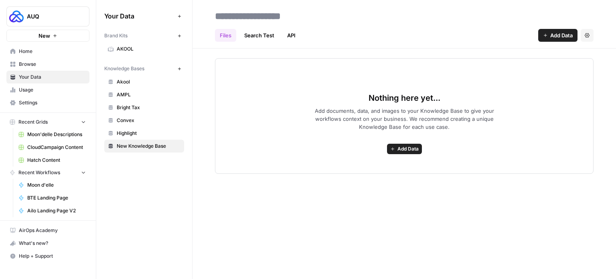
click at [418, 148] on button "Add Data" at bounding box center [404, 148] width 35 height 10
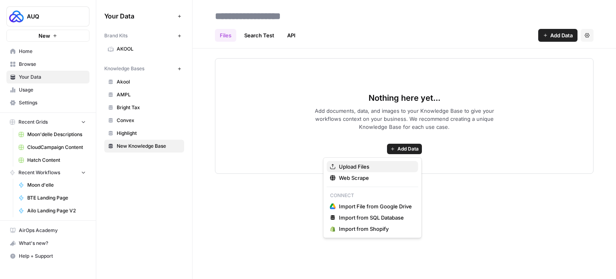
click at [369, 166] on span "Upload Files" at bounding box center [375, 166] width 73 height 8
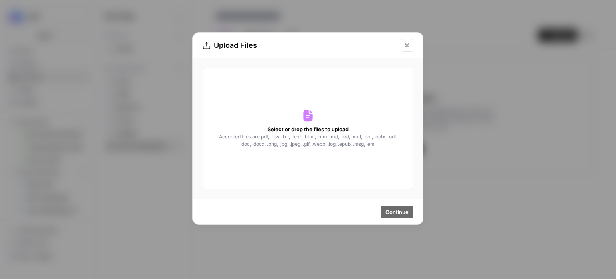
click at [306, 123] on div "Select or drop the files to upload Accepted files are .pdf, .csv, .txt, .text, …" at bounding box center [307, 128] width 211 height 121
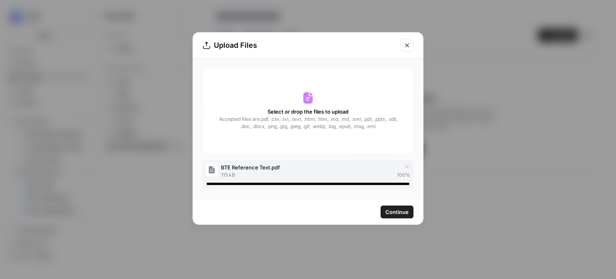
click at [400, 212] on span "Continue" at bounding box center [396, 212] width 23 height 8
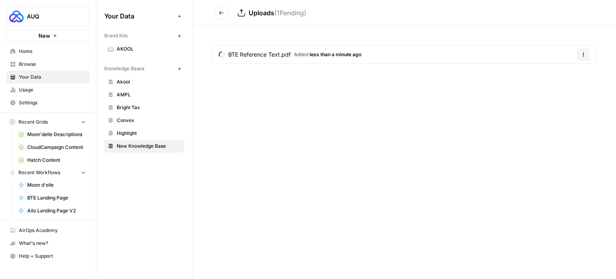
click at [248, 51] on span "BTE Reference Text.pdf" at bounding box center [259, 54] width 63 height 8
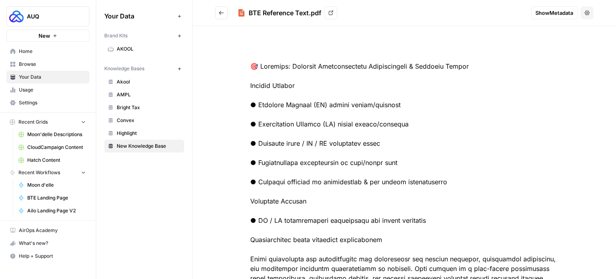
drag, startPoint x: 237, startPoint y: 57, endPoint x: 499, endPoint y: 229, distance: 313.5
click at [216, 13] on button "Go back" at bounding box center [221, 12] width 13 height 13
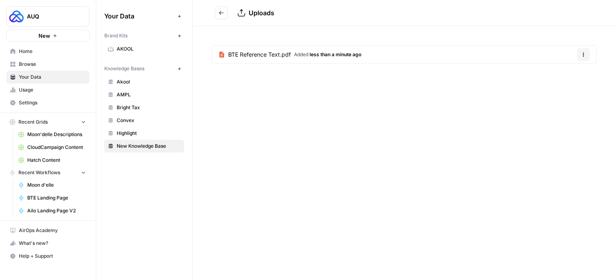
click at [226, 10] on button "Go back" at bounding box center [221, 12] width 13 height 13
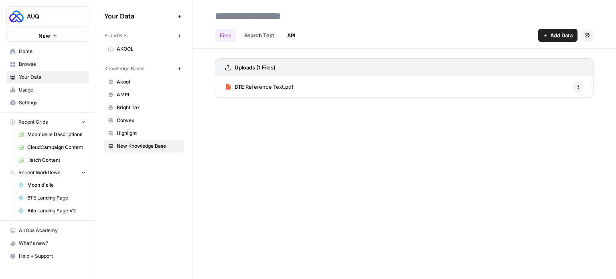
click at [270, 91] on link "BTE Reference Text.pdf" at bounding box center [259, 86] width 69 height 21
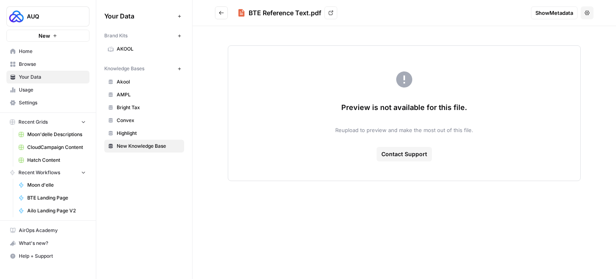
click at [345, 99] on div "Preview is not available for this file. Reupload to preview and make the most o…" at bounding box center [404, 112] width 353 height 135
click at [223, 12] on icon "Go back" at bounding box center [221, 13] width 6 height 6
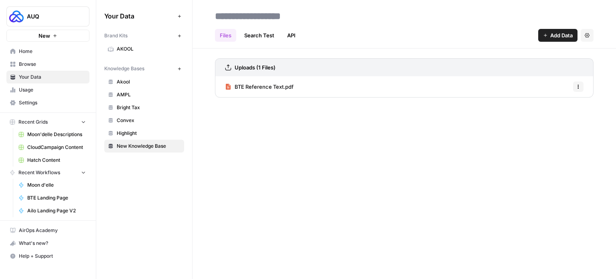
click at [262, 79] on link "BTE Reference Text.pdf" at bounding box center [259, 86] width 69 height 21
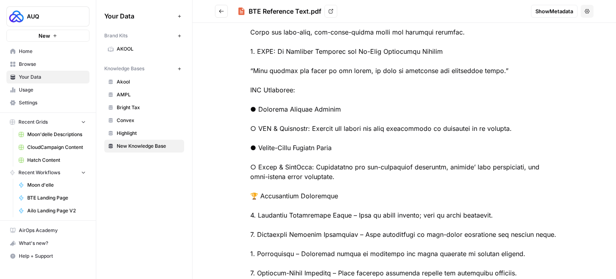
scroll to position [1135, 0]
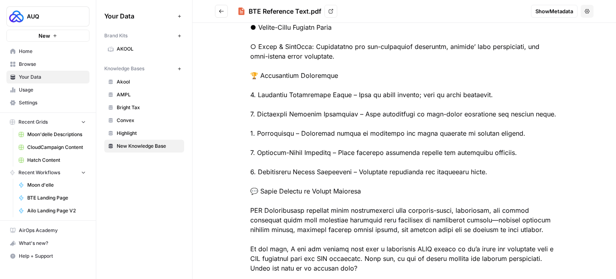
drag, startPoint x: 238, startPoint y: 65, endPoint x: 378, endPoint y: 236, distance: 221.4
drag, startPoint x: 452, startPoint y: 200, endPoint x: 487, endPoint y: 207, distance: 35.5
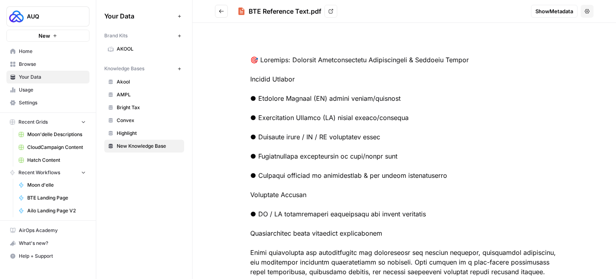
scroll to position [0, 0]
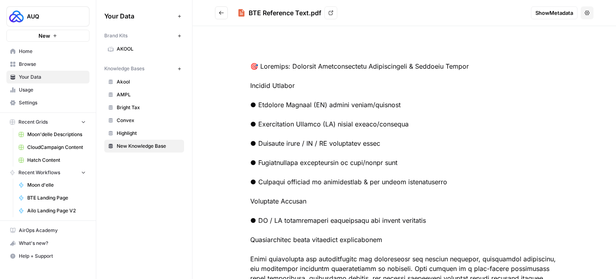
drag, startPoint x: 538, startPoint y: 203, endPoint x: 248, endPoint y: 62, distance: 322.6
copy div "🎯 Loremips: Dolorsit Ametconsectetu Adipiscingeli & Seddoeiu Tempor Incidid Utl…"
drag, startPoint x: 434, startPoint y: 1, endPoint x: 273, endPoint y: -38, distance: 165.8
click at [273, 0] on html "AUQ New Home Browse Your Data Usage Settings Recent Grids Moon'delle Descriptio…" at bounding box center [308, 139] width 616 height 279
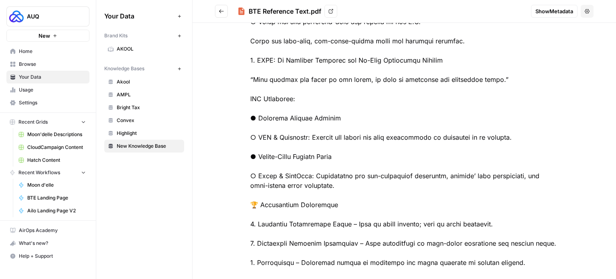
scroll to position [1135, 0]
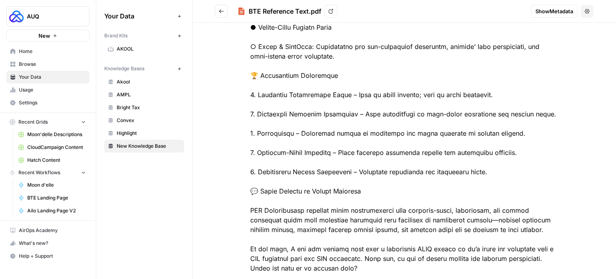
drag, startPoint x: 246, startPoint y: 63, endPoint x: 539, endPoint y: 203, distance: 325.2
copy div "🎯 Loremips: Dolorsit Ametconsectetu Adipiscingeli & Seddoeiu Tempor Incidid Utl…"
